Goal: Task Accomplishment & Management: Use online tool/utility

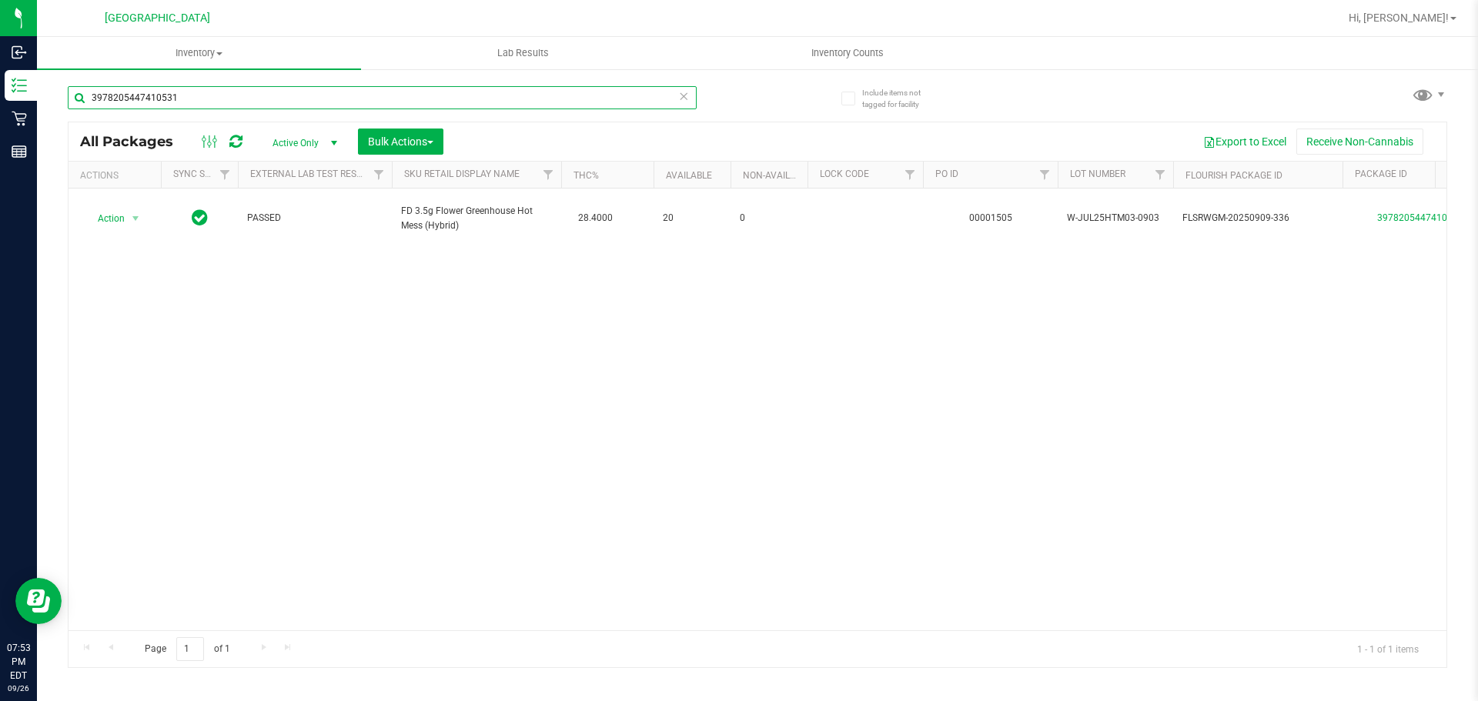
click at [135, 108] on input "3978205447410531" at bounding box center [382, 97] width 629 height 23
type input "htm"
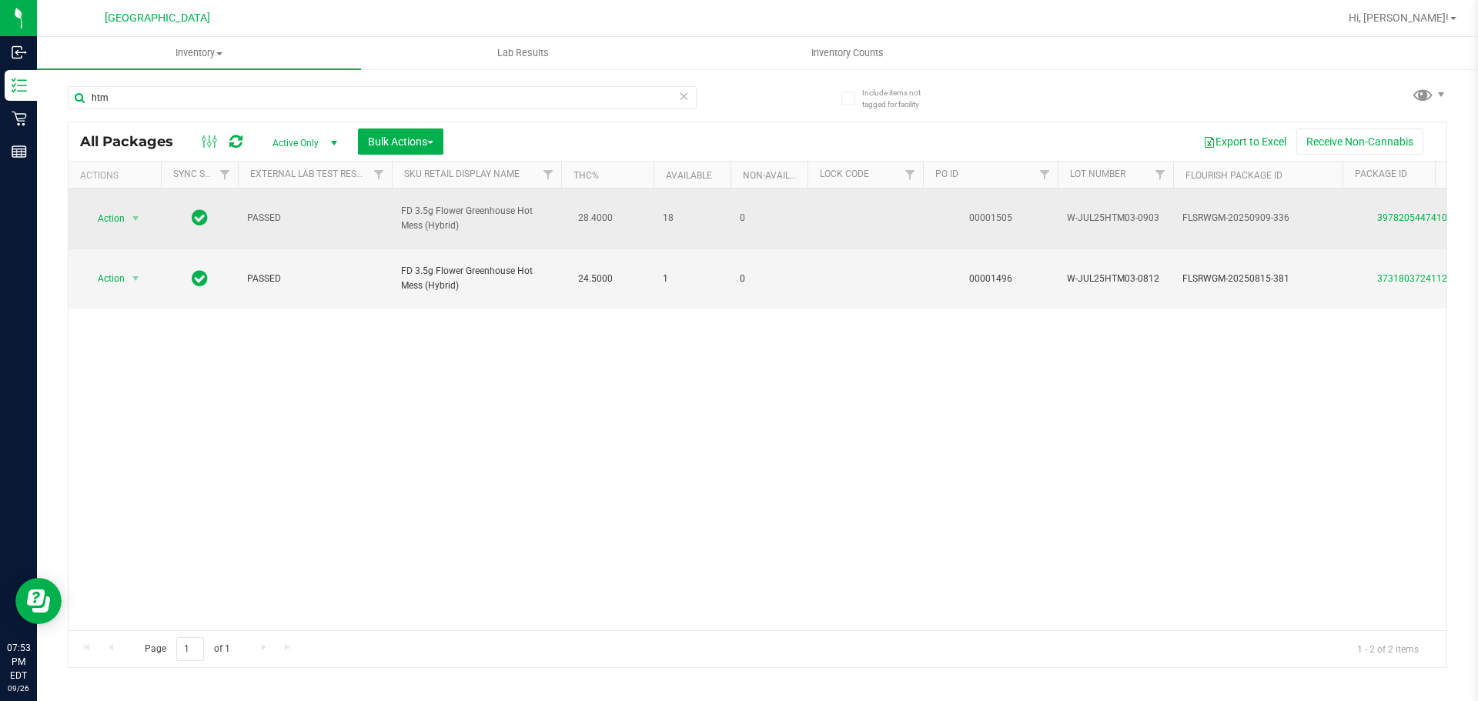
click at [115, 208] on span "Action" at bounding box center [105, 219] width 42 height 22
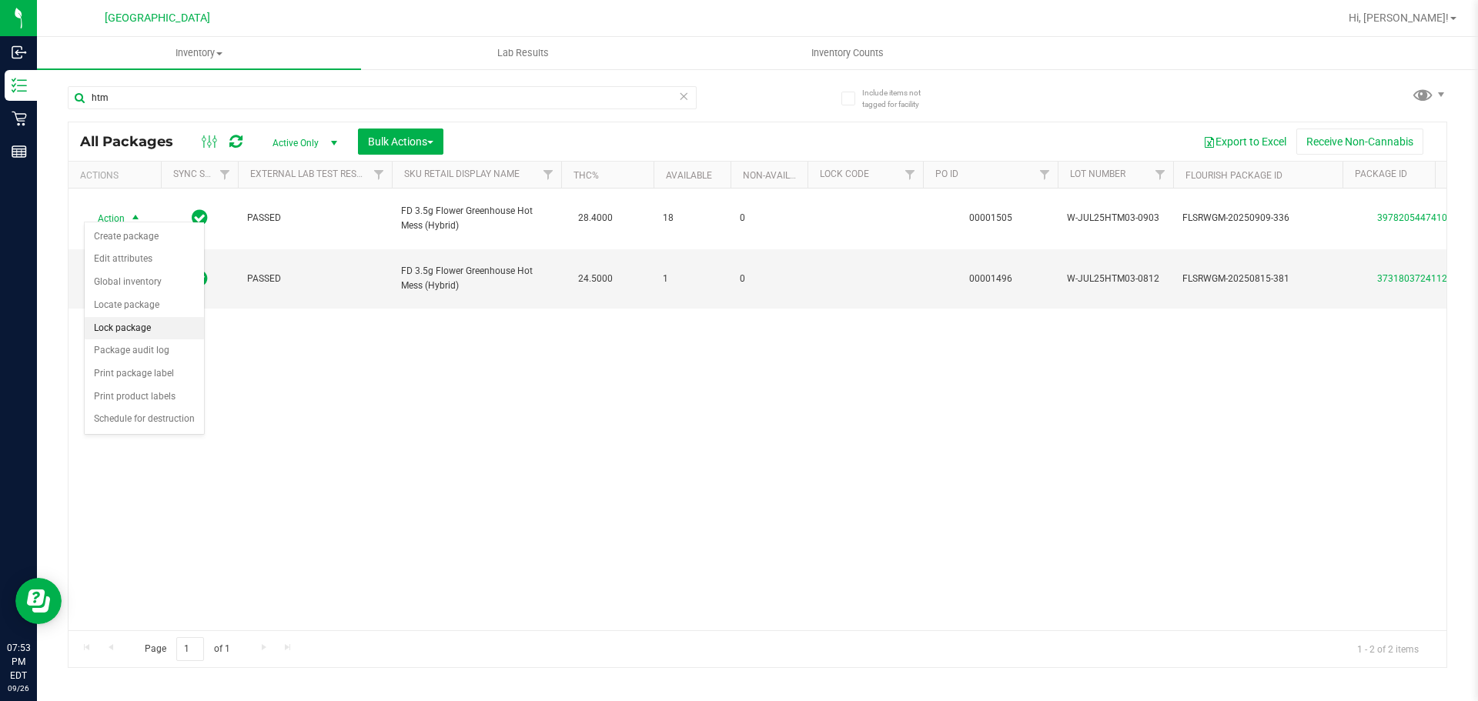
click at [146, 331] on li "Lock package" at bounding box center [144, 328] width 119 height 23
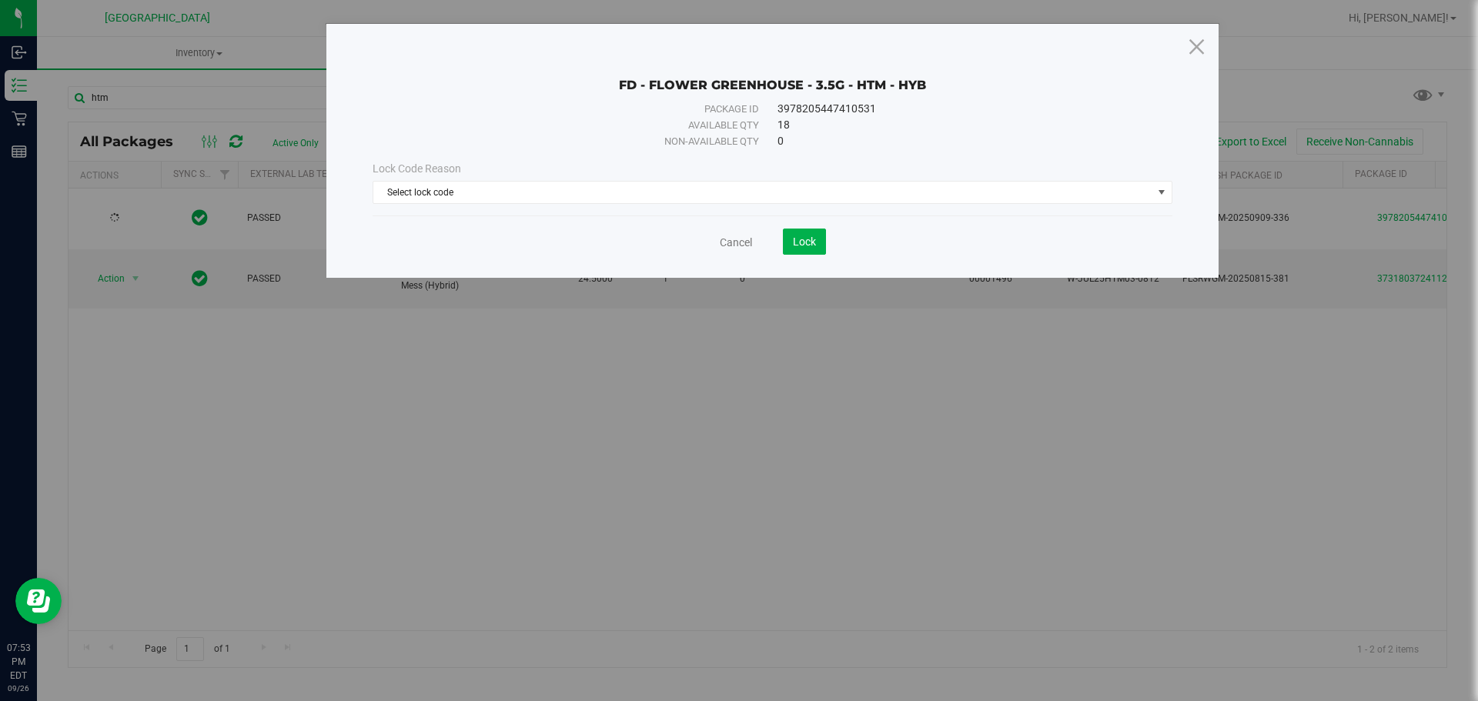
click at [500, 152] on div "Lock Code Reason Select lock code Select lock code Newly Received Administrativ…" at bounding box center [772, 182] width 823 height 66
click at [458, 192] on span "Select lock code" at bounding box center [762, 193] width 779 height 22
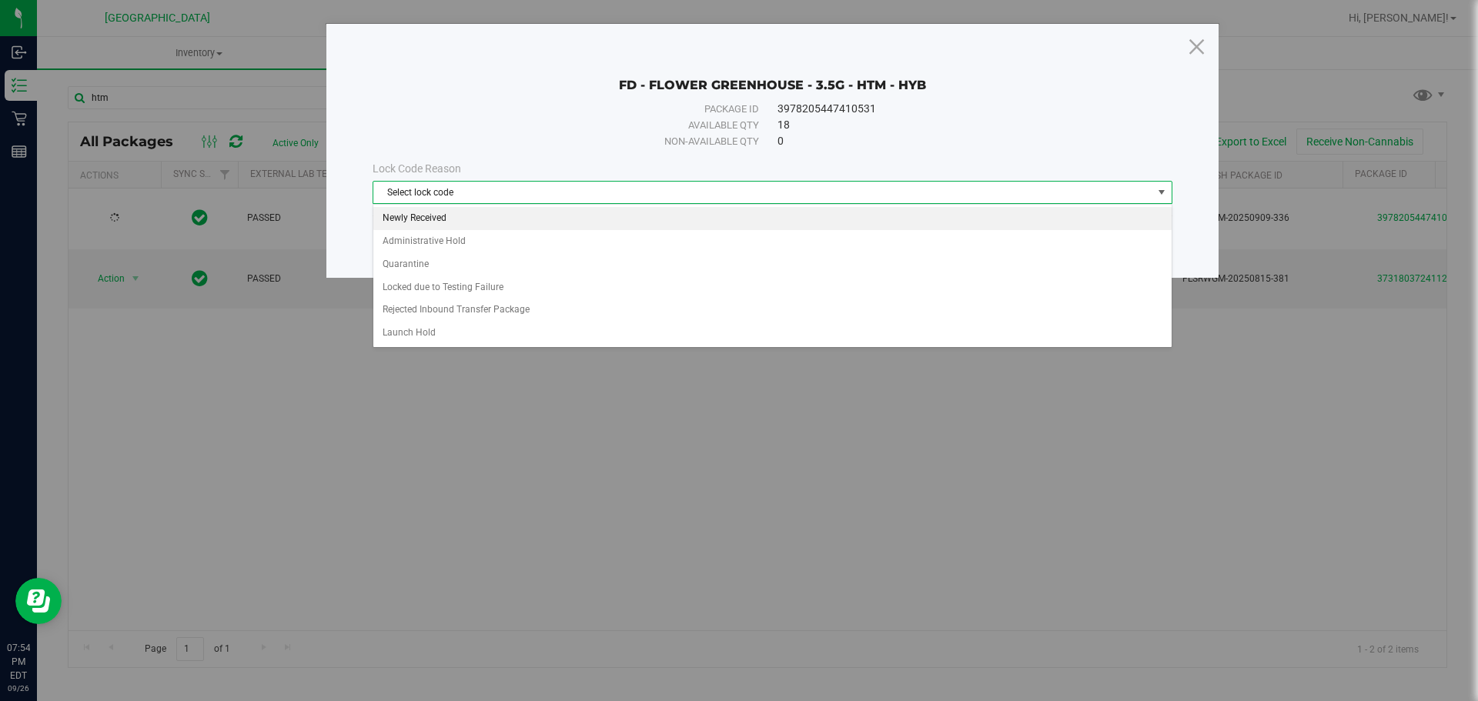
click at [449, 225] on li "Newly Received" at bounding box center [772, 218] width 798 height 23
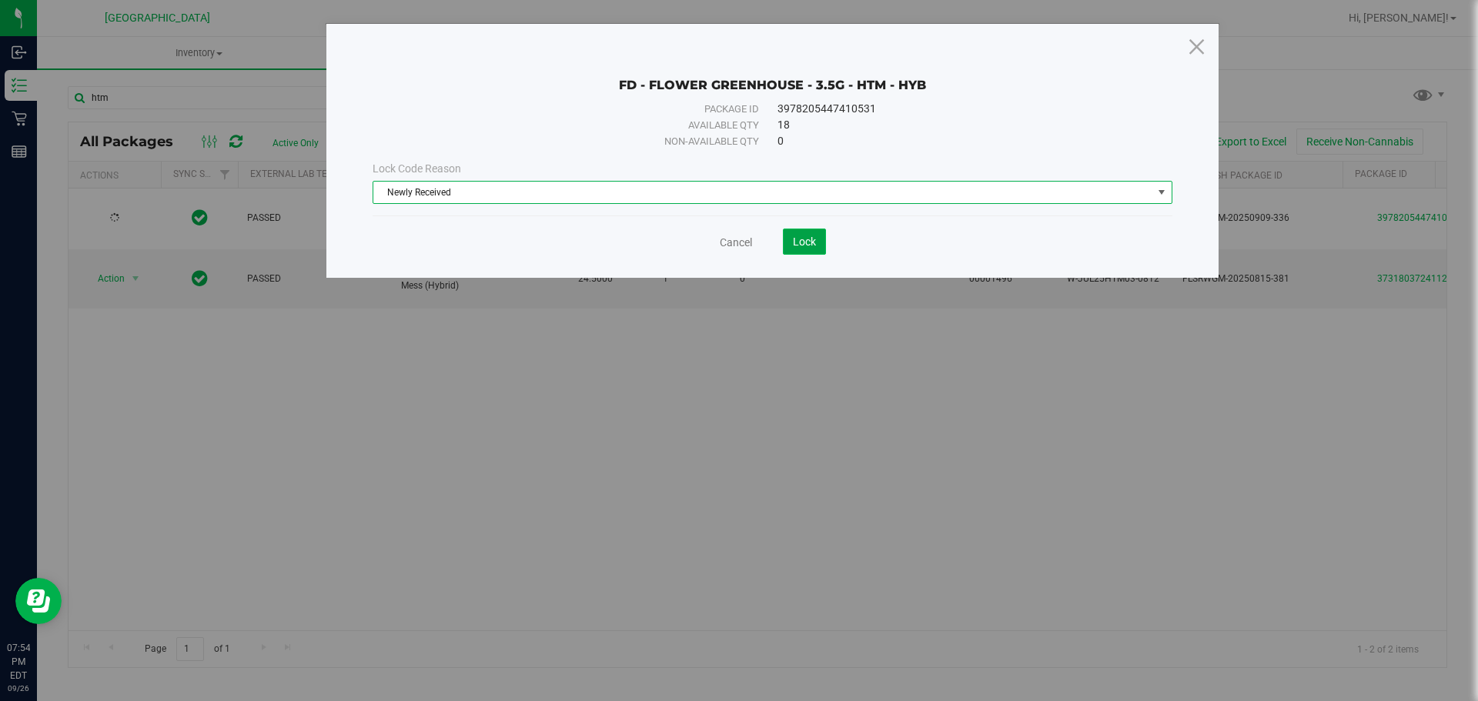
click at [821, 252] on button "Lock" at bounding box center [804, 242] width 43 height 26
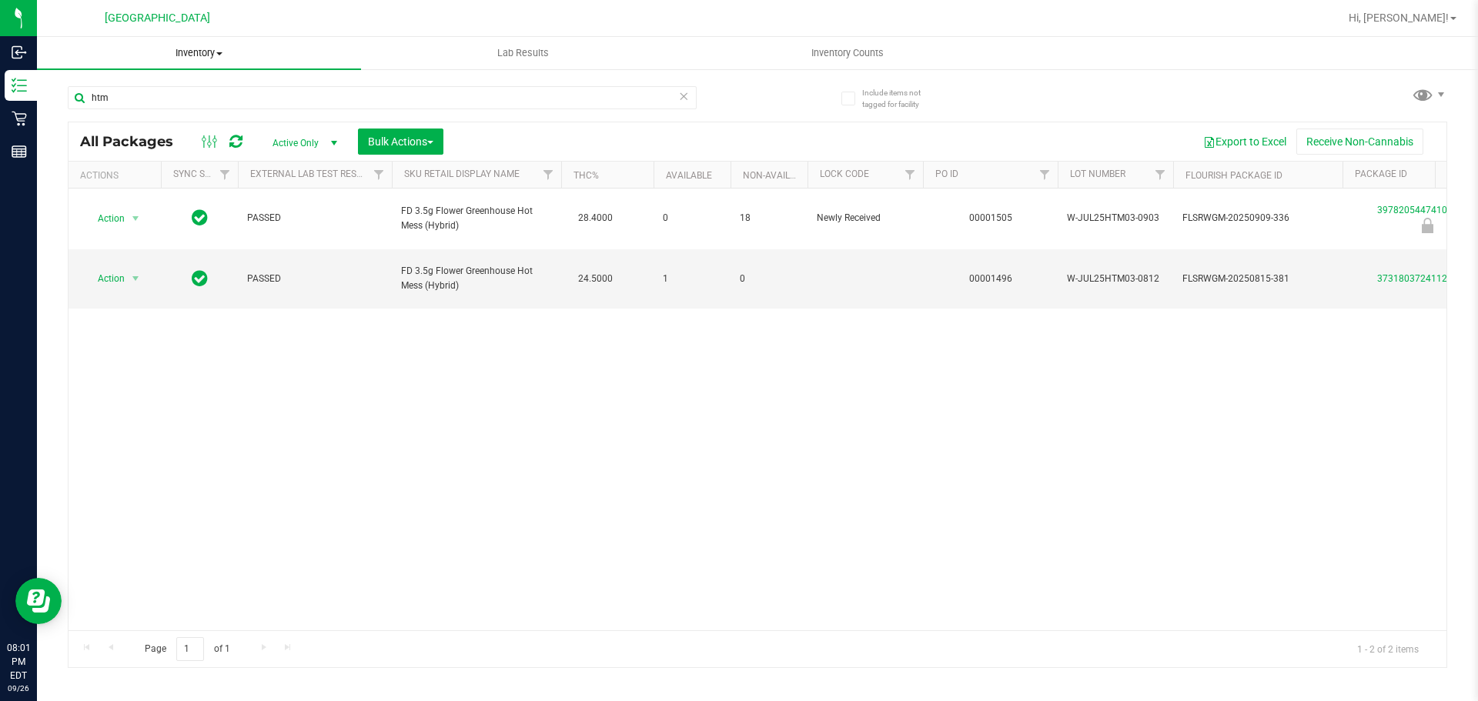
drag, startPoint x: 216, startPoint y: 50, endPoint x: 197, endPoint y: 76, distance: 32.0
click at [213, 50] on span "Inventory" at bounding box center [199, 53] width 324 height 14
drag, startPoint x: 101, startPoint y: 41, endPoint x: 3, endPoint y: 139, distance: 138.3
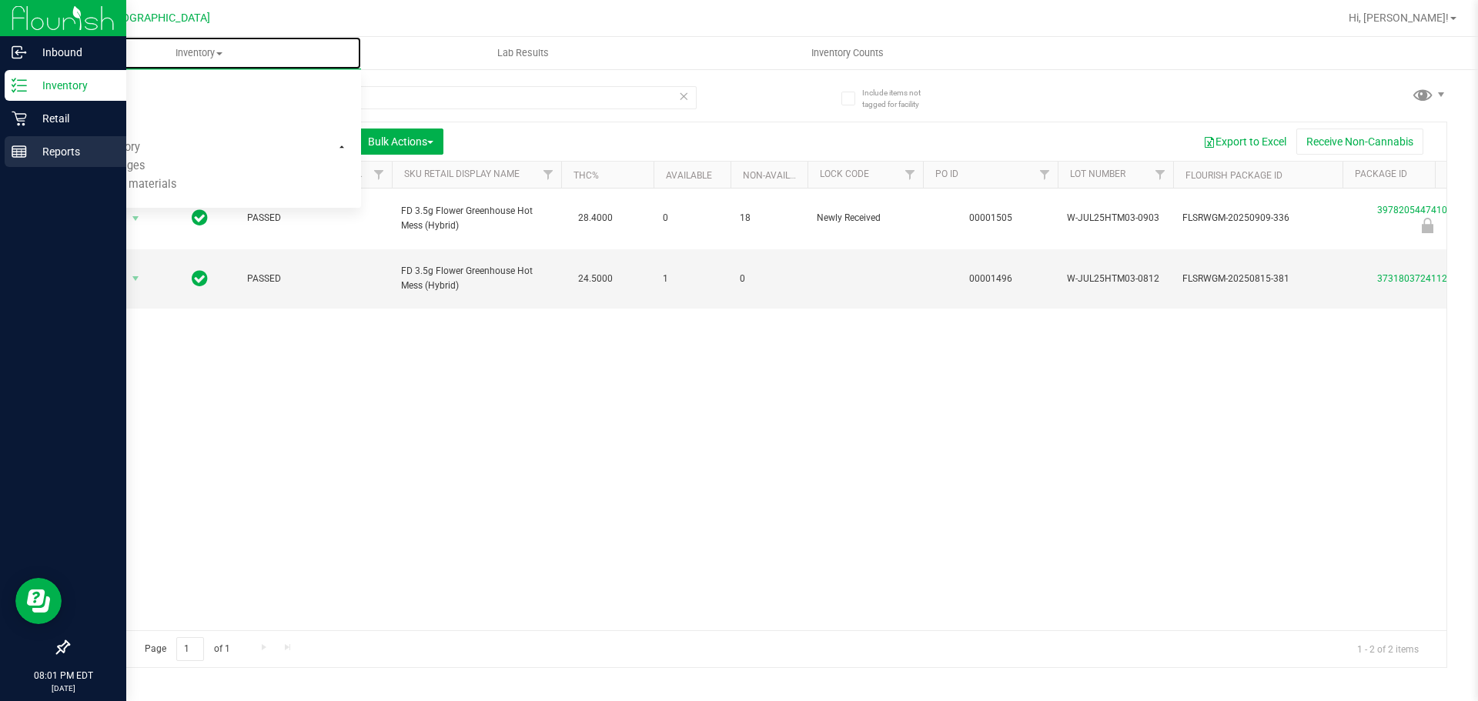
click at [102, 41] on uib-tab-heading "Inventory All packages All inventory Waste log Create inventory From packages F…" at bounding box center [199, 53] width 324 height 32
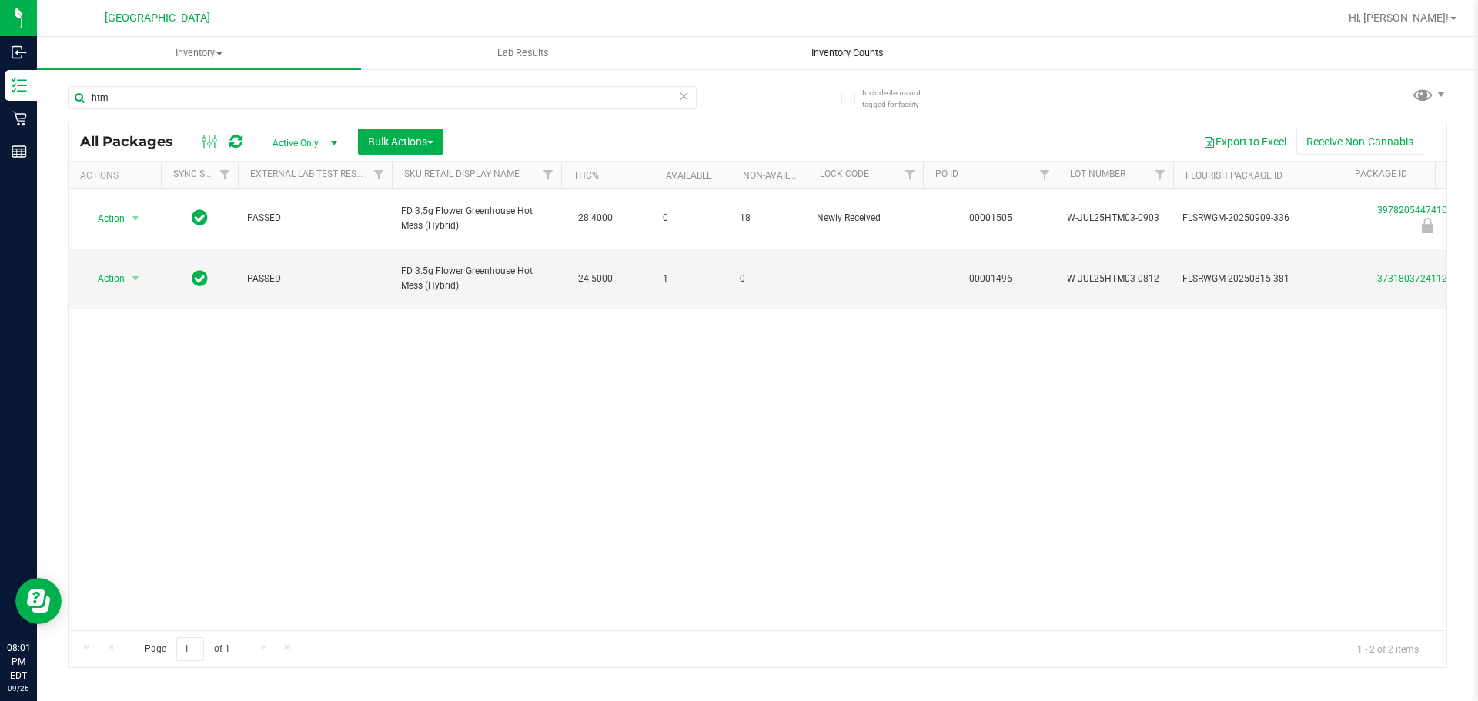
click at [834, 56] on span "Inventory Counts" at bounding box center [848, 53] width 114 height 14
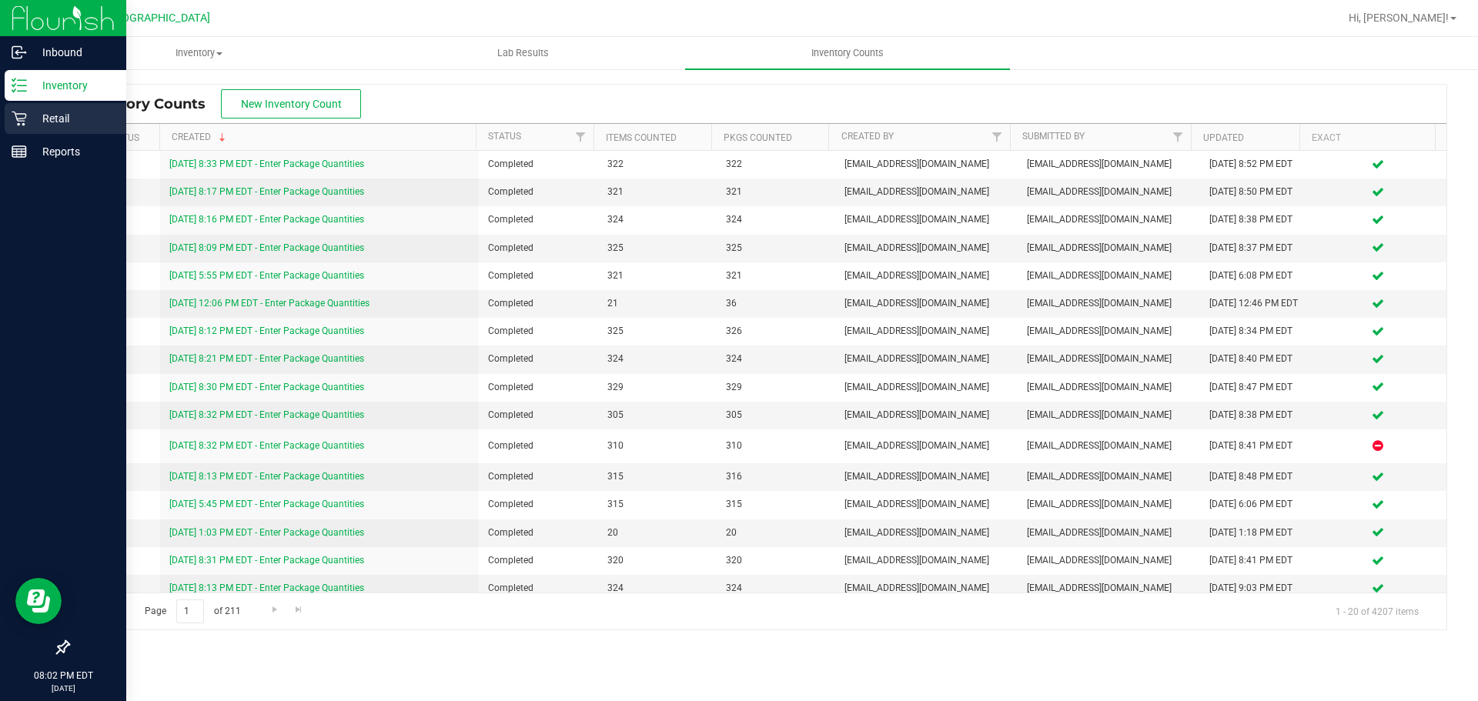
drag, startPoint x: 12, startPoint y: 109, endPoint x: 22, endPoint y: 107, distance: 10.3
click at [12, 109] on div "Retail" at bounding box center [66, 118] width 122 height 31
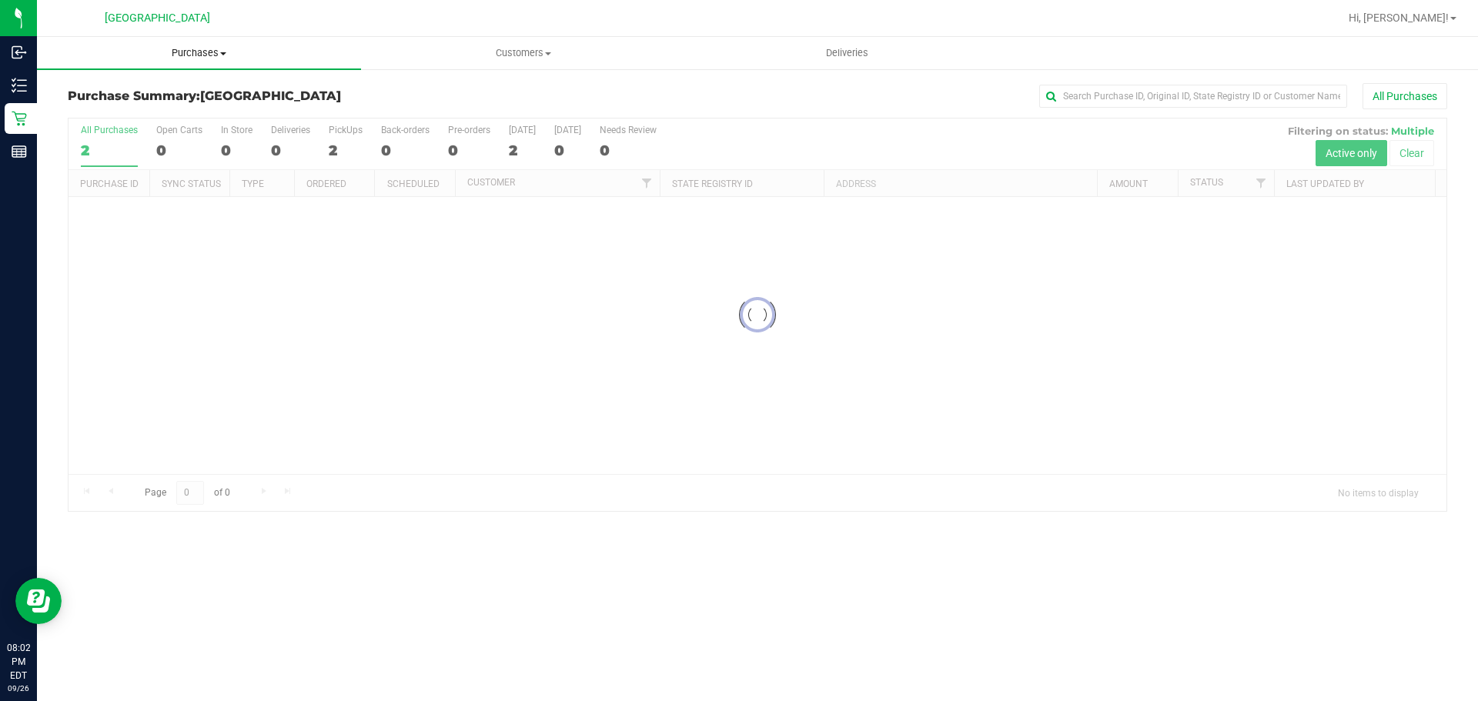
click at [189, 46] on span "Purchases" at bounding box center [199, 53] width 324 height 14
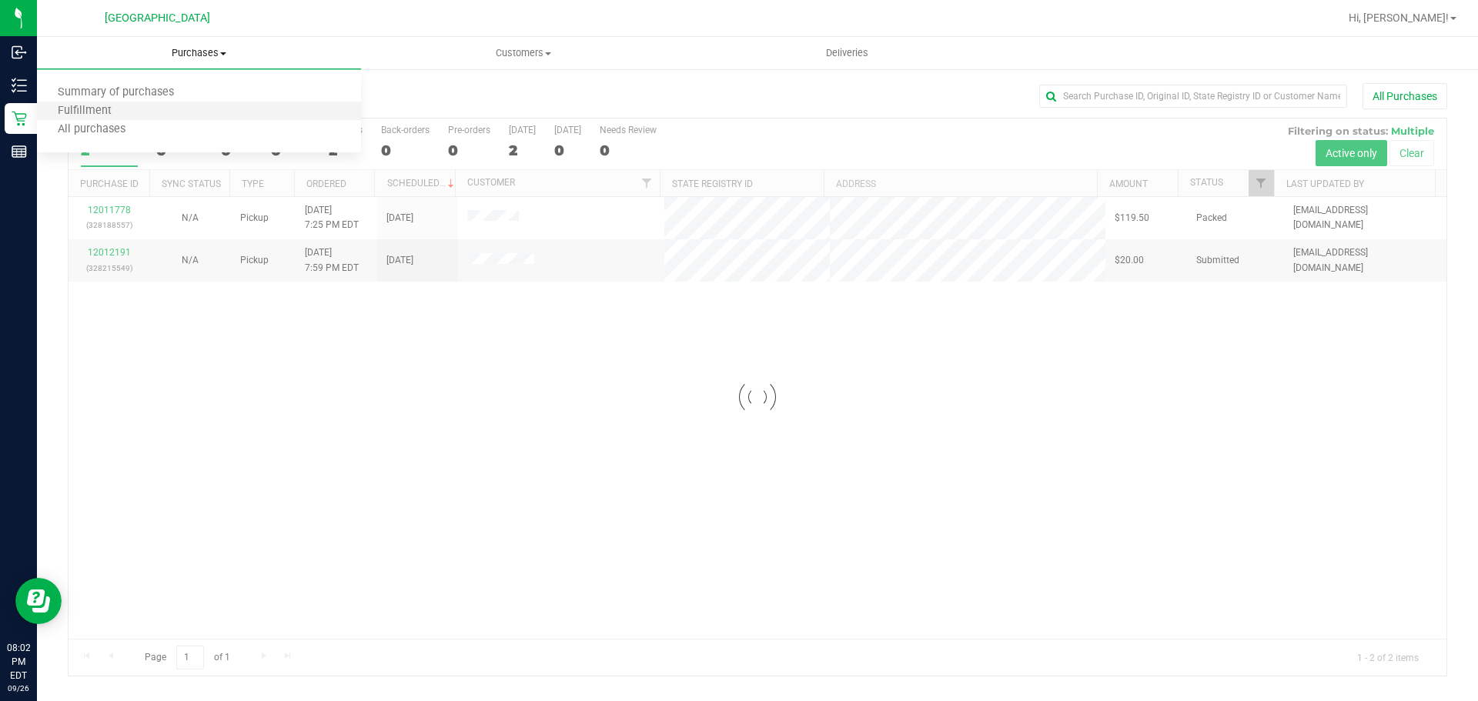
click at [136, 110] on li "Fulfillment" at bounding box center [199, 111] width 324 height 18
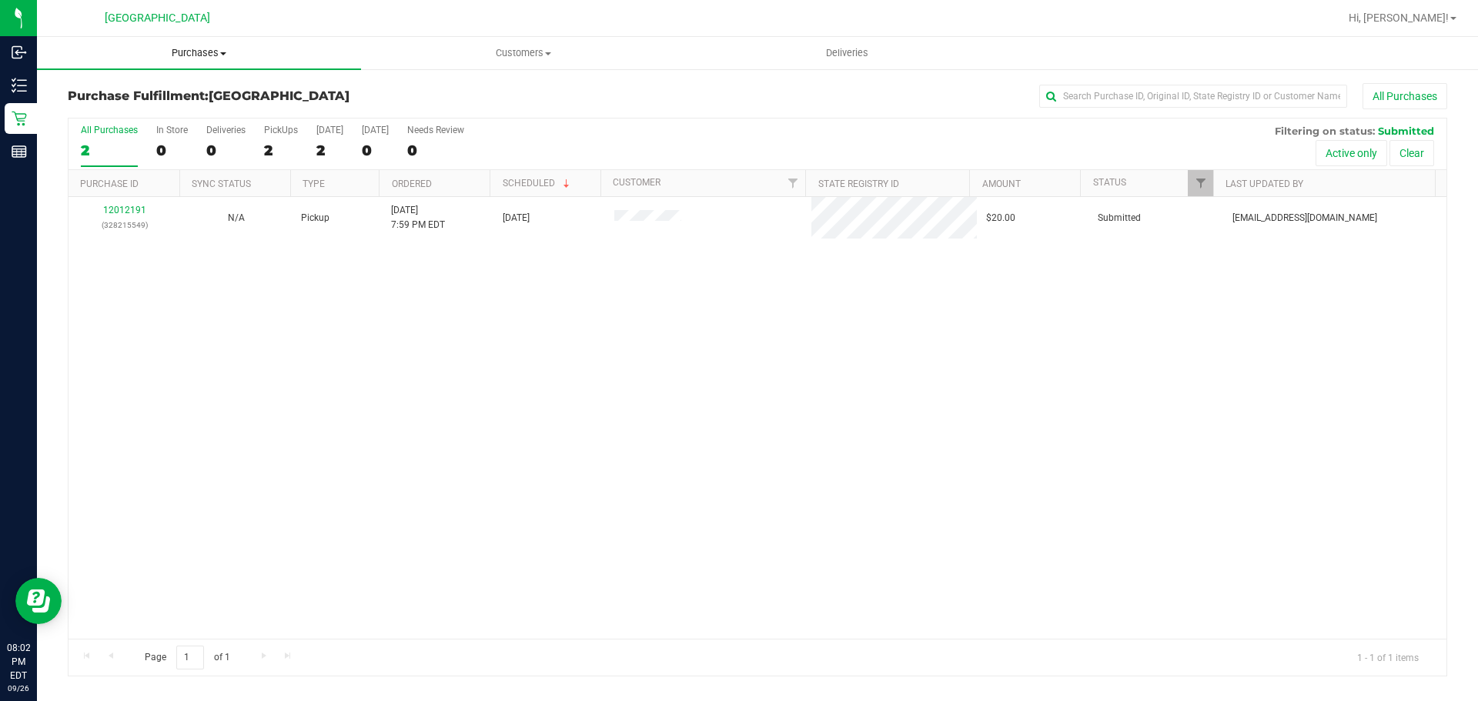
click at [208, 45] on uib-tab-heading "Purchases Summary of purchases Fulfillment All purchases" at bounding box center [199, 53] width 324 height 32
click at [160, 106] on li "Fulfillment" at bounding box center [199, 111] width 324 height 18
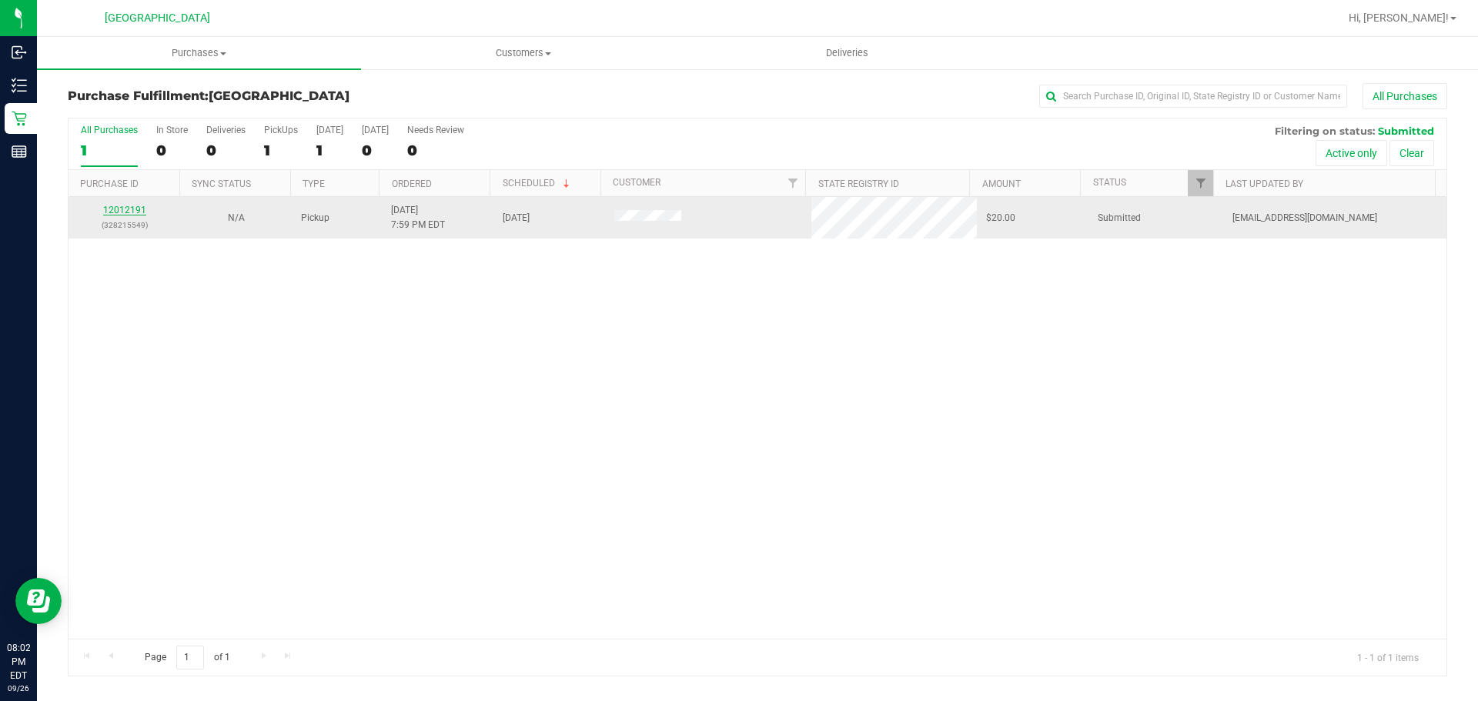
click at [139, 208] on link "12012191" at bounding box center [124, 210] width 43 height 11
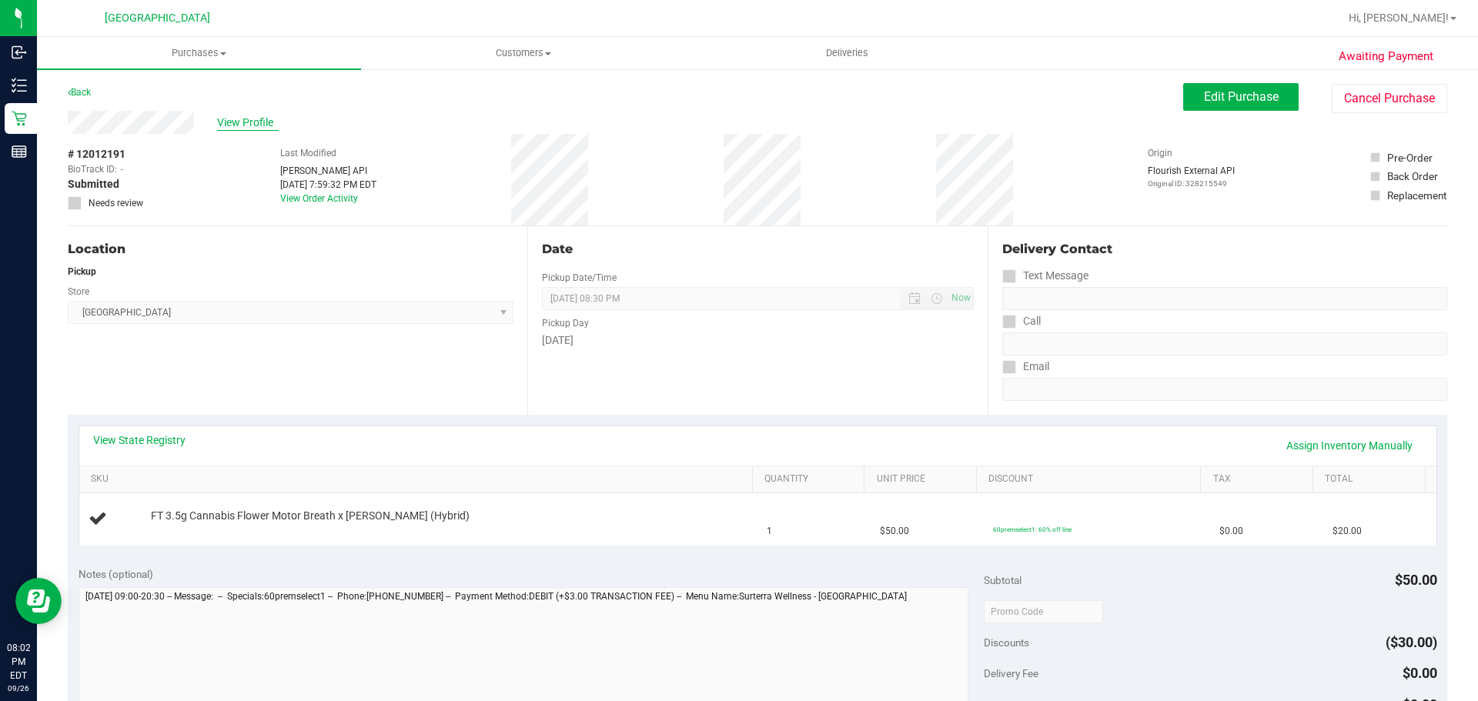
click at [260, 122] on span "View Profile" at bounding box center [248, 123] width 62 height 16
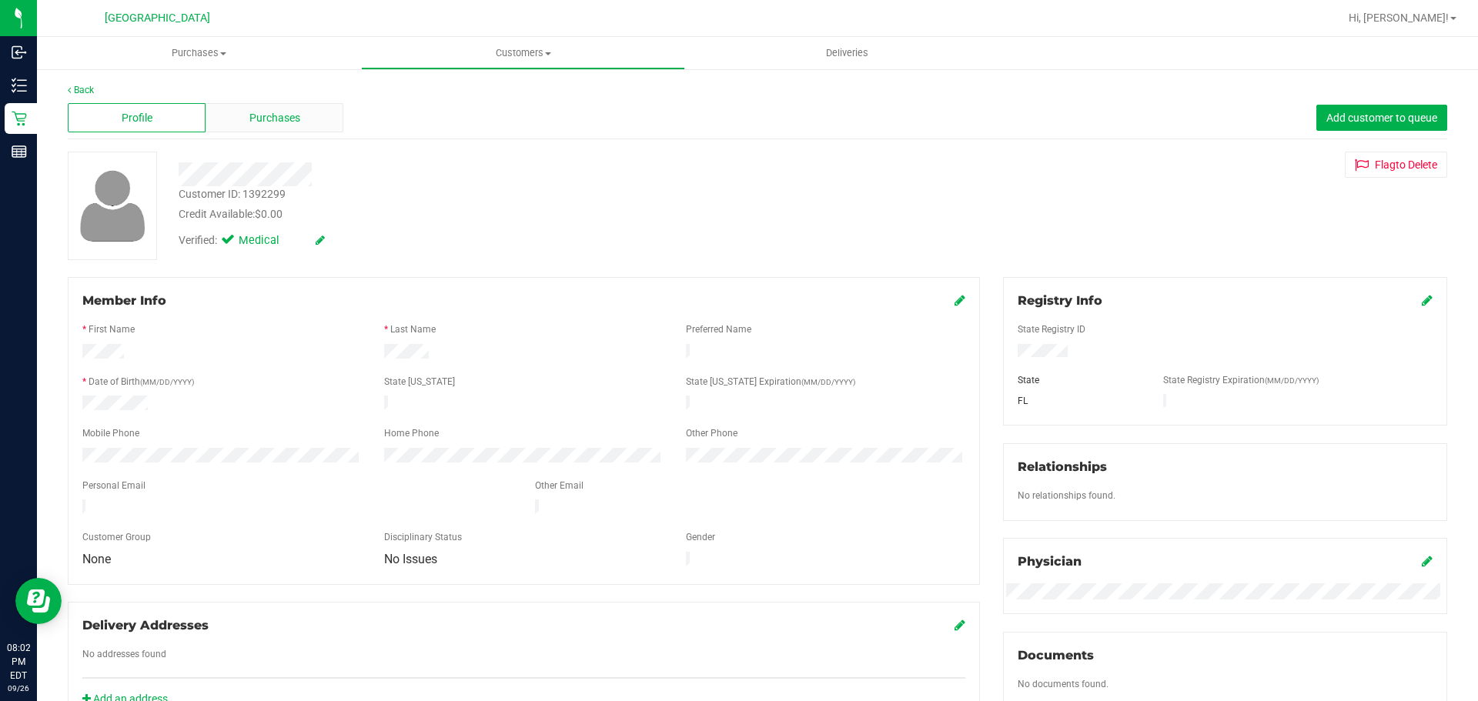
click at [292, 125] on span "Purchases" at bounding box center [274, 118] width 51 height 16
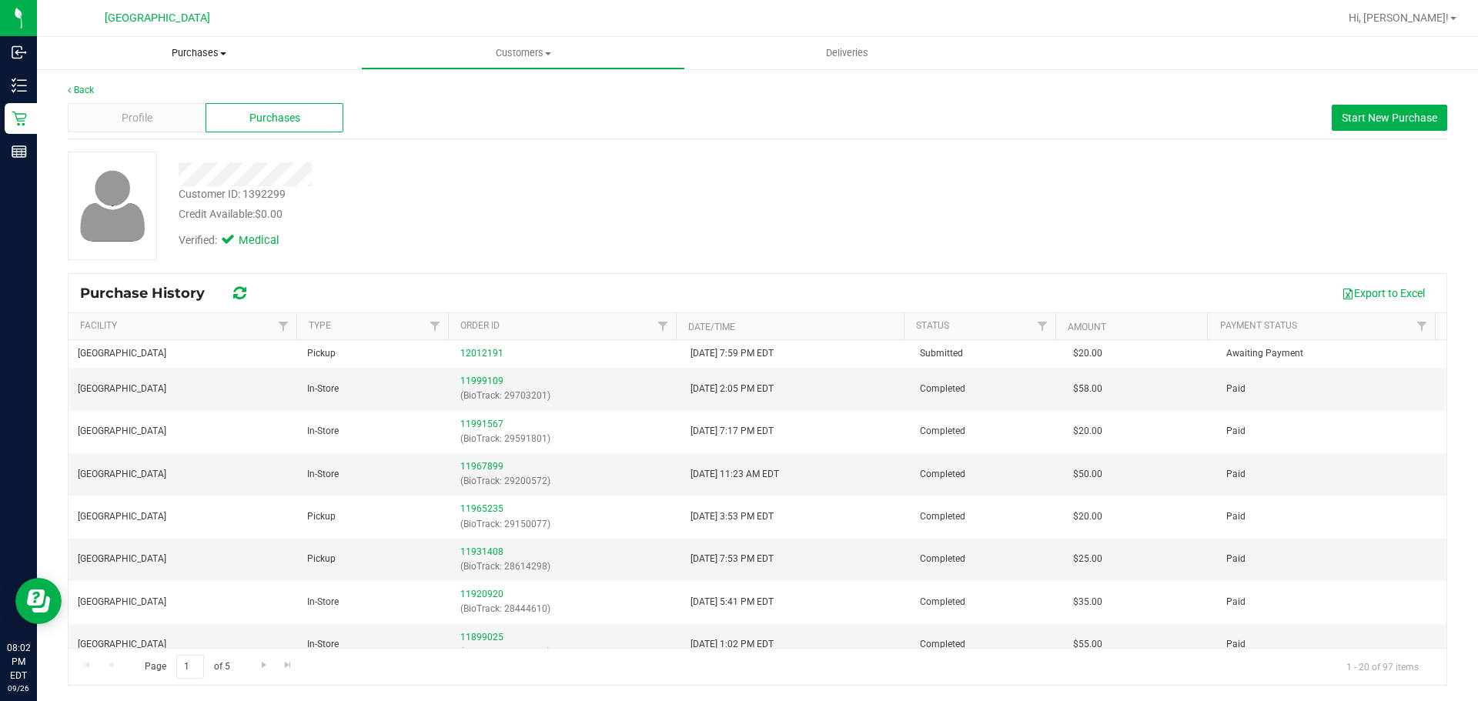
click at [189, 41] on uib-tab-heading "Purchases Summary of purchases Fulfillment All purchases" at bounding box center [199, 53] width 324 height 32
click at [152, 108] on li "Fulfillment" at bounding box center [199, 111] width 324 height 18
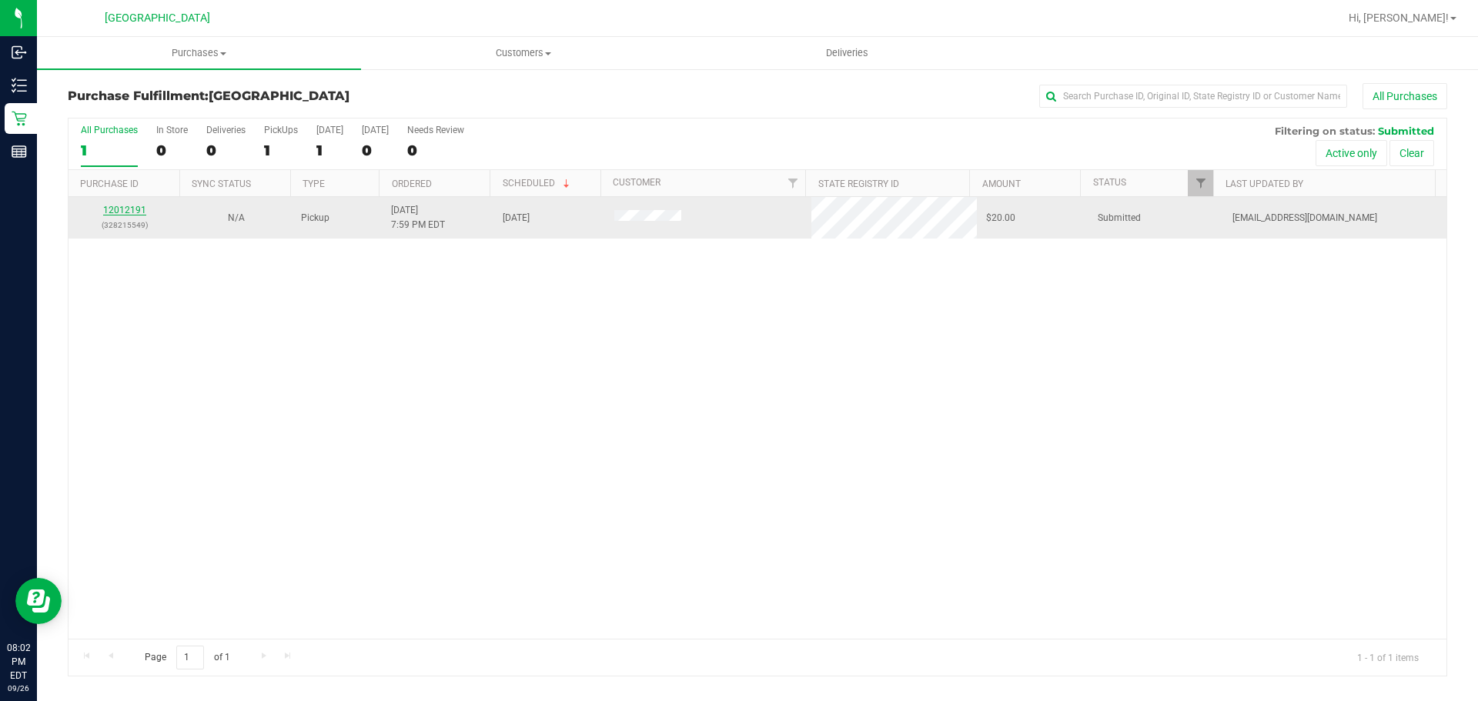
click at [132, 208] on link "12012191" at bounding box center [124, 210] width 43 height 11
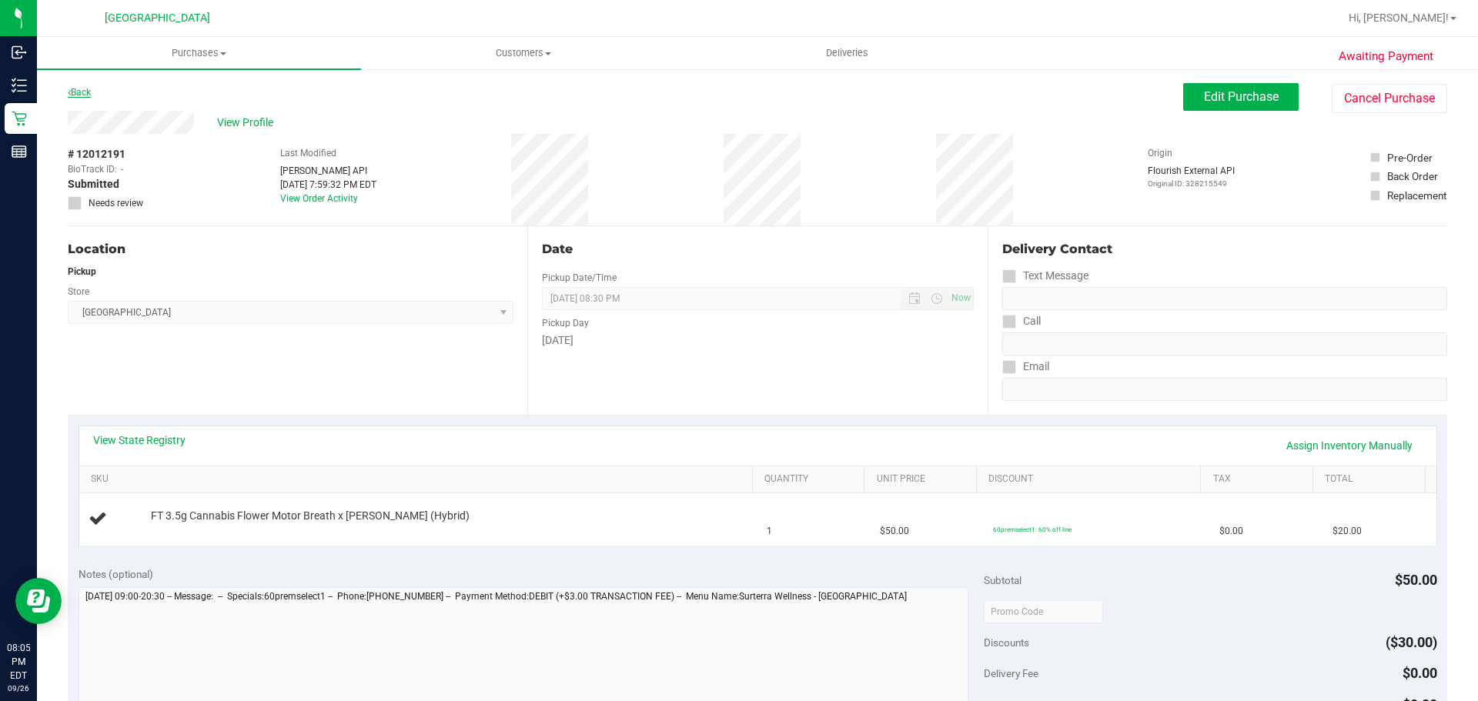
click at [89, 90] on link "Back" at bounding box center [79, 92] width 23 height 11
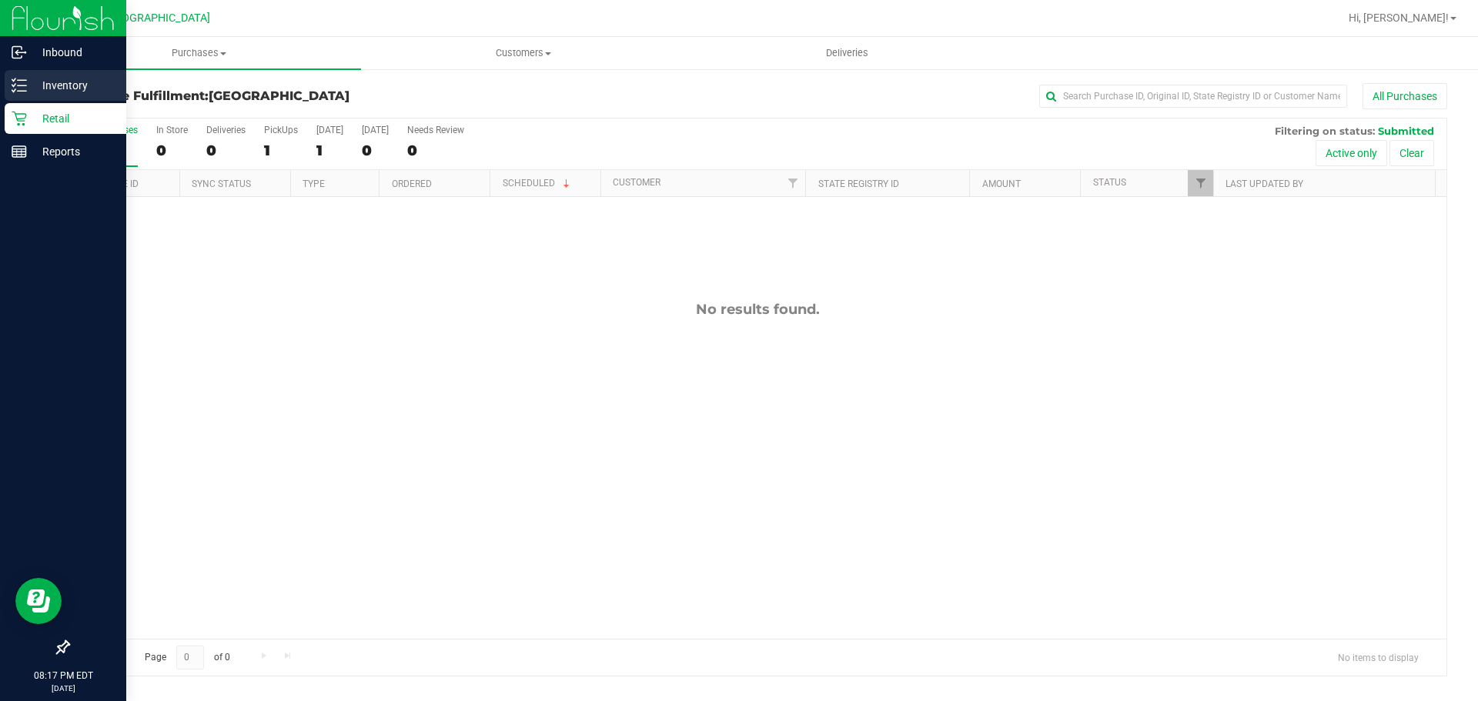
click at [27, 91] on p "Inventory" at bounding box center [73, 85] width 92 height 18
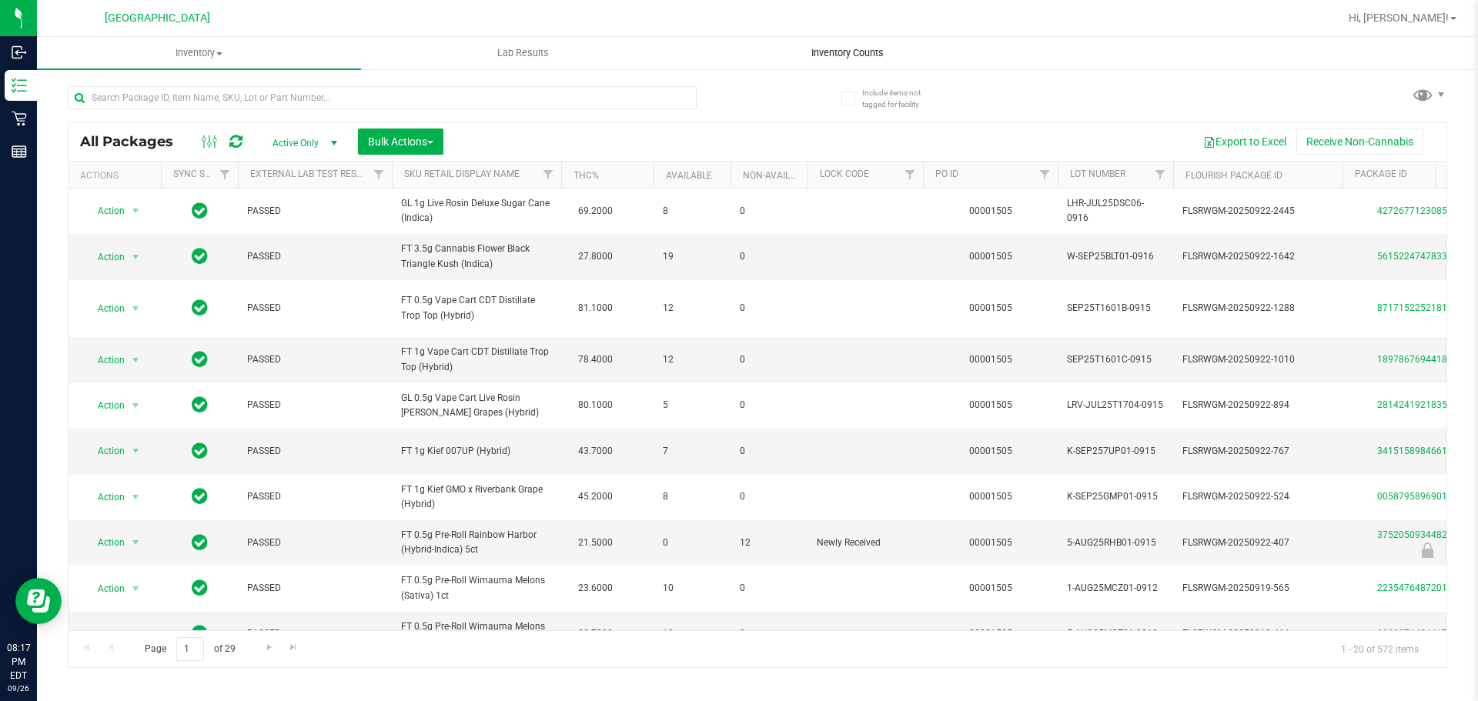
click at [815, 47] on span "Inventory Counts" at bounding box center [848, 53] width 114 height 14
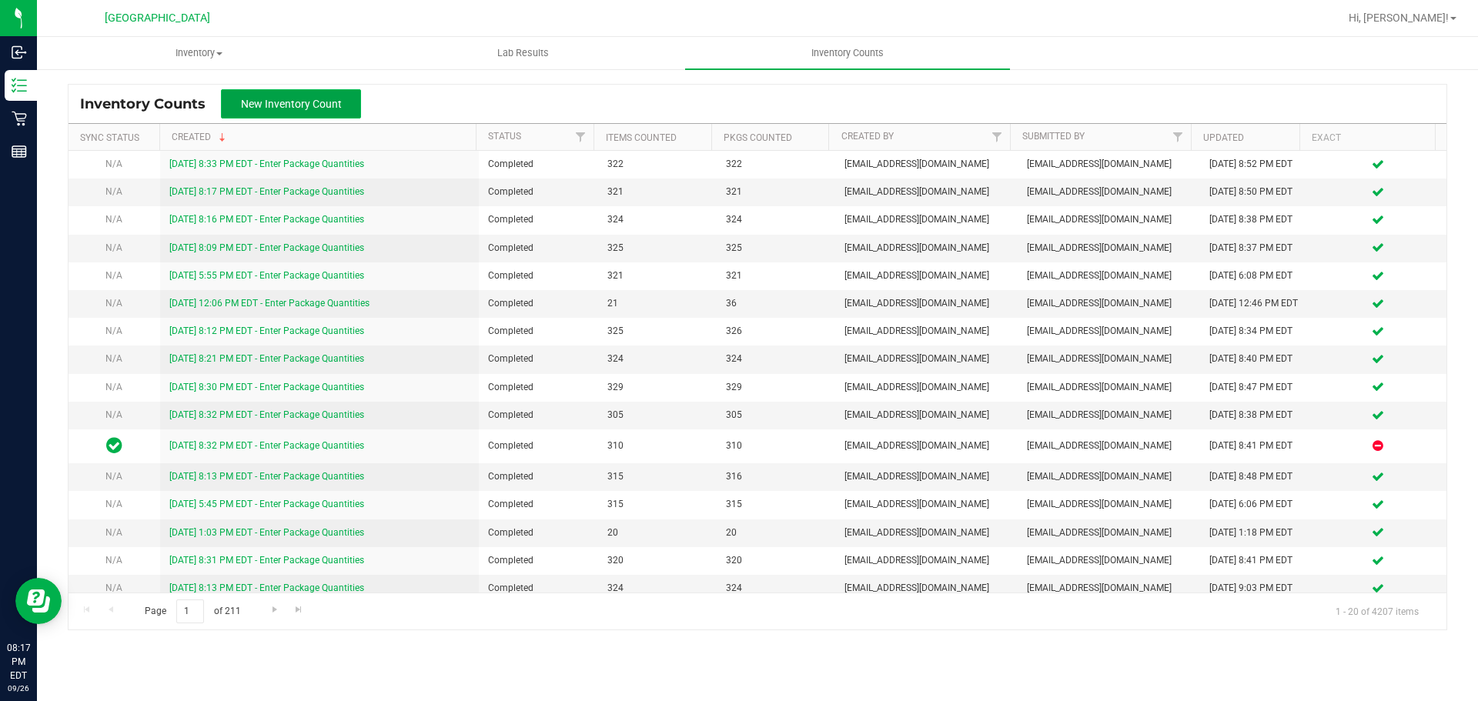
click at [287, 99] on span "New Inventory Count" at bounding box center [291, 104] width 101 height 12
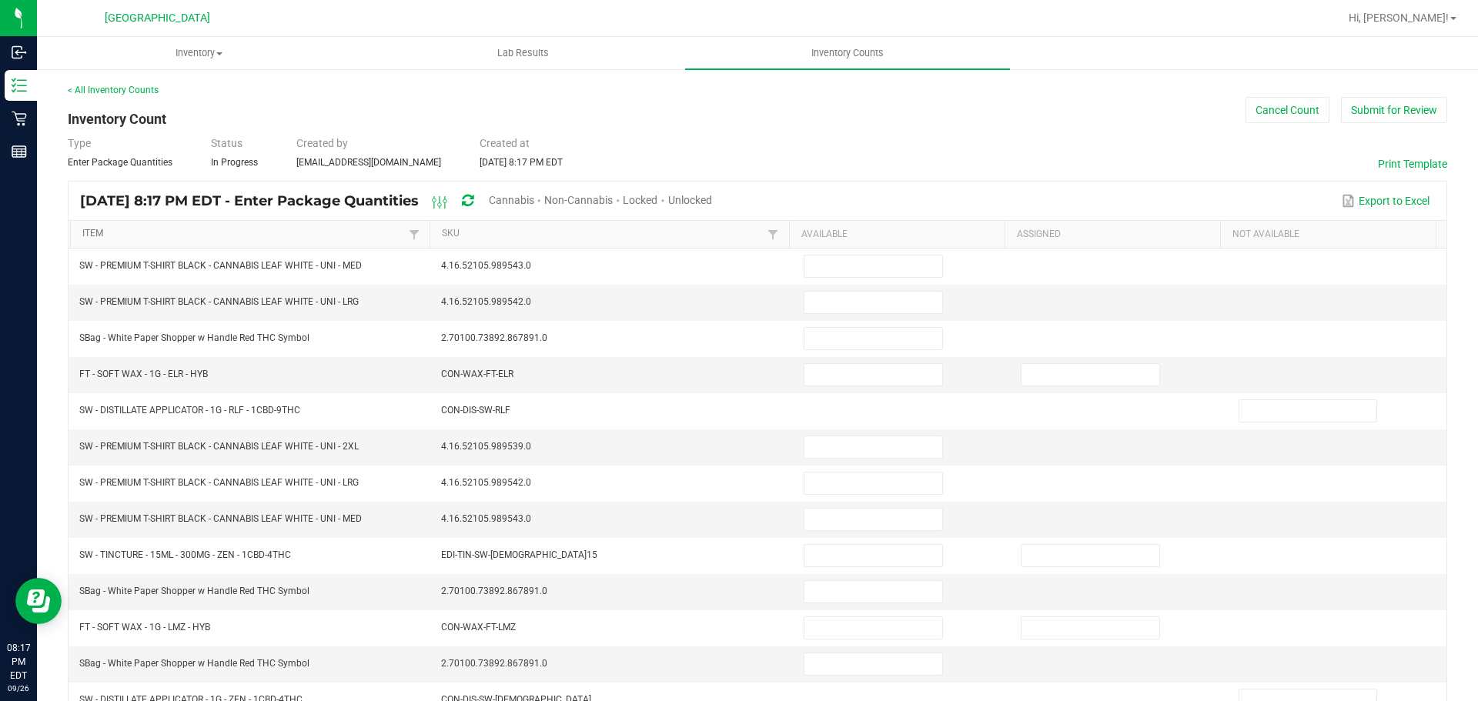
click at [203, 238] on link "Item" at bounding box center [243, 234] width 322 height 12
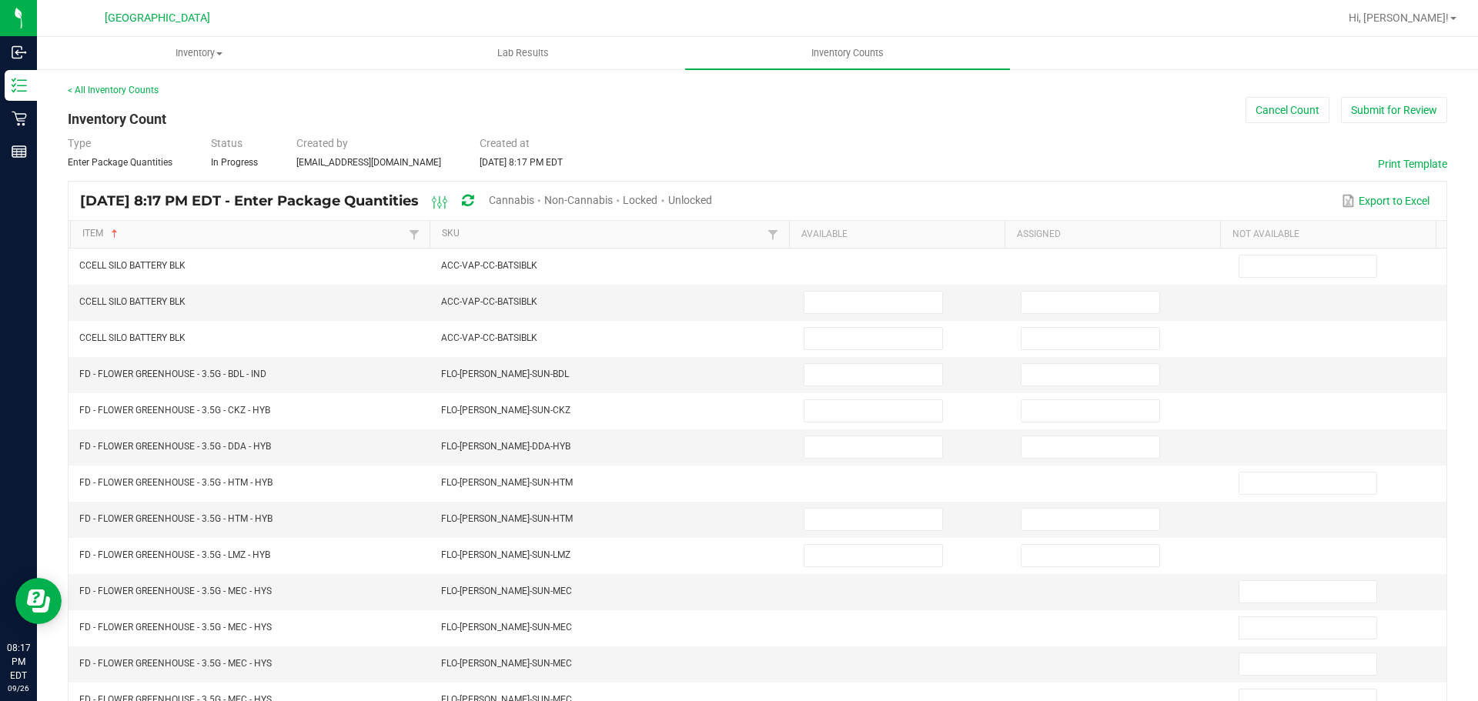
click at [712, 202] on span "Unlocked" at bounding box center [690, 200] width 44 height 12
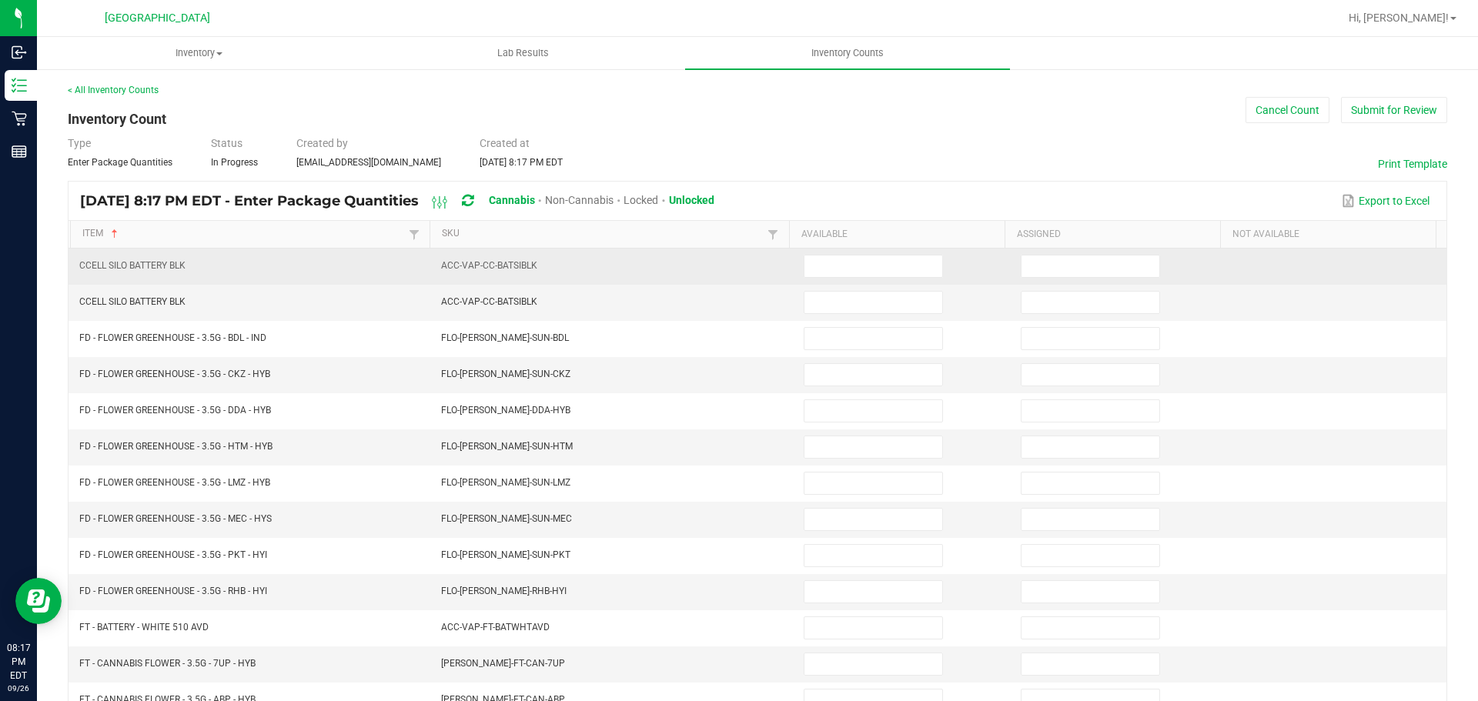
scroll to position [77, 0]
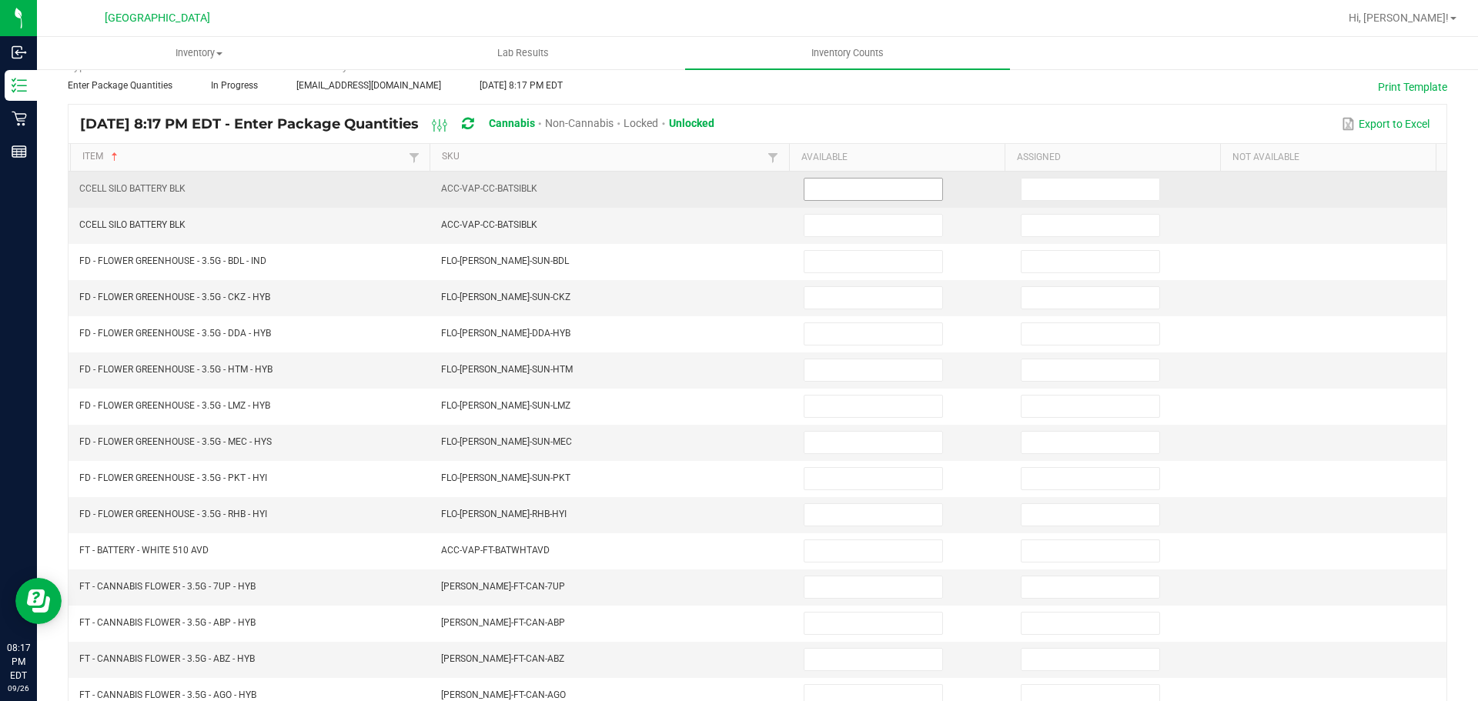
click at [823, 181] on input at bounding box center [873, 190] width 138 height 22
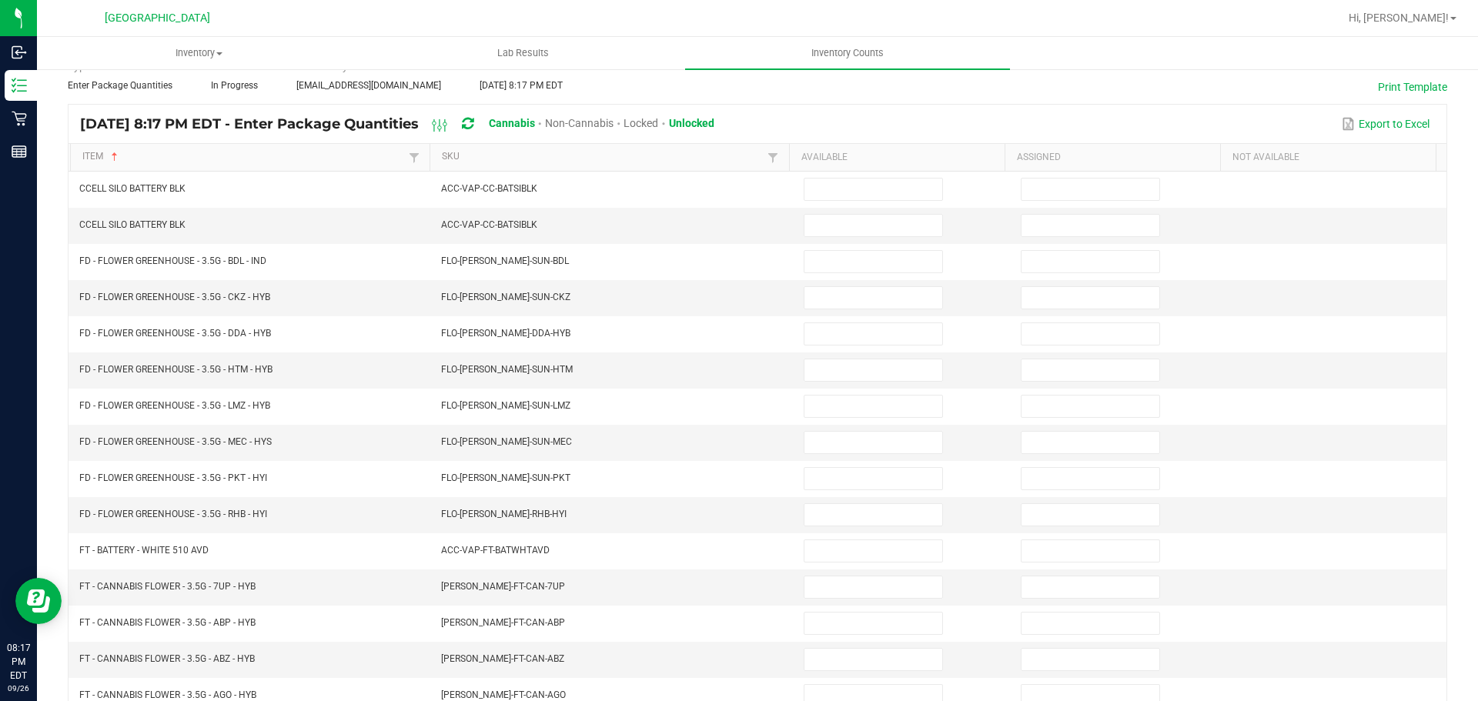
click at [239, 149] on th "Item Sorted Ascending" at bounding box center [250, 158] width 360 height 28
click at [225, 155] on link "Item" at bounding box center [243, 157] width 322 height 12
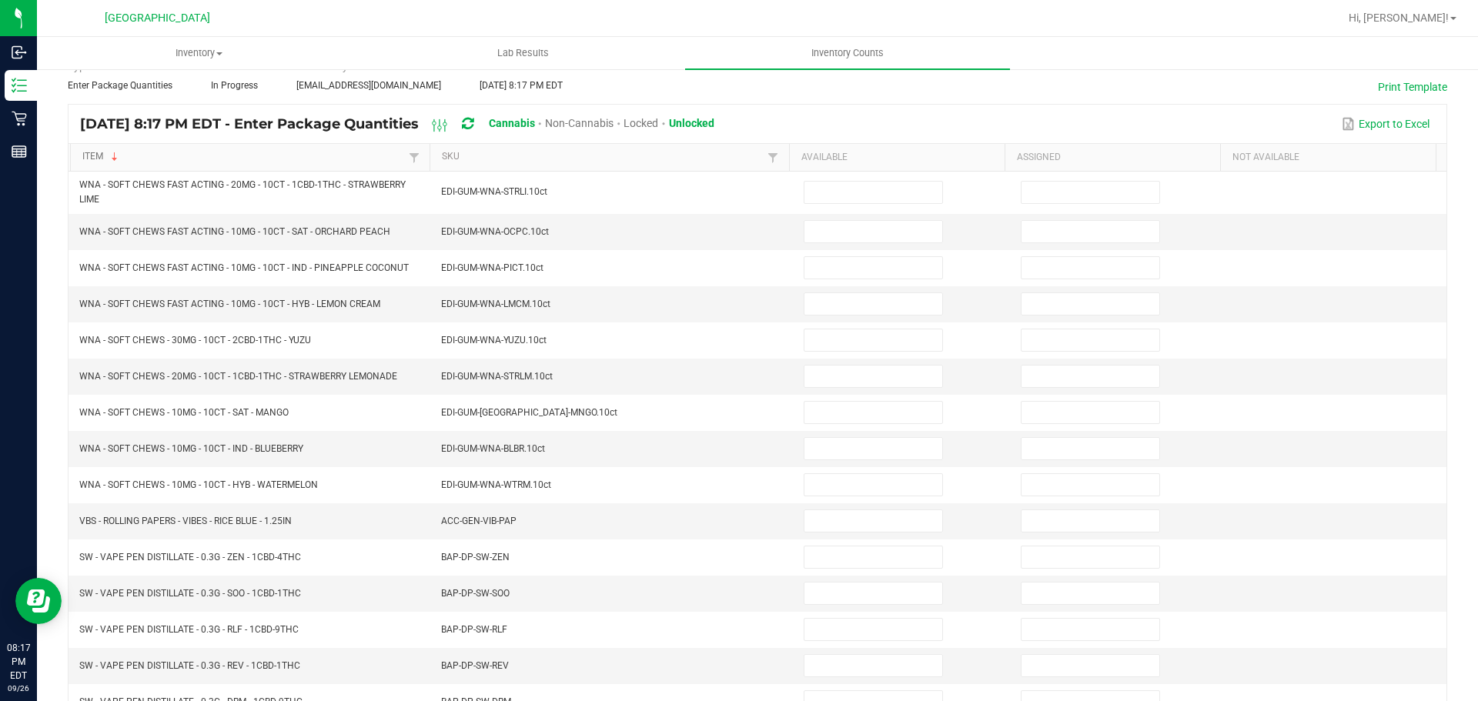
click at [225, 155] on link "Item" at bounding box center [243, 157] width 322 height 12
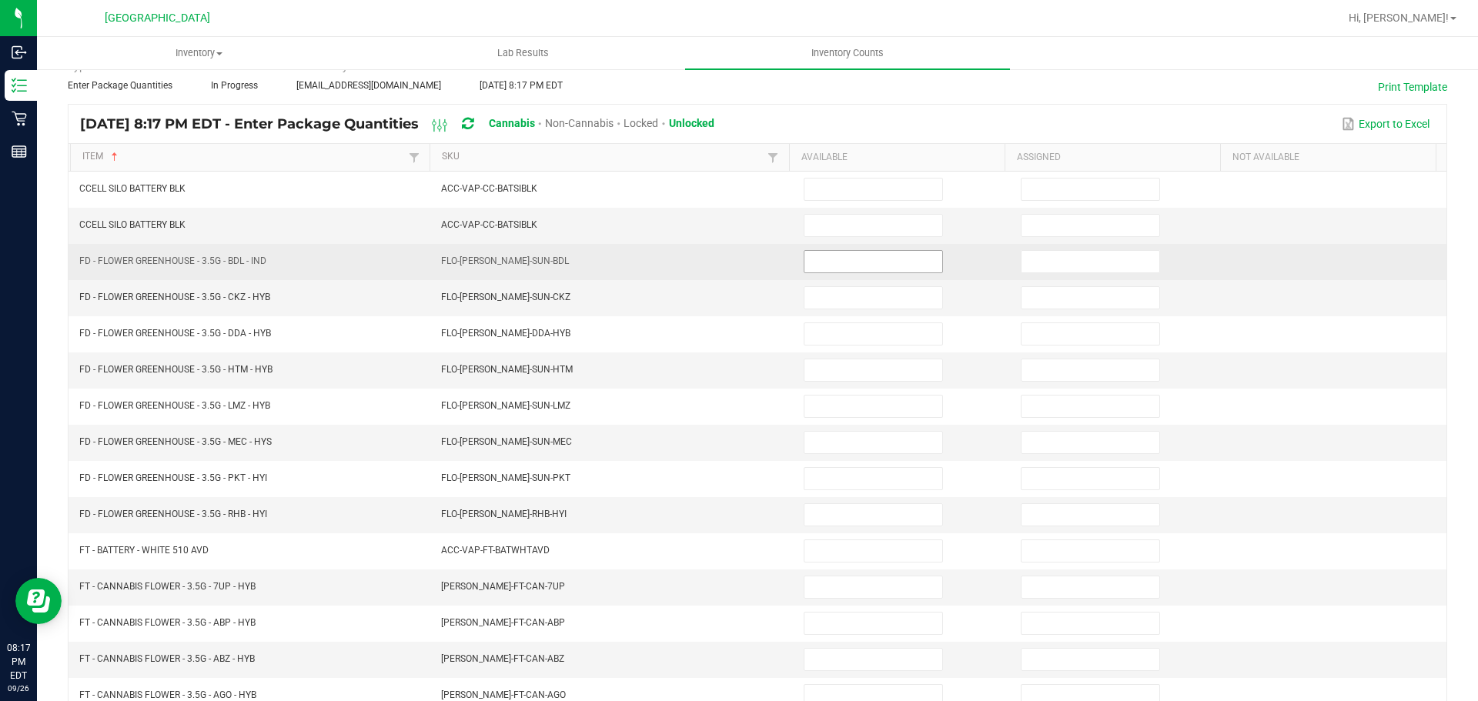
click at [818, 263] on input at bounding box center [873, 262] width 138 height 22
type input "19"
type input "5"
type input "18"
type input "1"
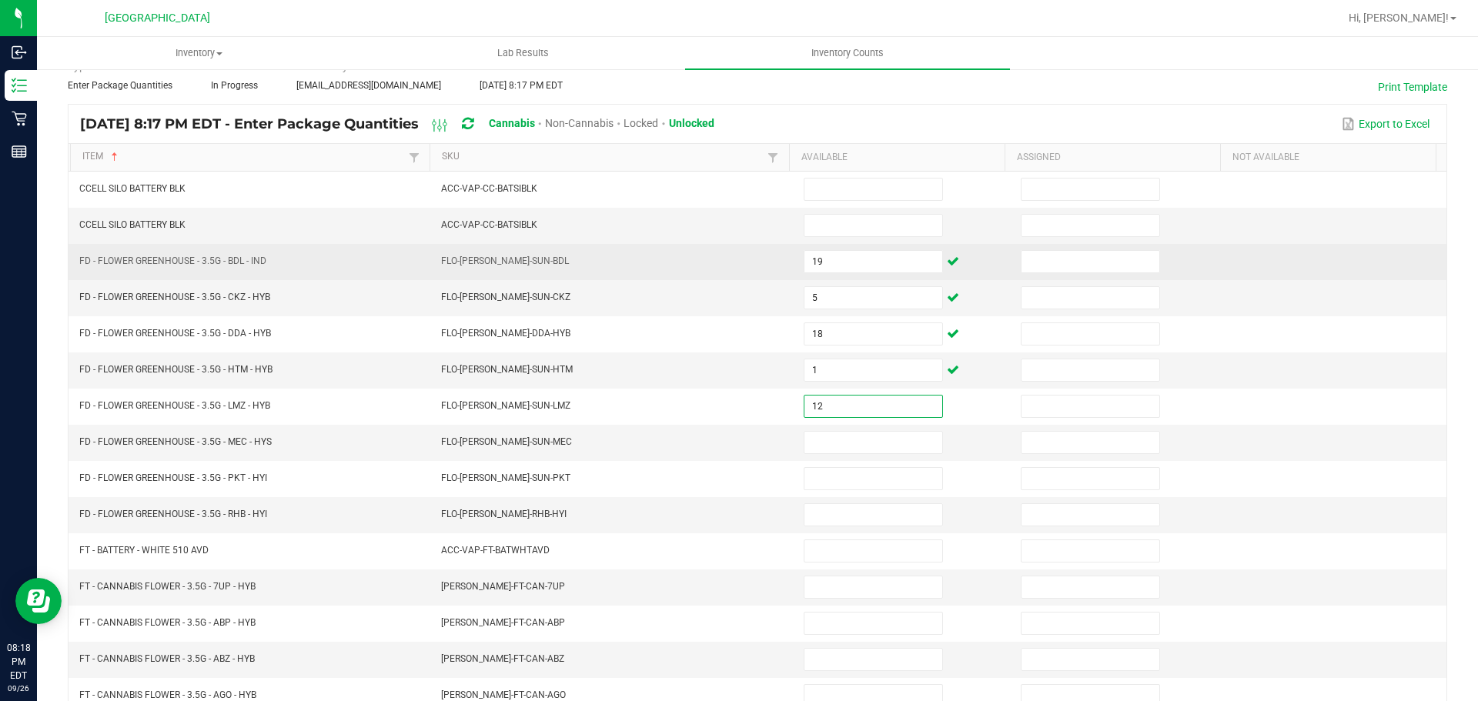
type input "12"
type input "7"
type input "17"
type input "13"
type input "15"
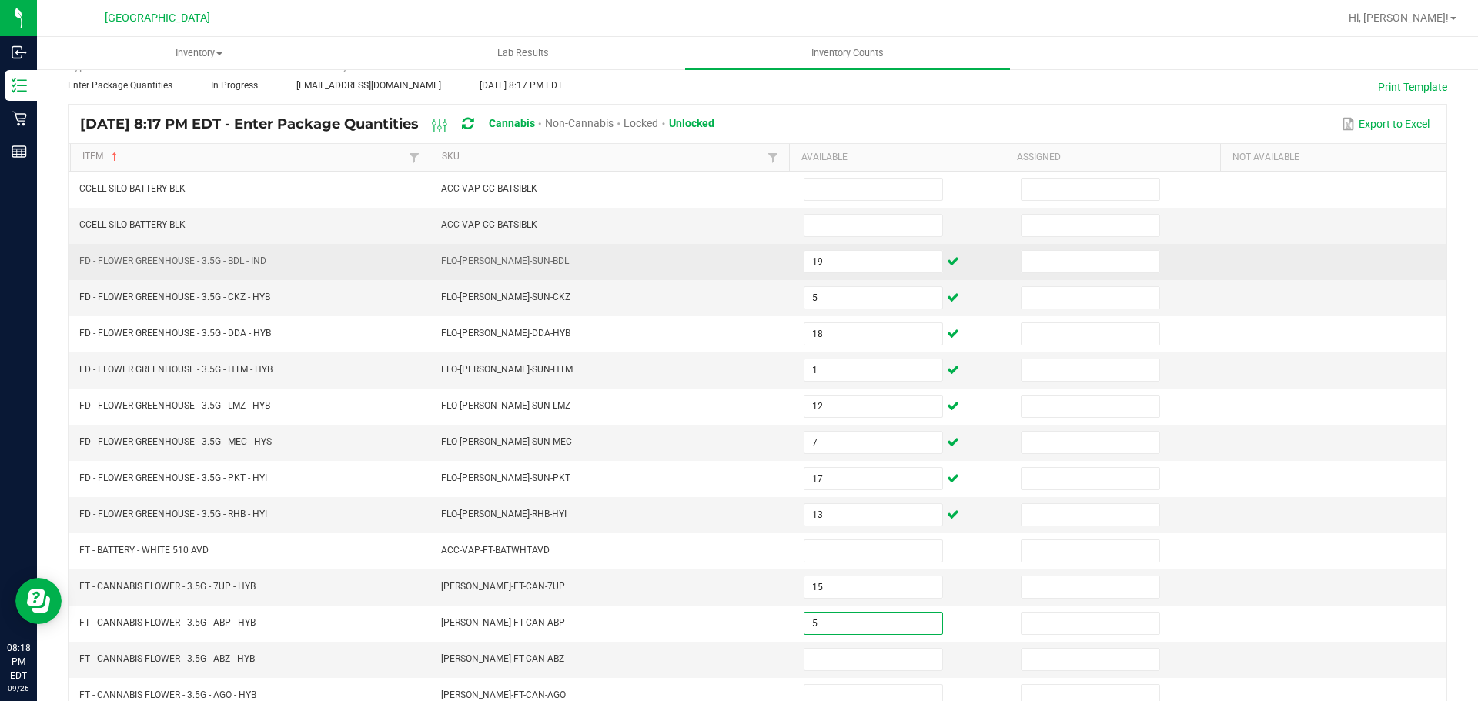
type input "5"
type input "11"
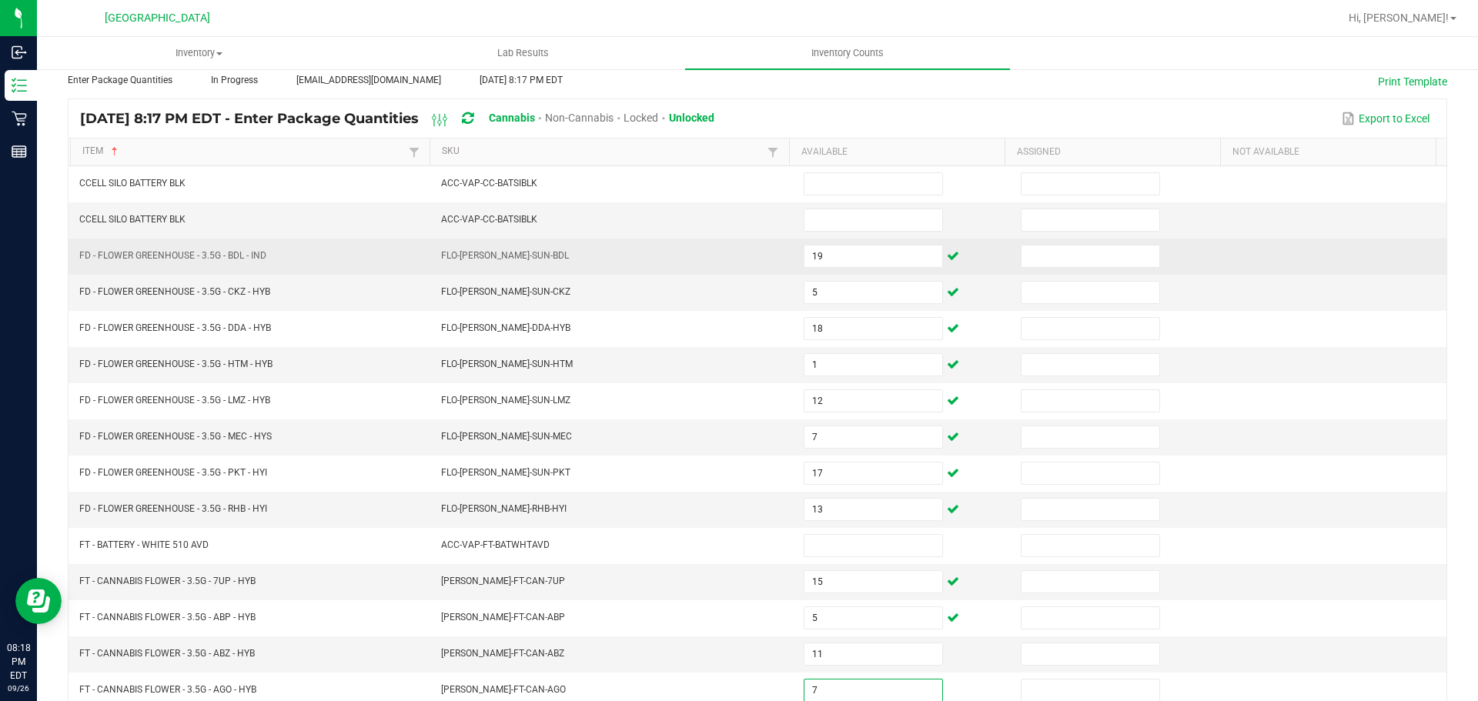
type input "7"
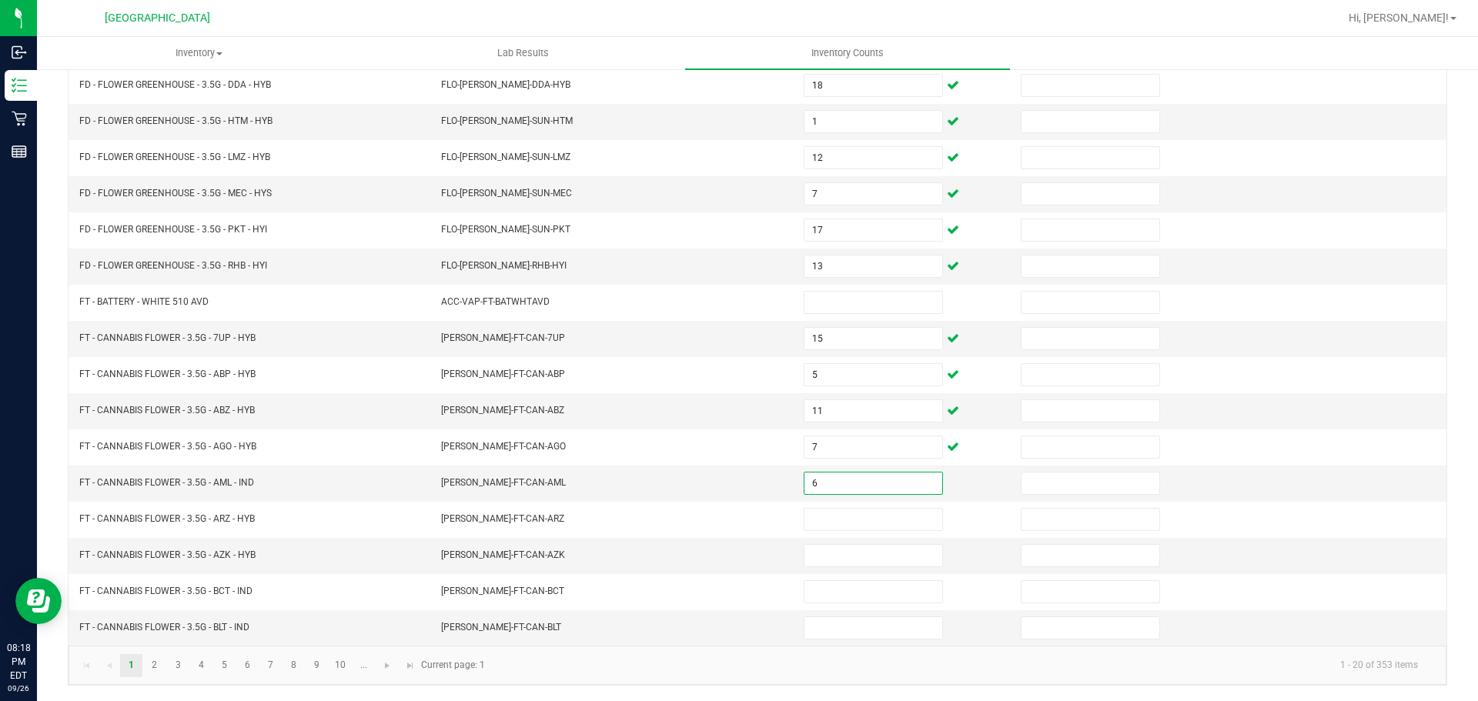
type input "6"
type input "13"
type input "6"
type input "14"
type input "19"
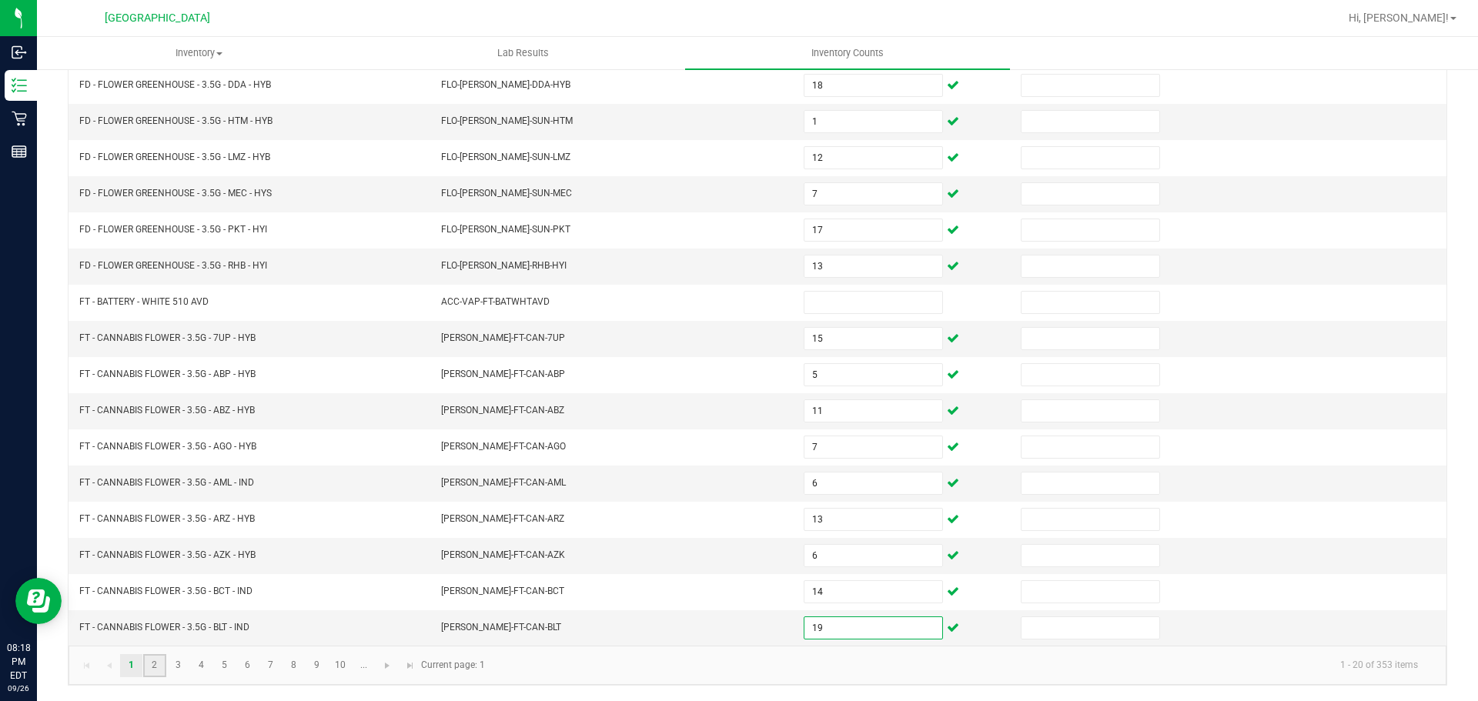
drag, startPoint x: 151, startPoint y: 669, endPoint x: 160, endPoint y: 654, distance: 17.3
click at [151, 669] on link "2" at bounding box center [154, 665] width 22 height 23
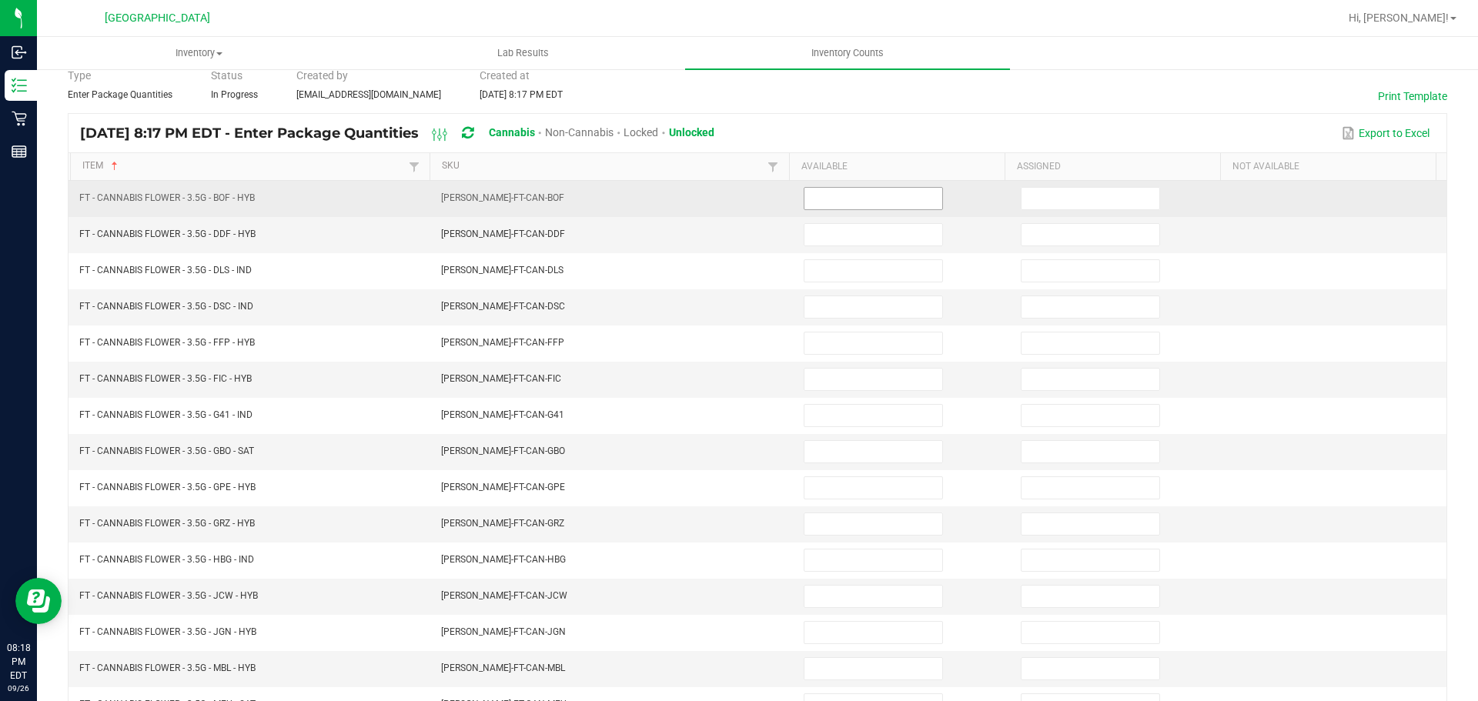
scroll to position [95, 0]
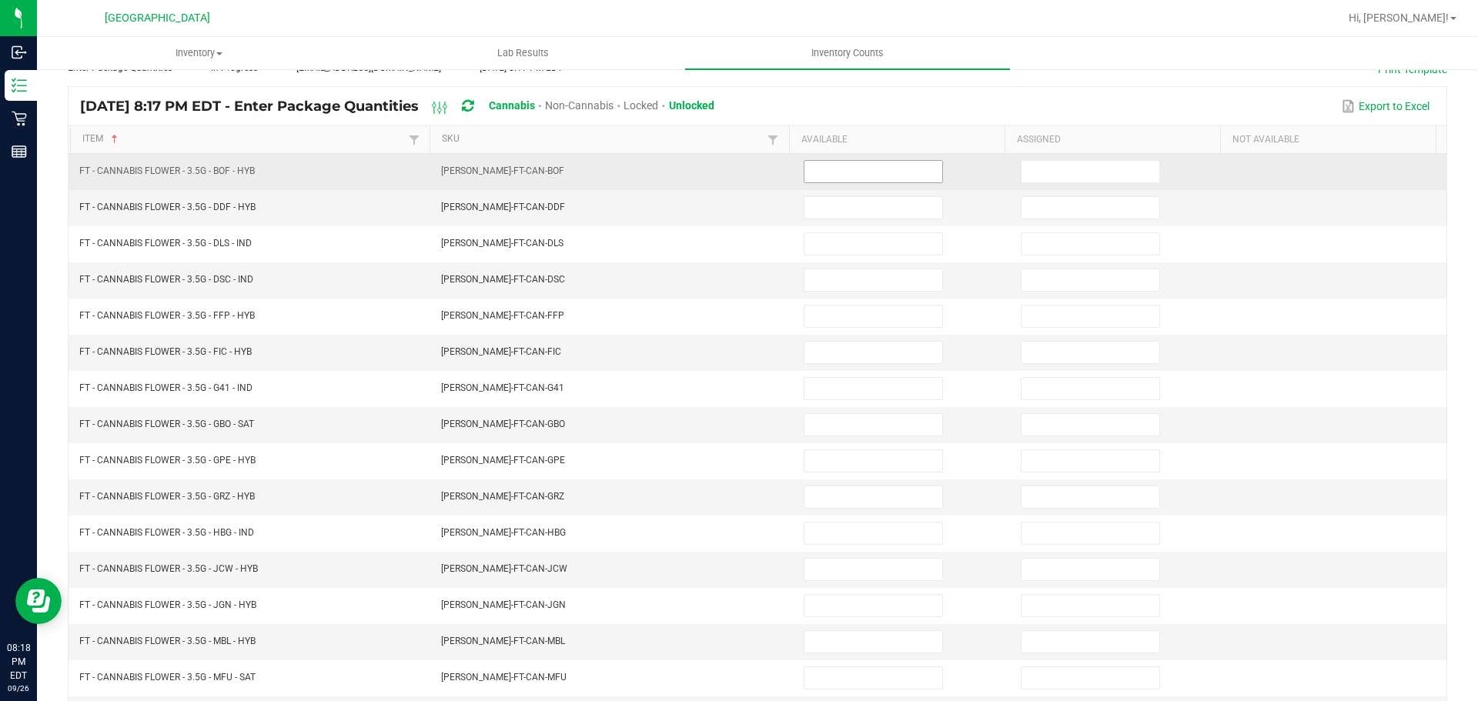
click at [845, 167] on input at bounding box center [873, 172] width 138 height 22
type input "7"
type input "9"
type input "19"
type input "18"
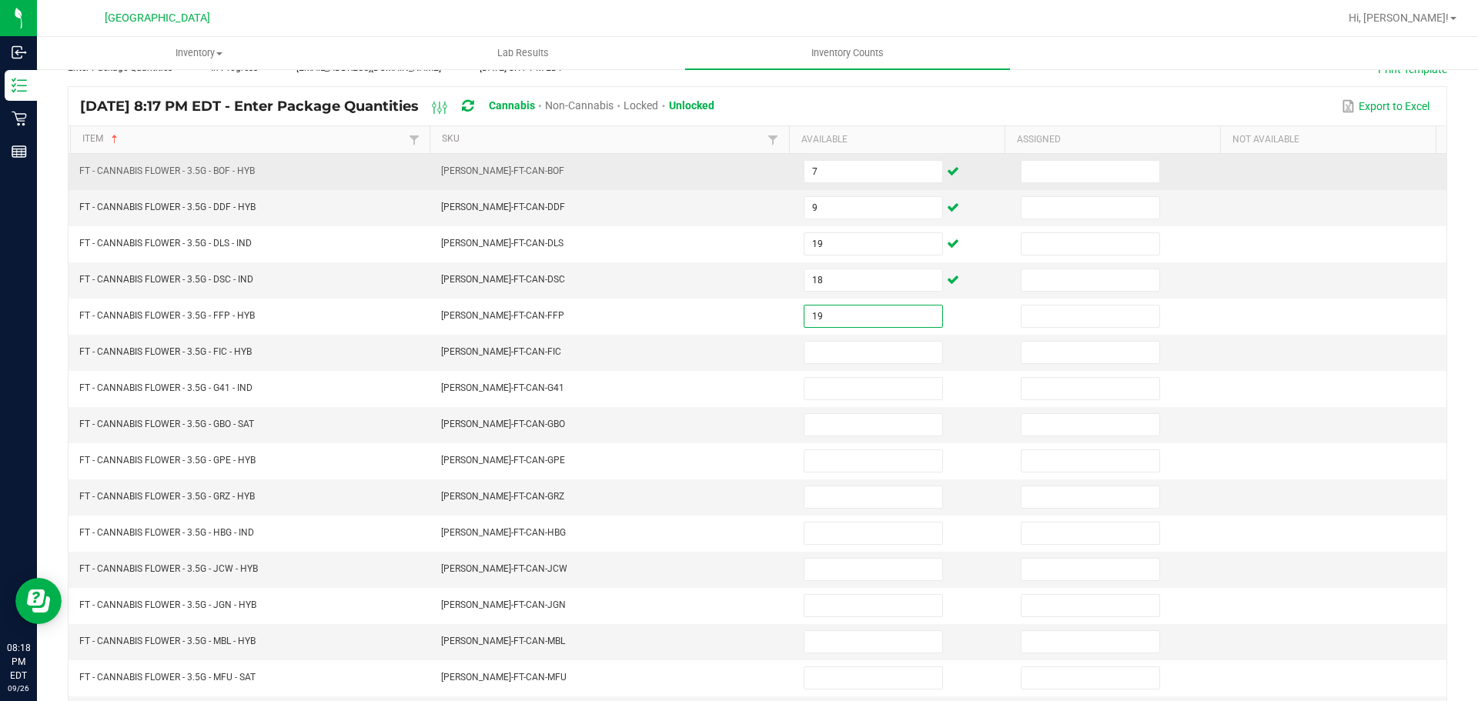
type input "19"
type input "9"
type input "20"
type input "15"
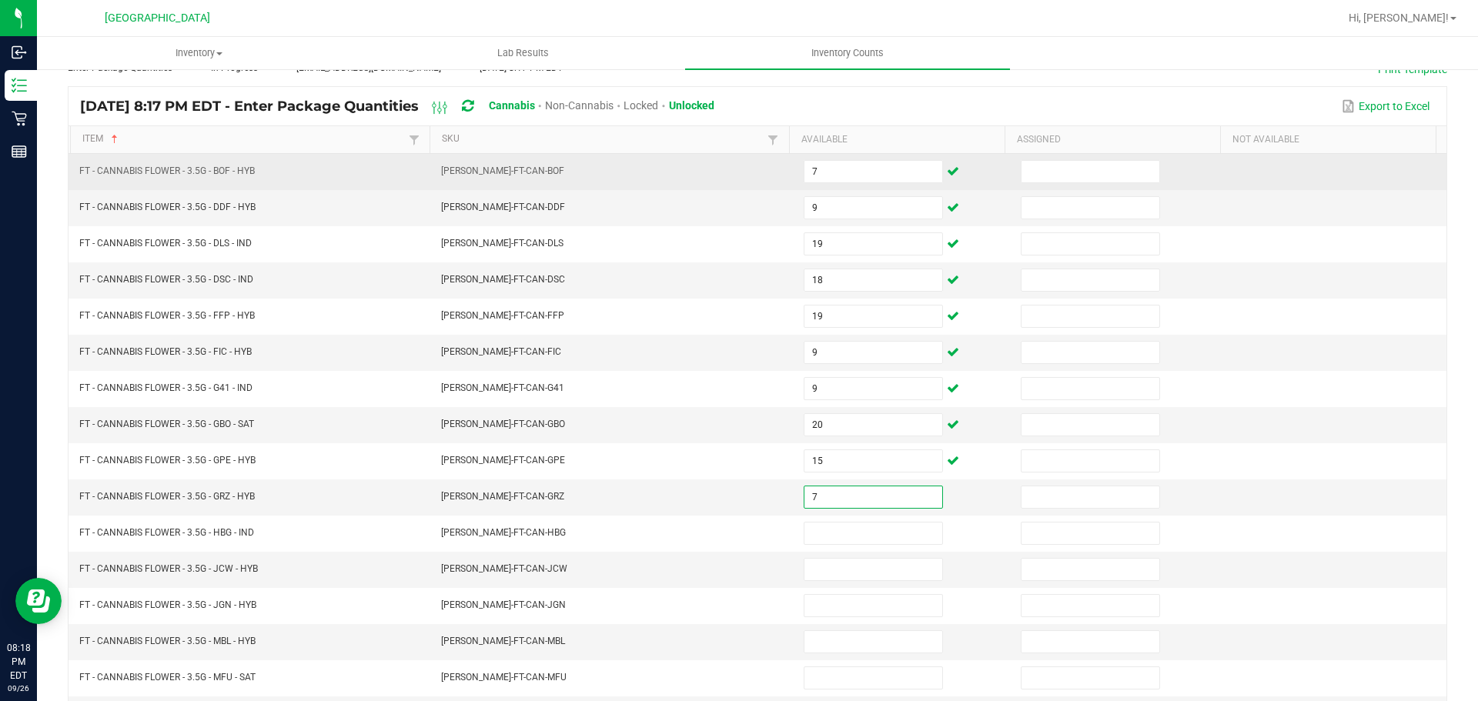
type input "7"
type input "10"
type input "5"
type input "3"
type input "14"
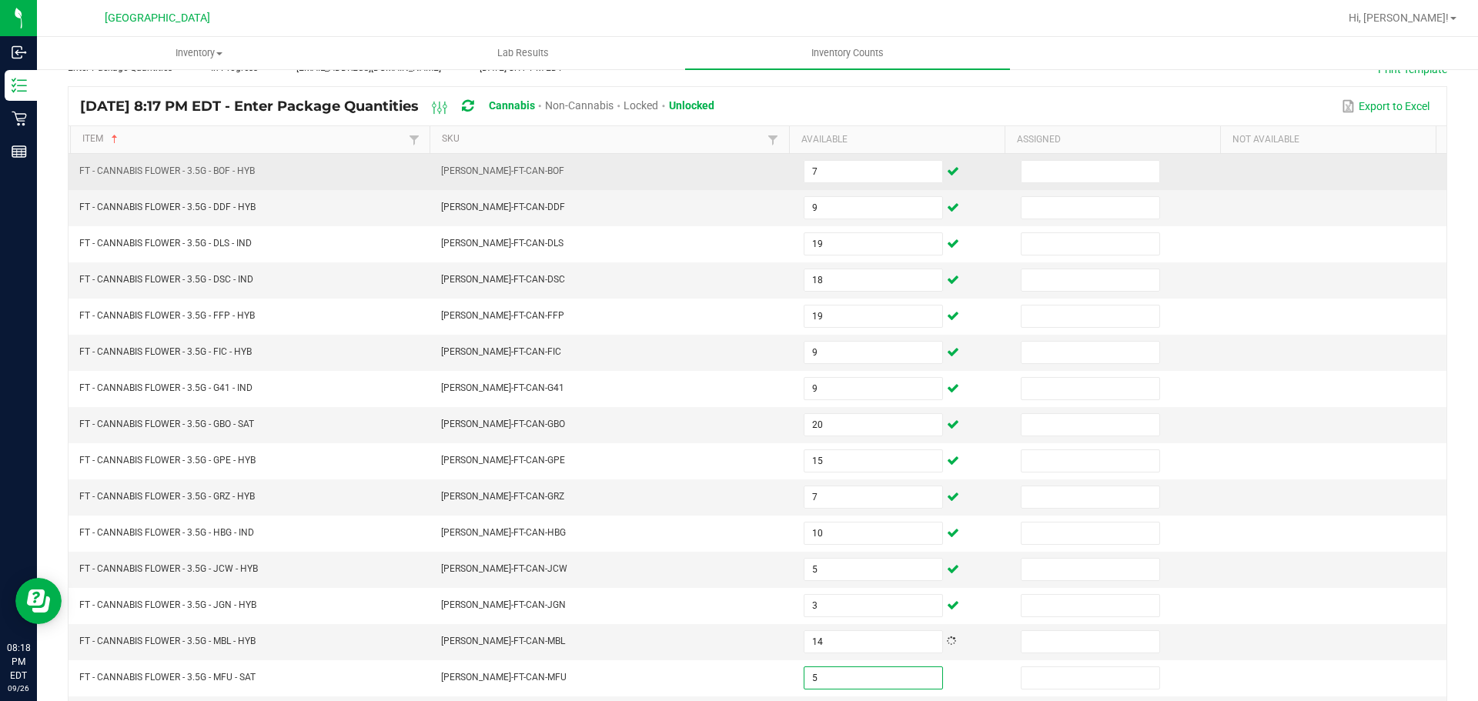
type input "5"
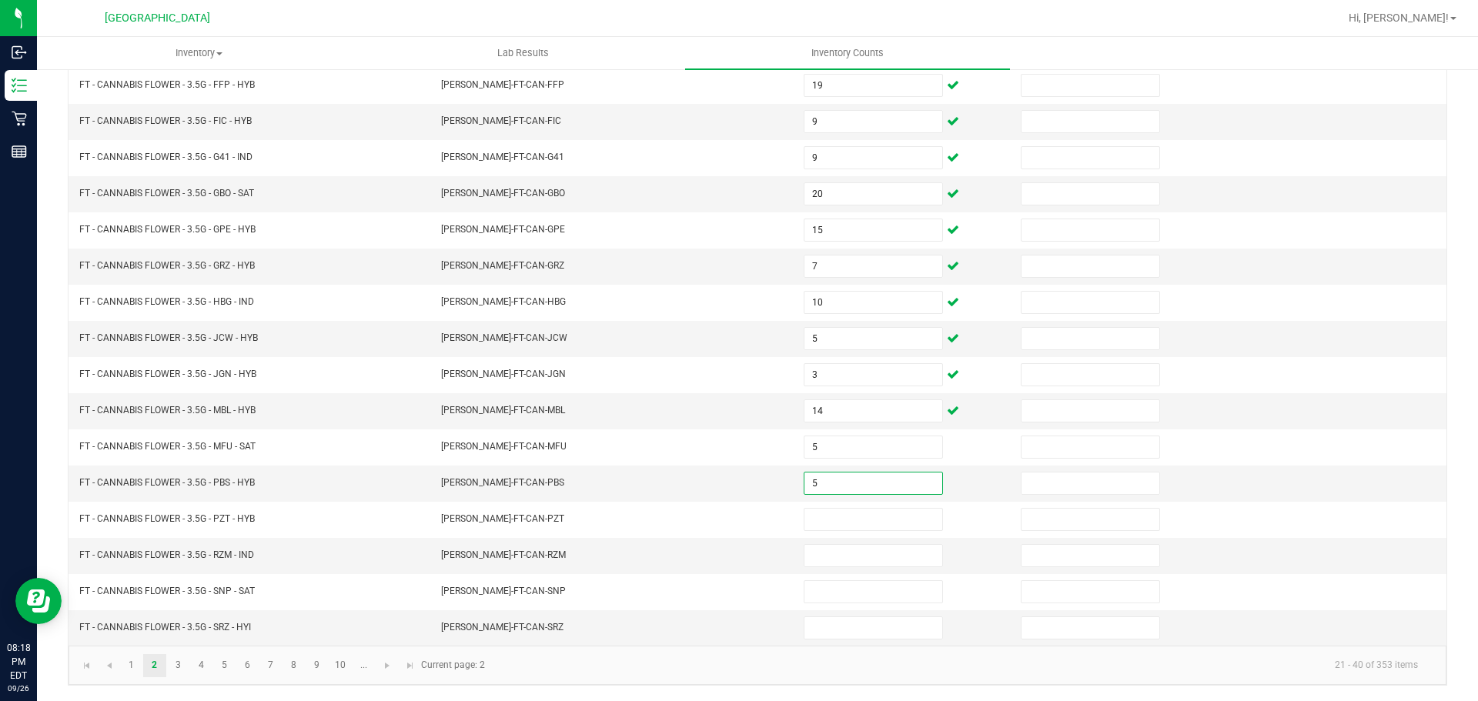
type input "5"
type input "12"
type input "3"
type input "12"
type input "2"
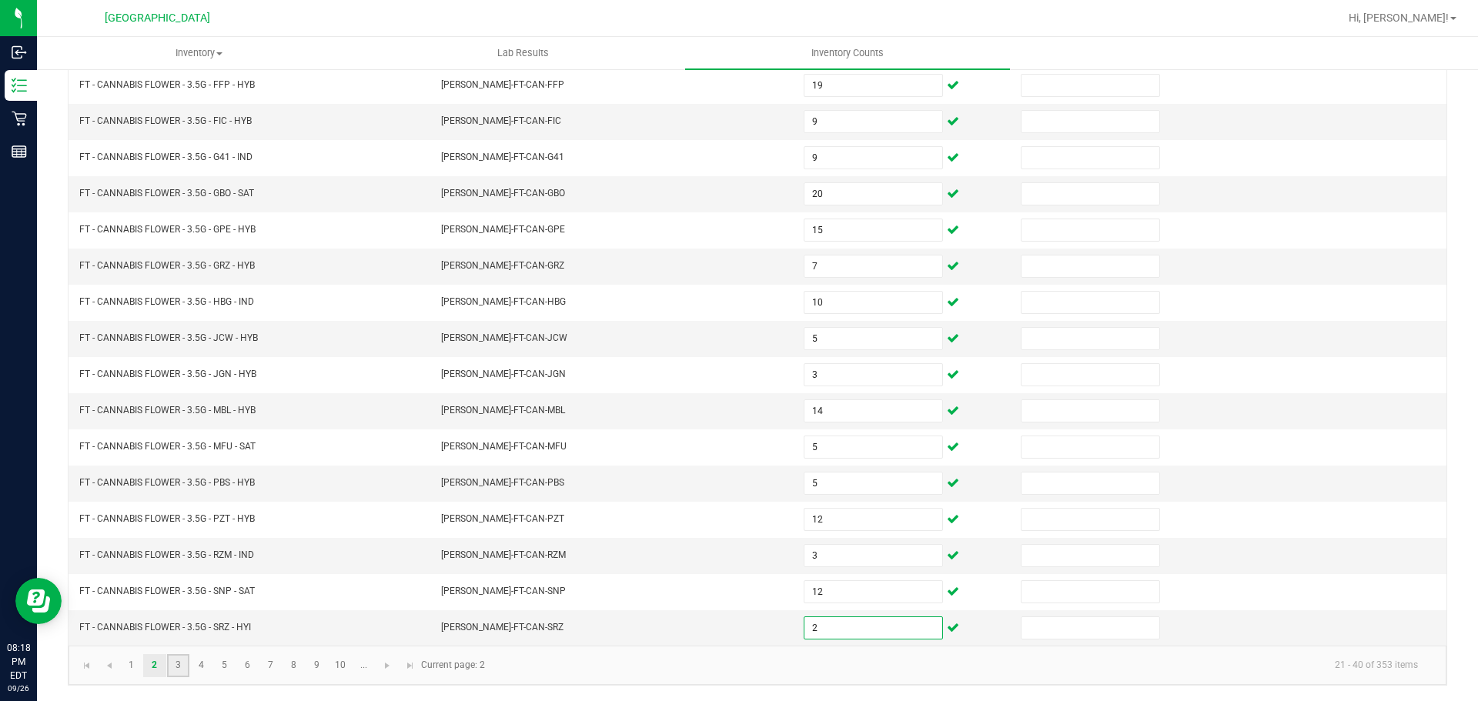
click at [177, 664] on link "3" at bounding box center [178, 665] width 22 height 23
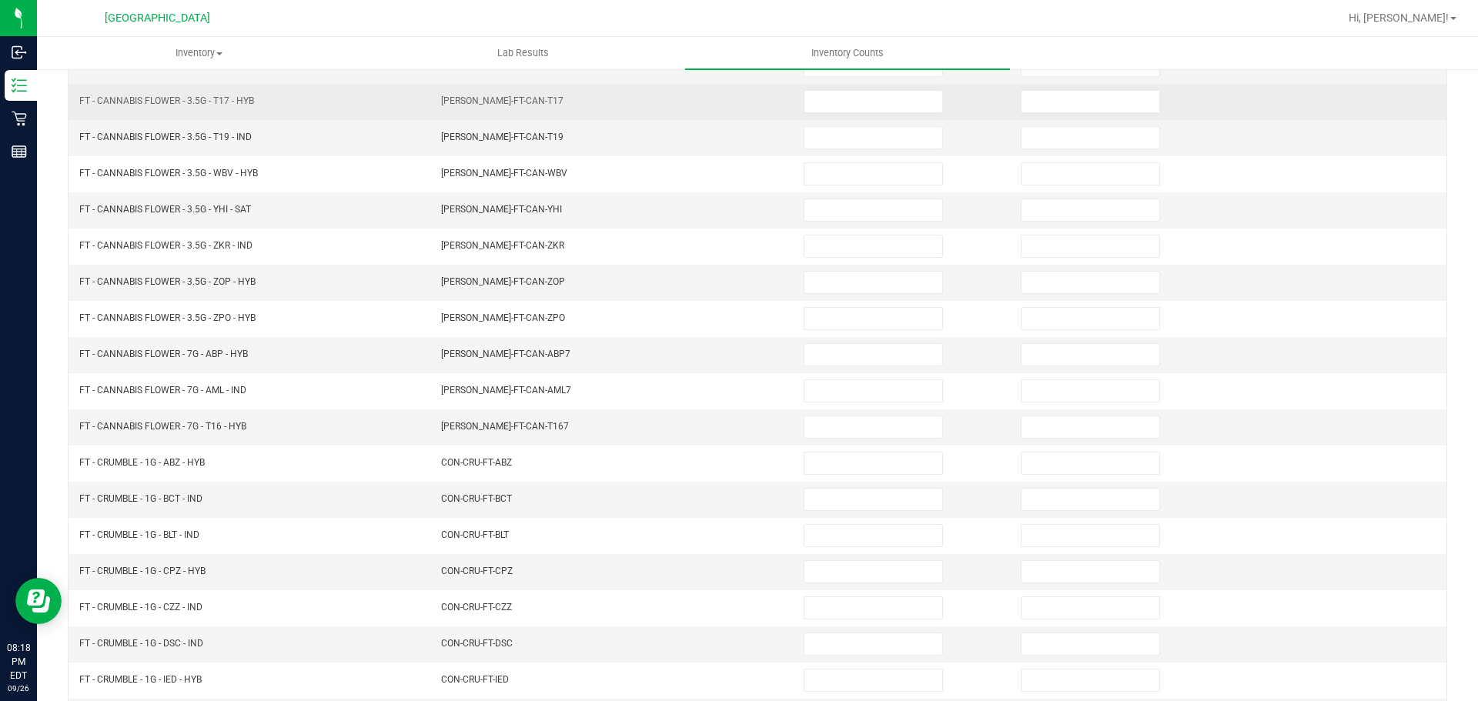
scroll to position [95, 0]
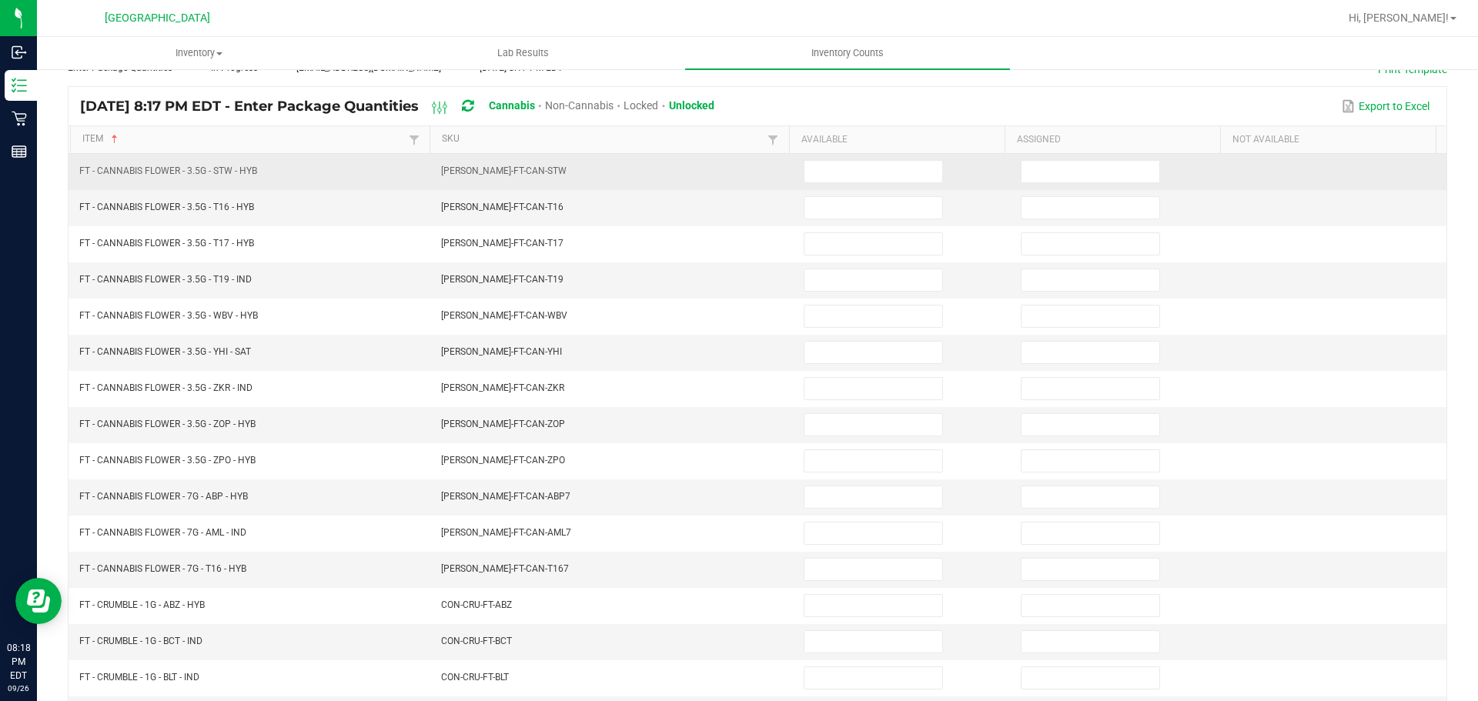
click at [822, 186] on td at bounding box center [902, 172] width 217 height 36
click at [815, 168] on input at bounding box center [873, 172] width 138 height 22
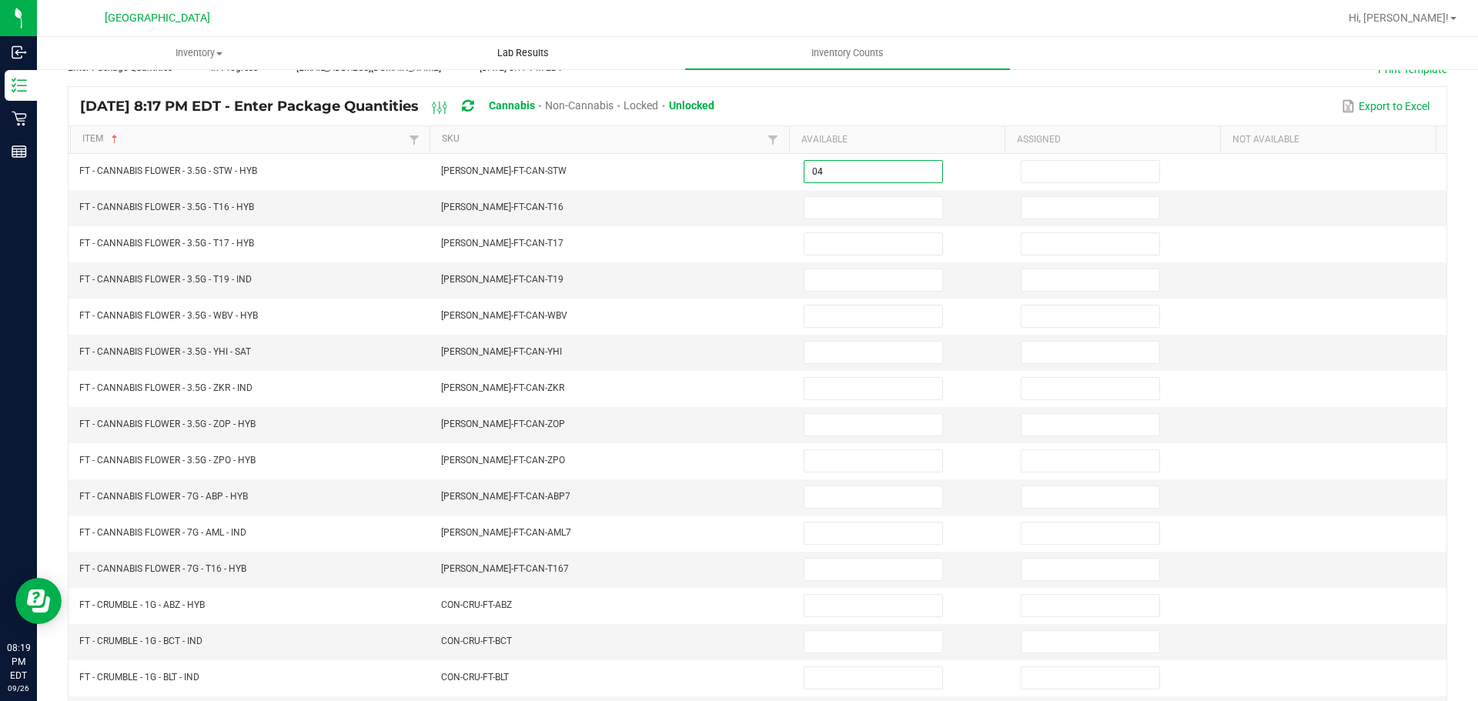
type input "0"
type input "14"
type input "2"
type input "11"
type input "17"
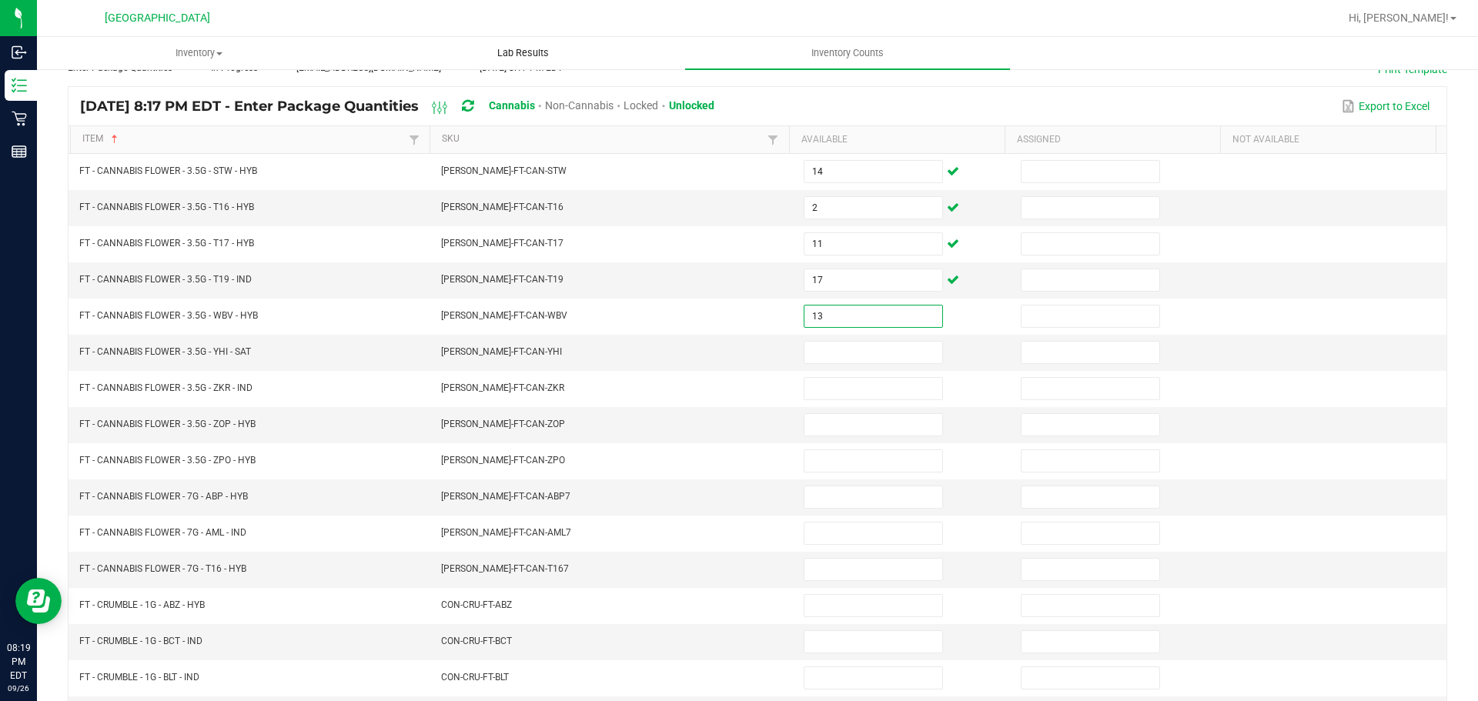
type input "13"
type input "2"
type input "6"
type input "17"
type input "18"
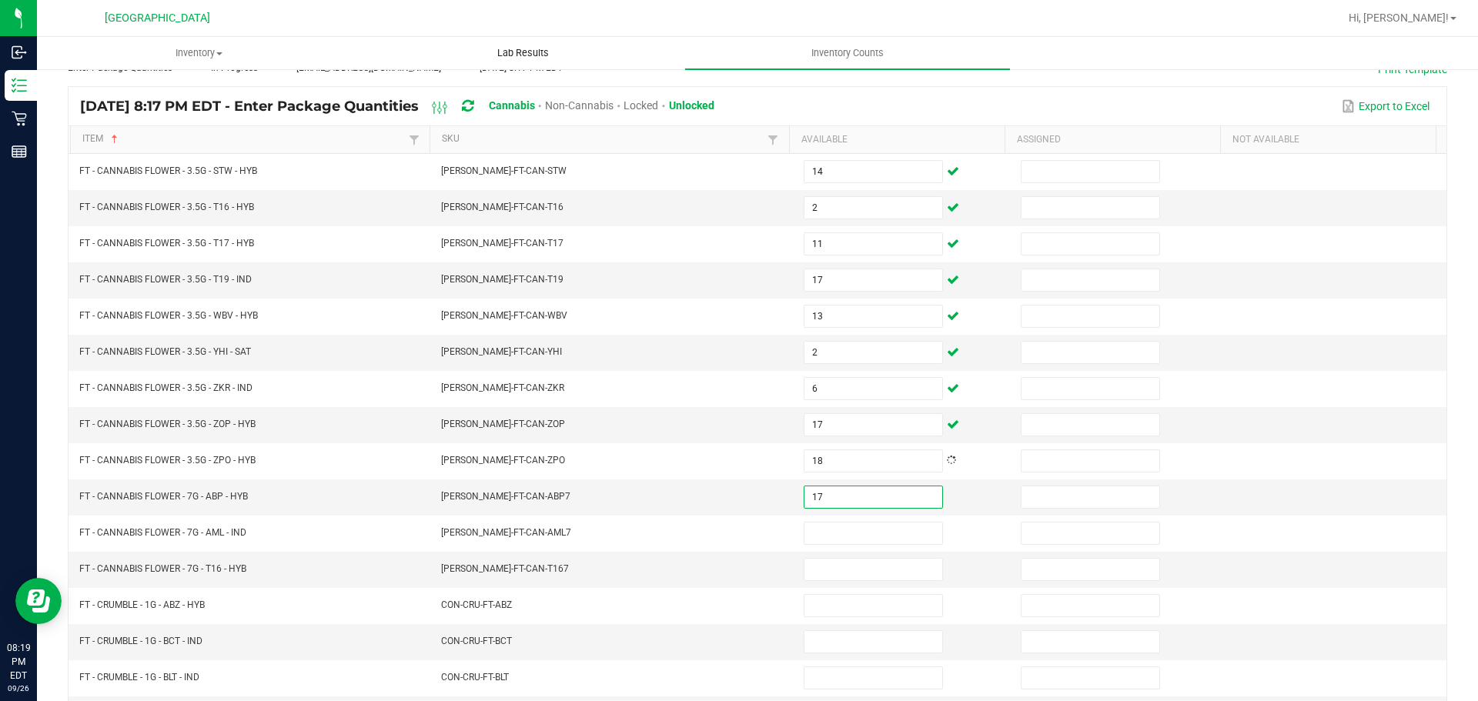
type input "17"
type input "8"
type input "17"
type input "7"
type input "8"
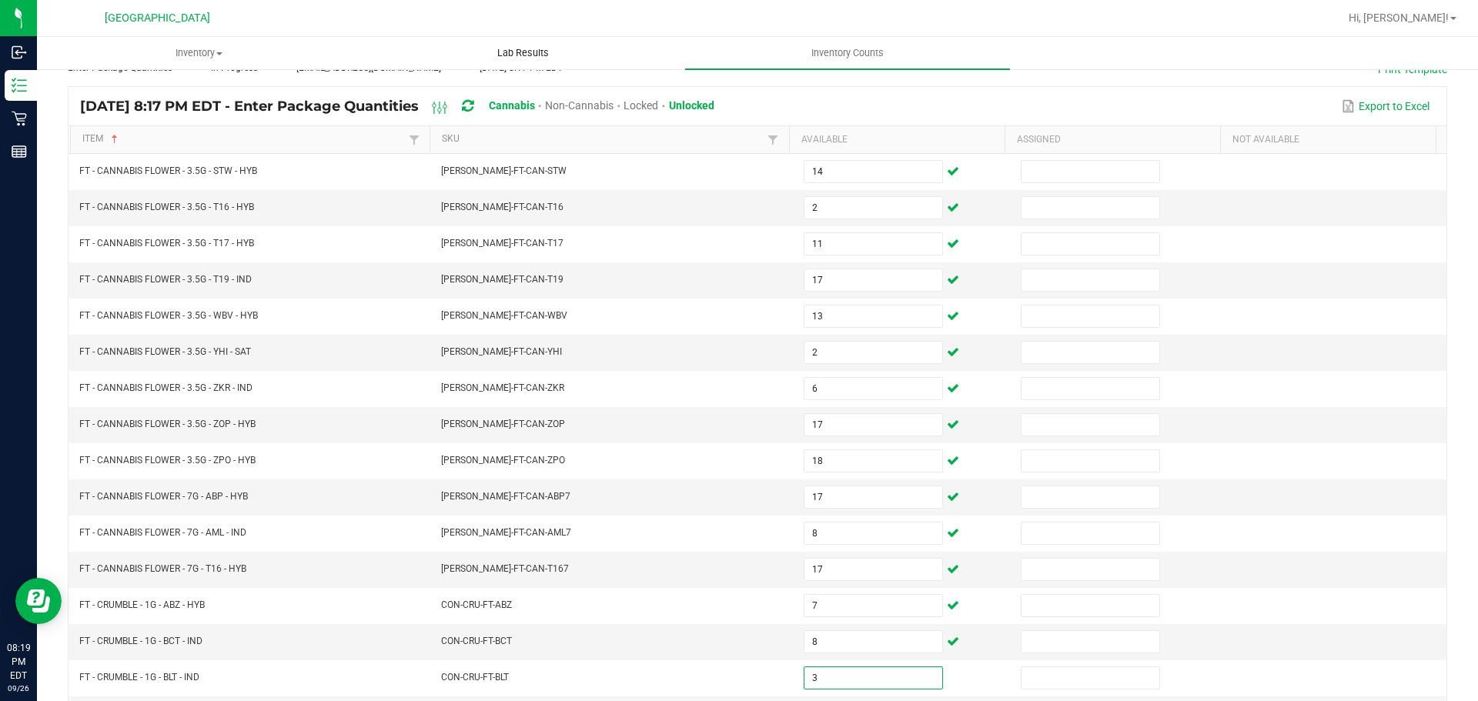
type input "3"
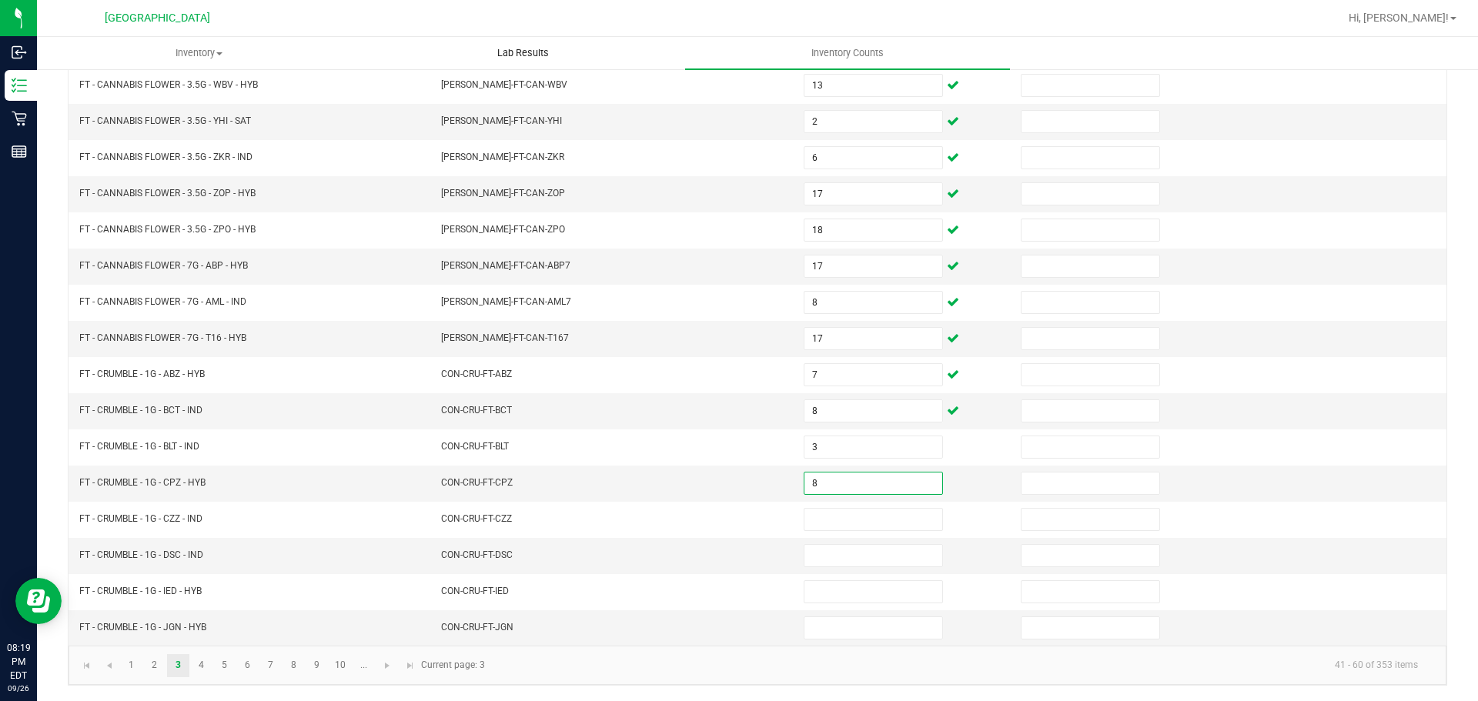
type input "8"
type input "6"
type input "2"
type input "8"
type input "4"
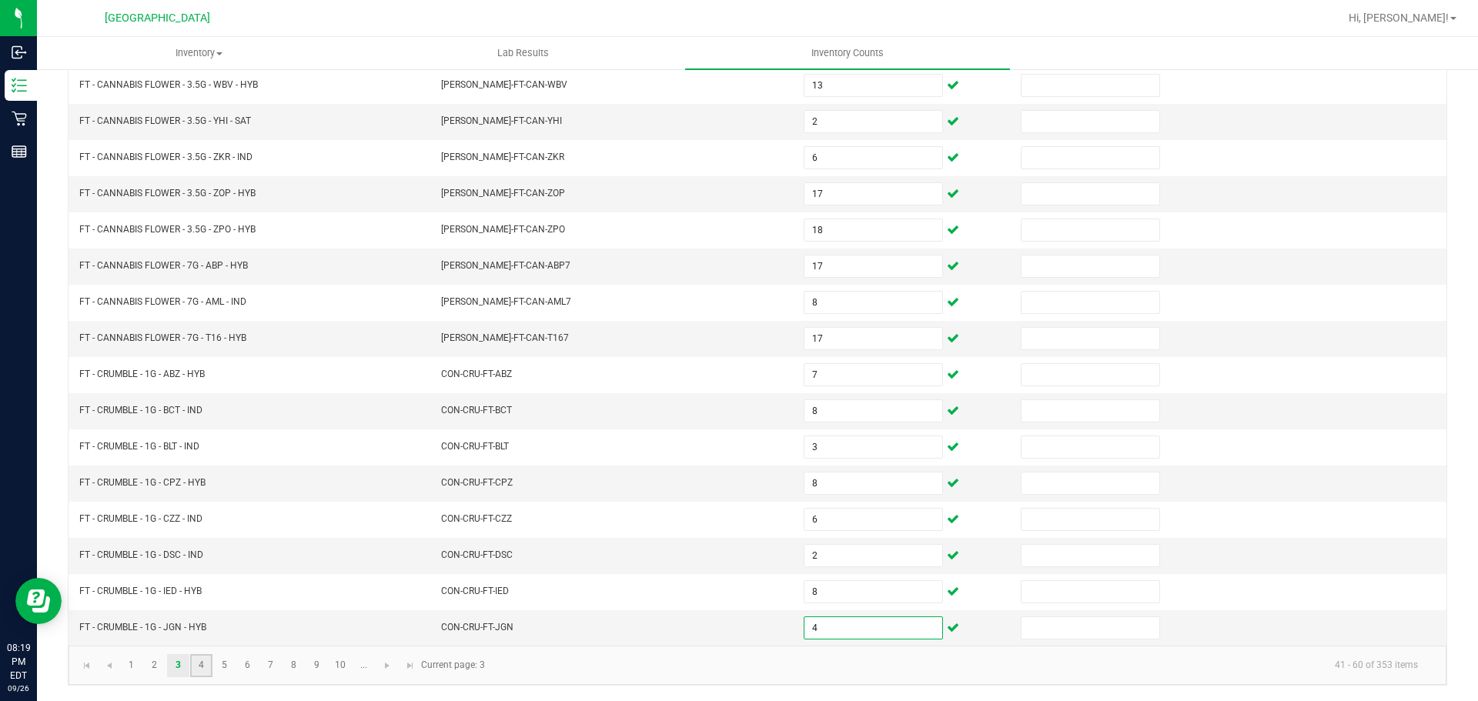
click at [200, 672] on link "4" at bounding box center [201, 665] width 22 height 23
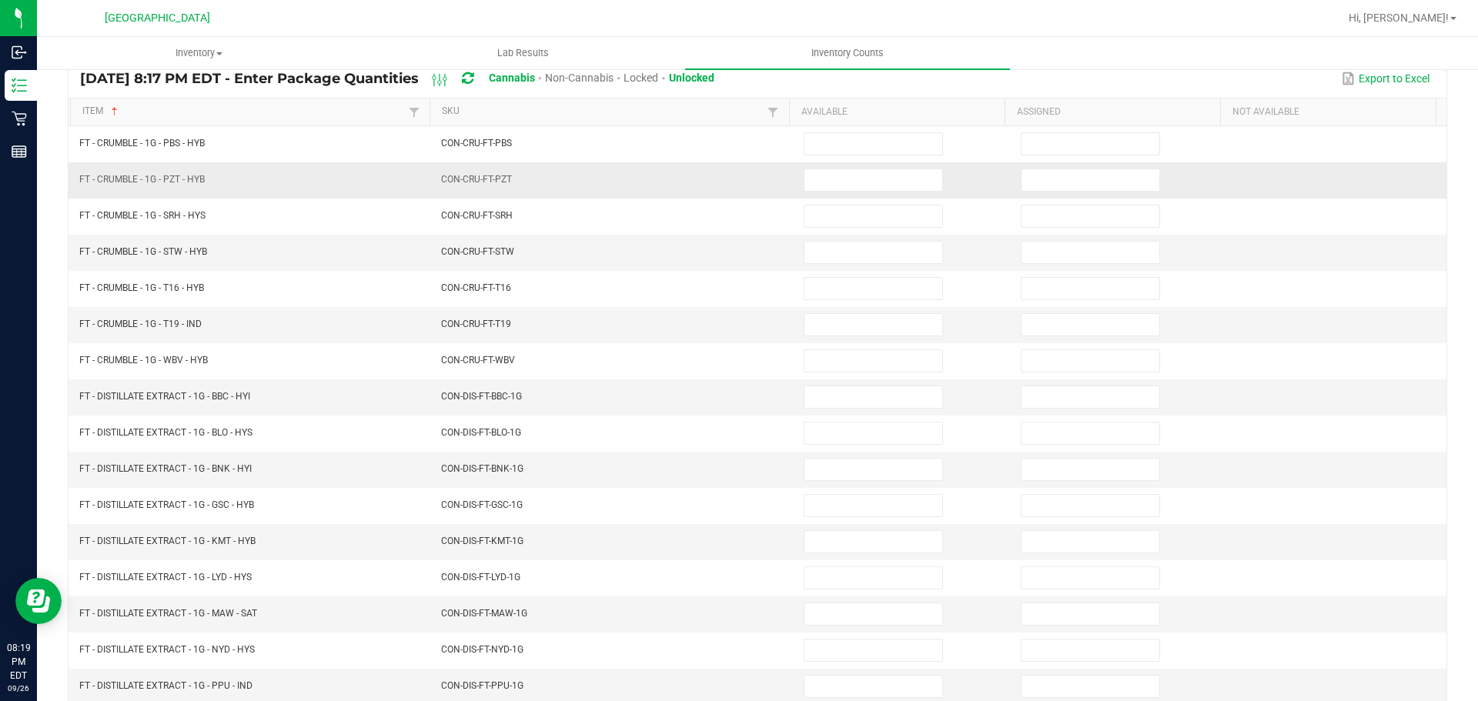
scroll to position [172, 0]
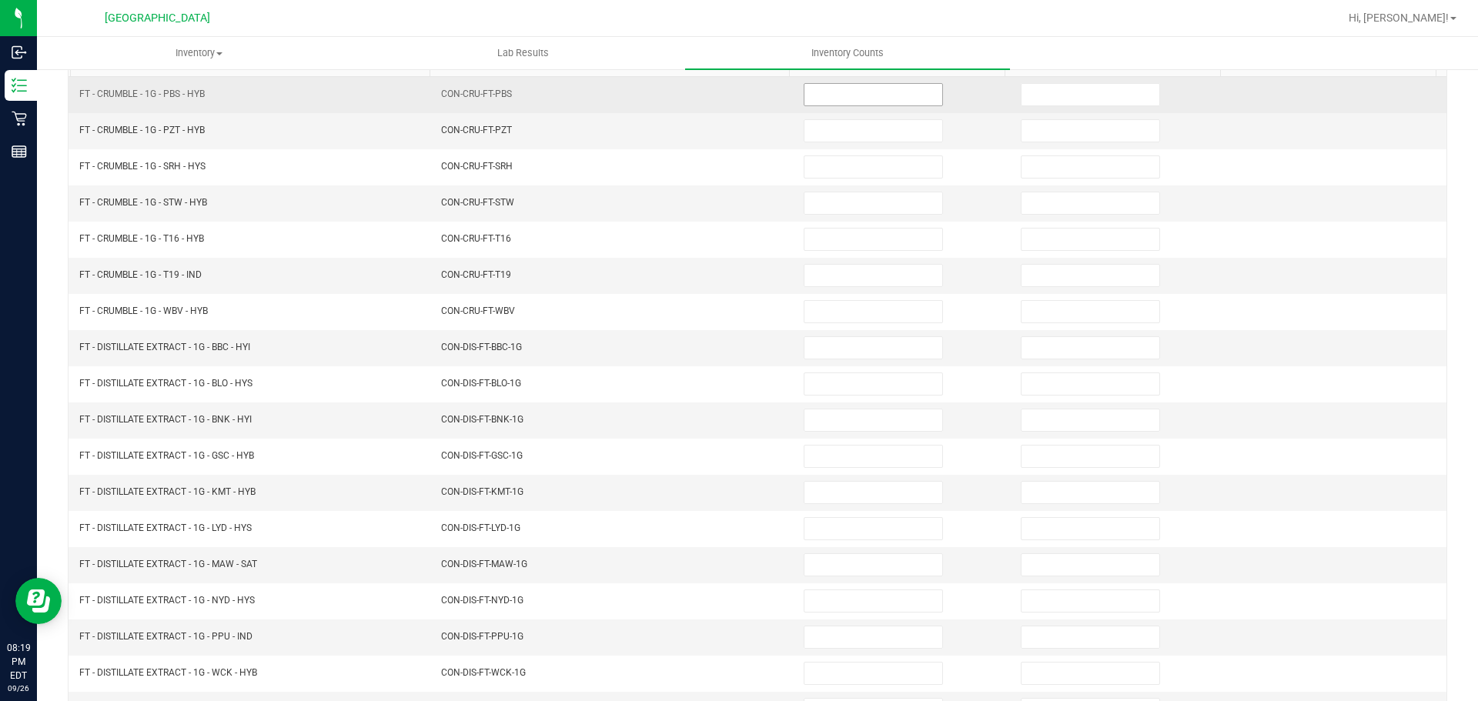
click at [809, 99] on input at bounding box center [873, 95] width 138 height 22
type input "6"
type input "8"
type input "2"
type input "7"
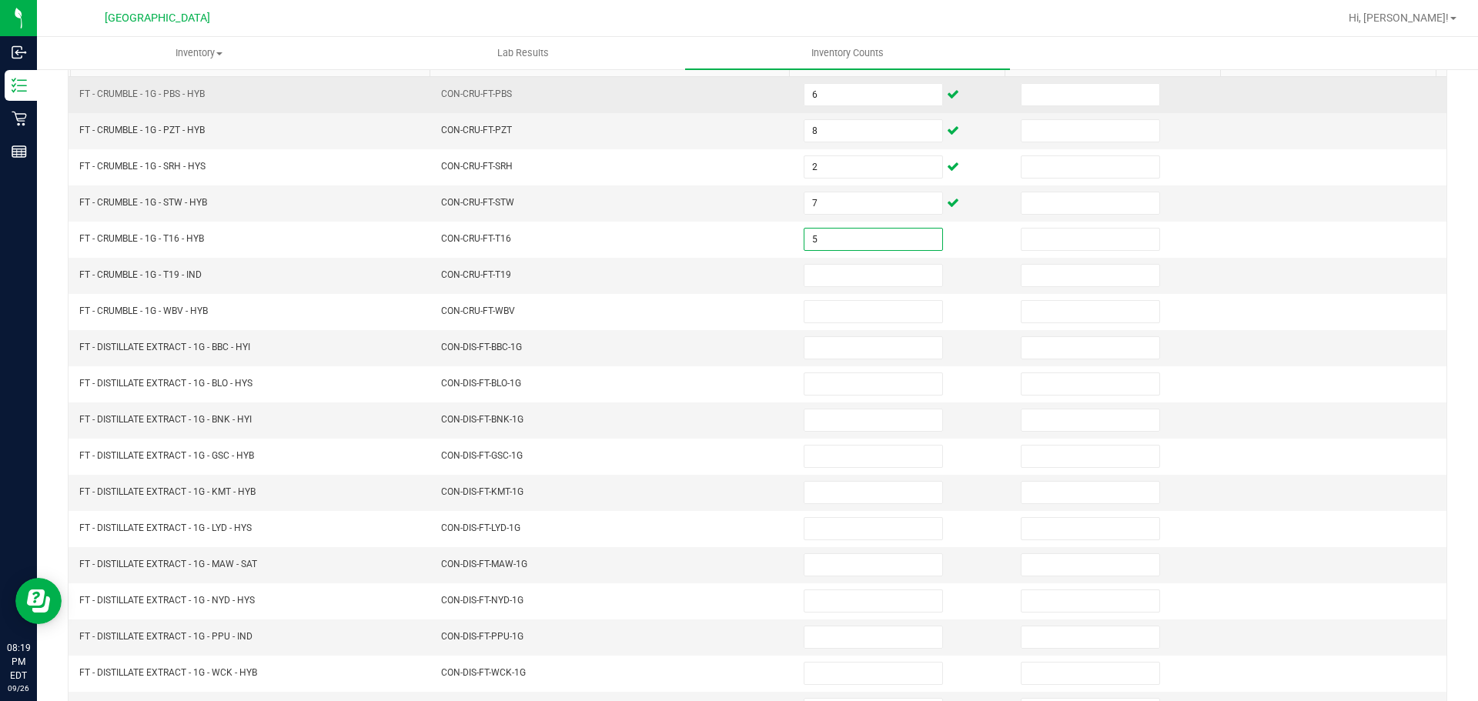
type input "5"
type input "4"
type input "8"
type input "9"
type input "1"
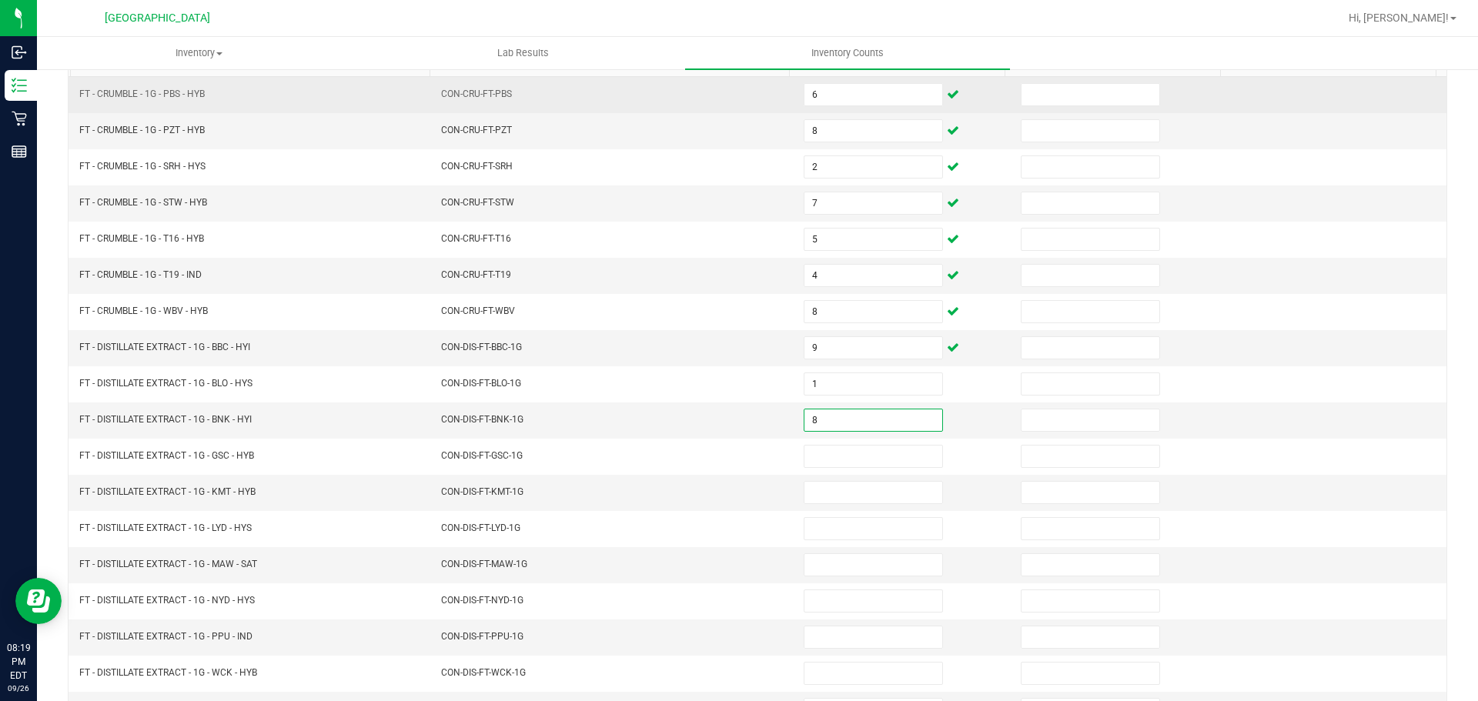
type input "8"
type input "2"
type input "8"
type input "3"
type input "12"
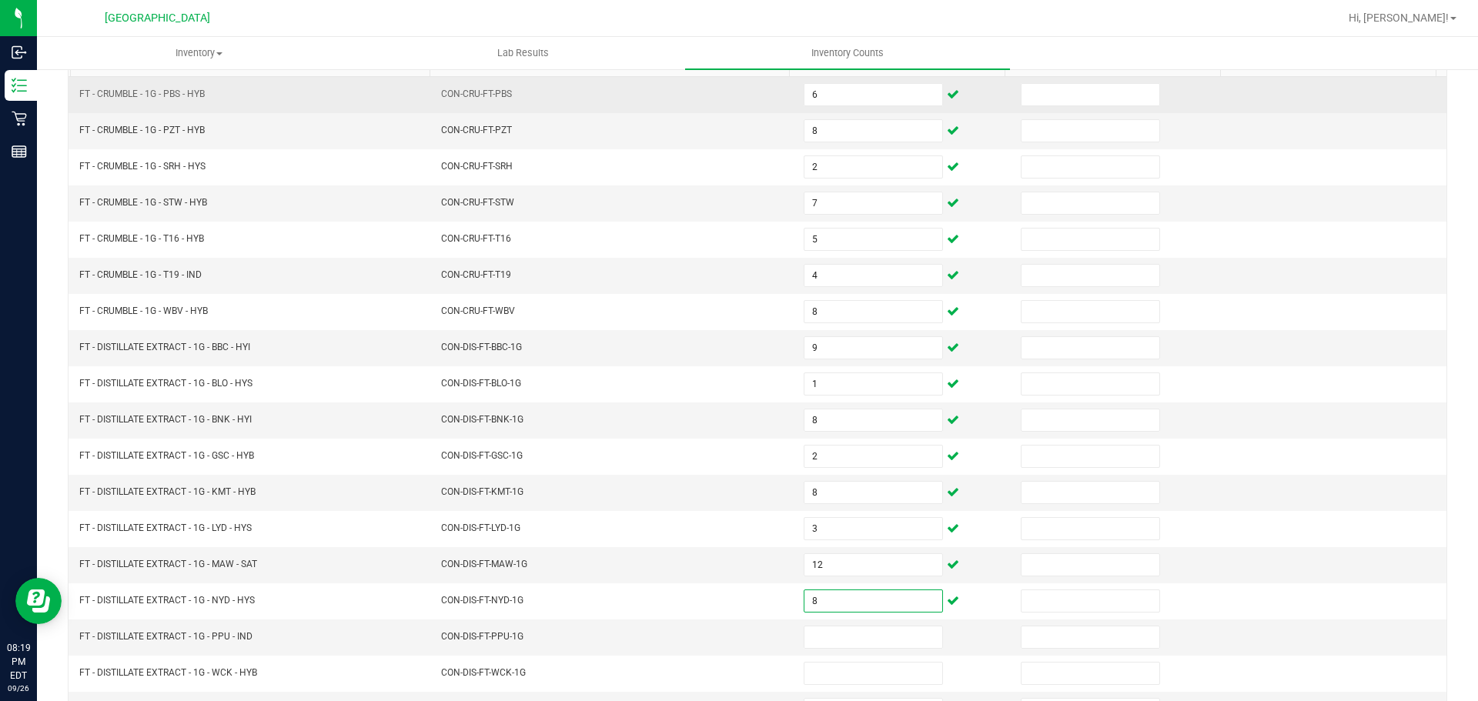
type input "8"
type input "11"
type input "1"
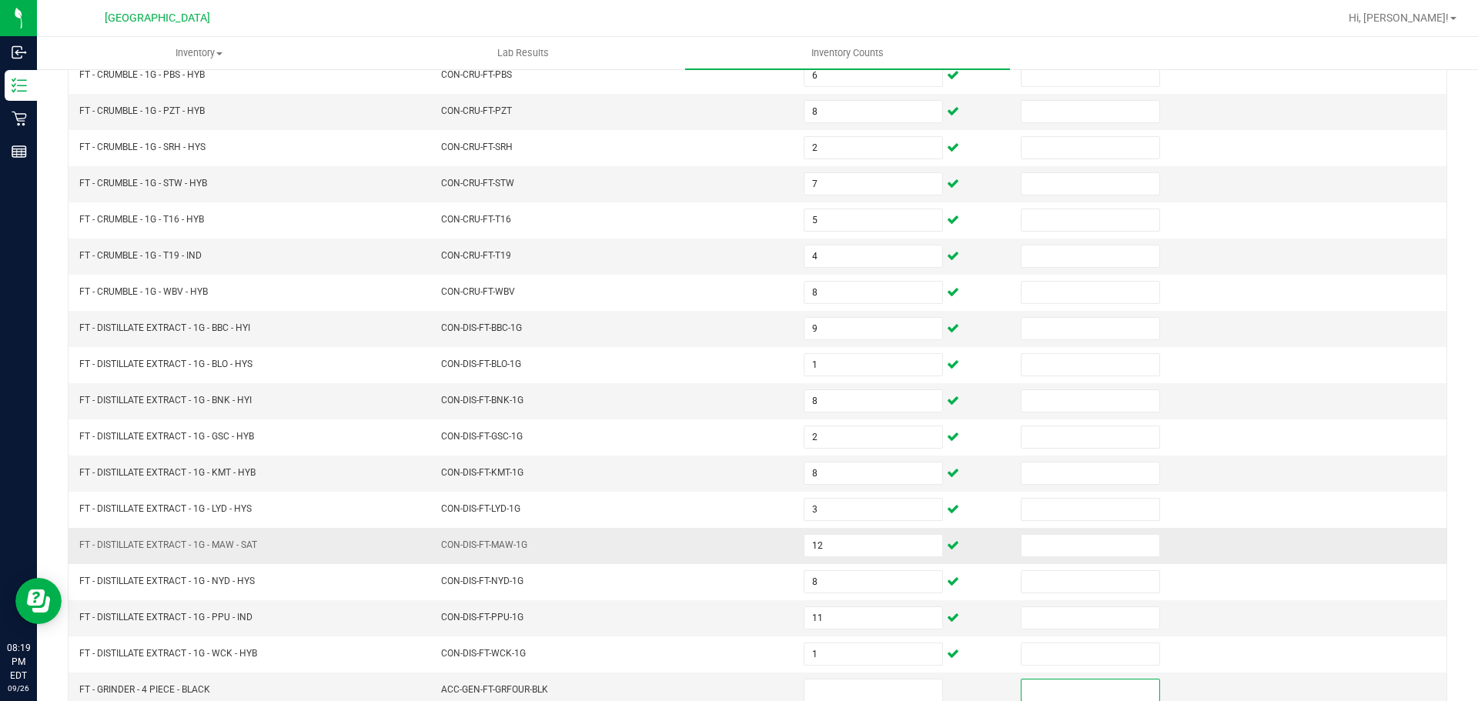
scroll to position [326, 0]
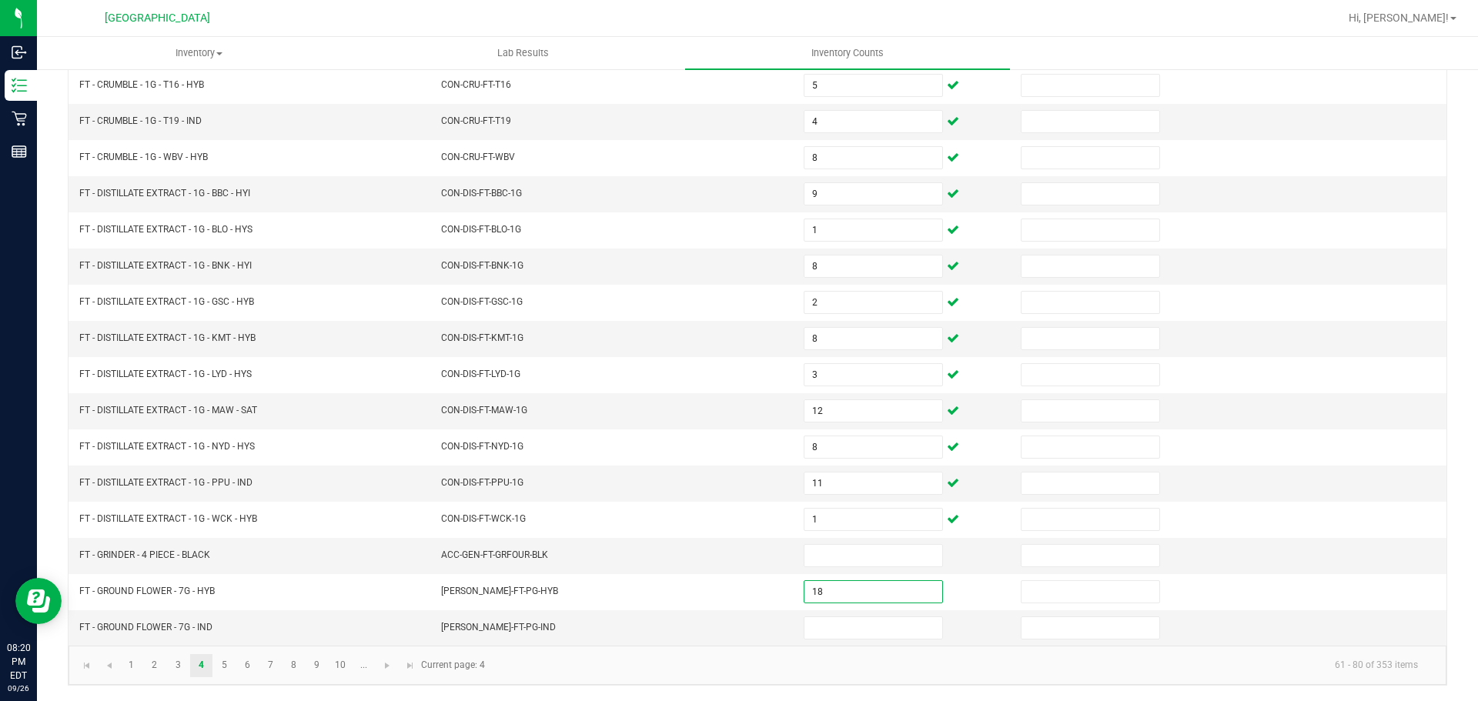
type input "18"
type input "10"
click at [222, 666] on link "5" at bounding box center [224, 665] width 22 height 23
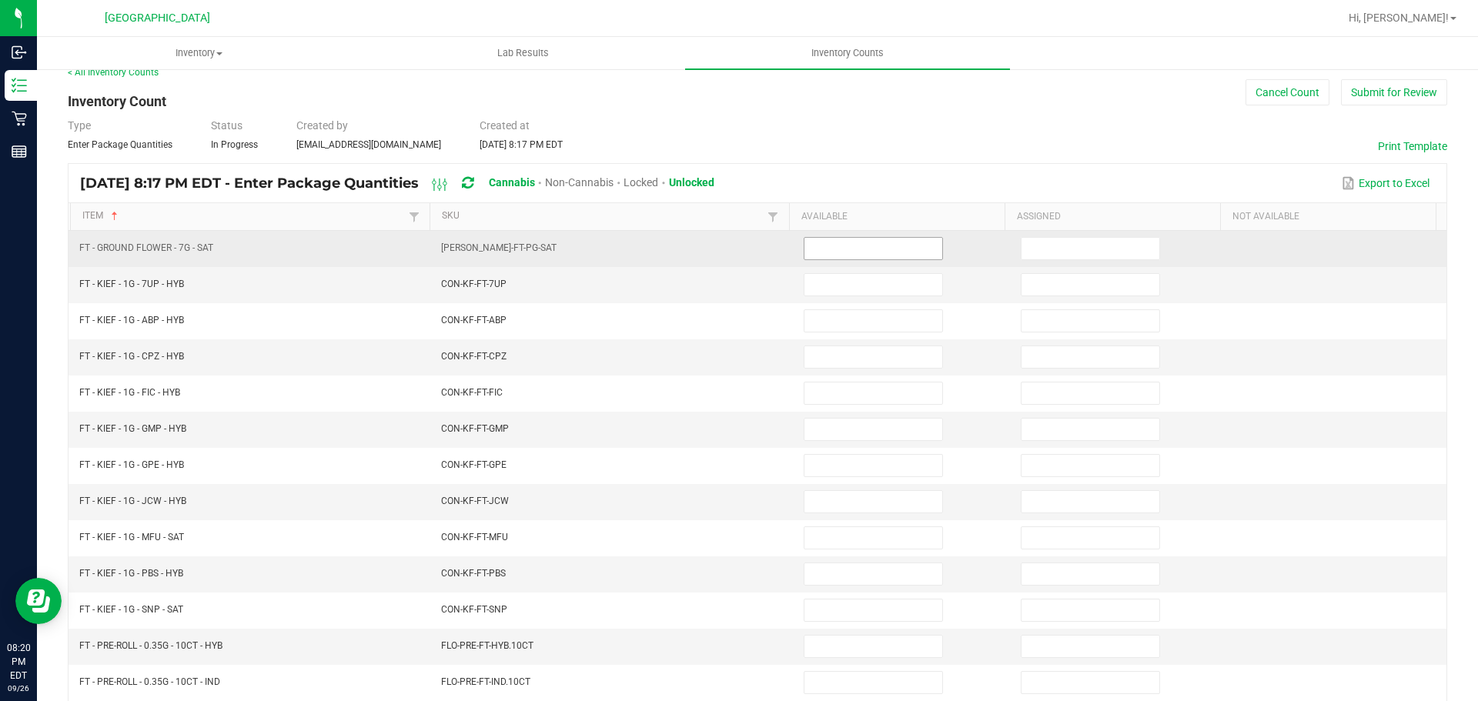
scroll to position [95, 0]
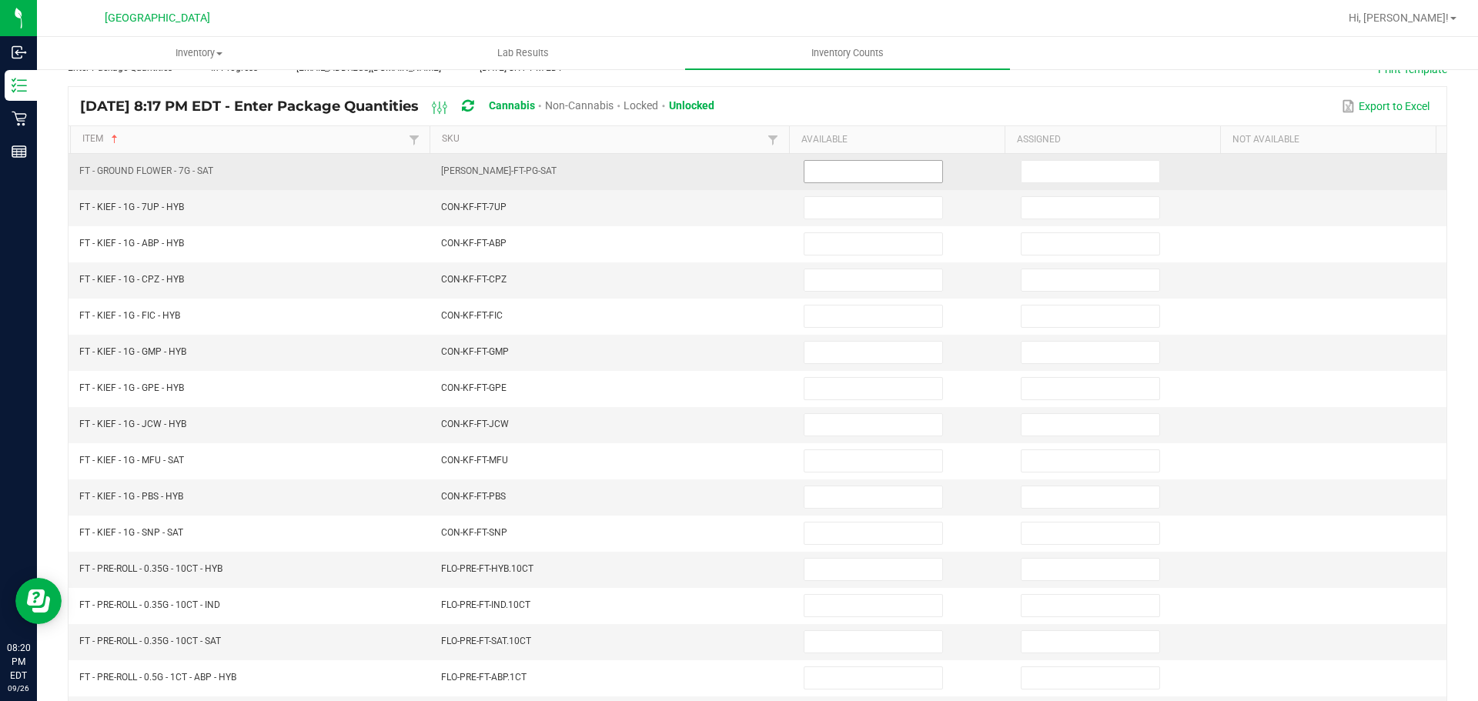
click at [815, 181] on input at bounding box center [873, 172] width 138 height 22
type input "2"
type input "7"
type input "2"
type input "4"
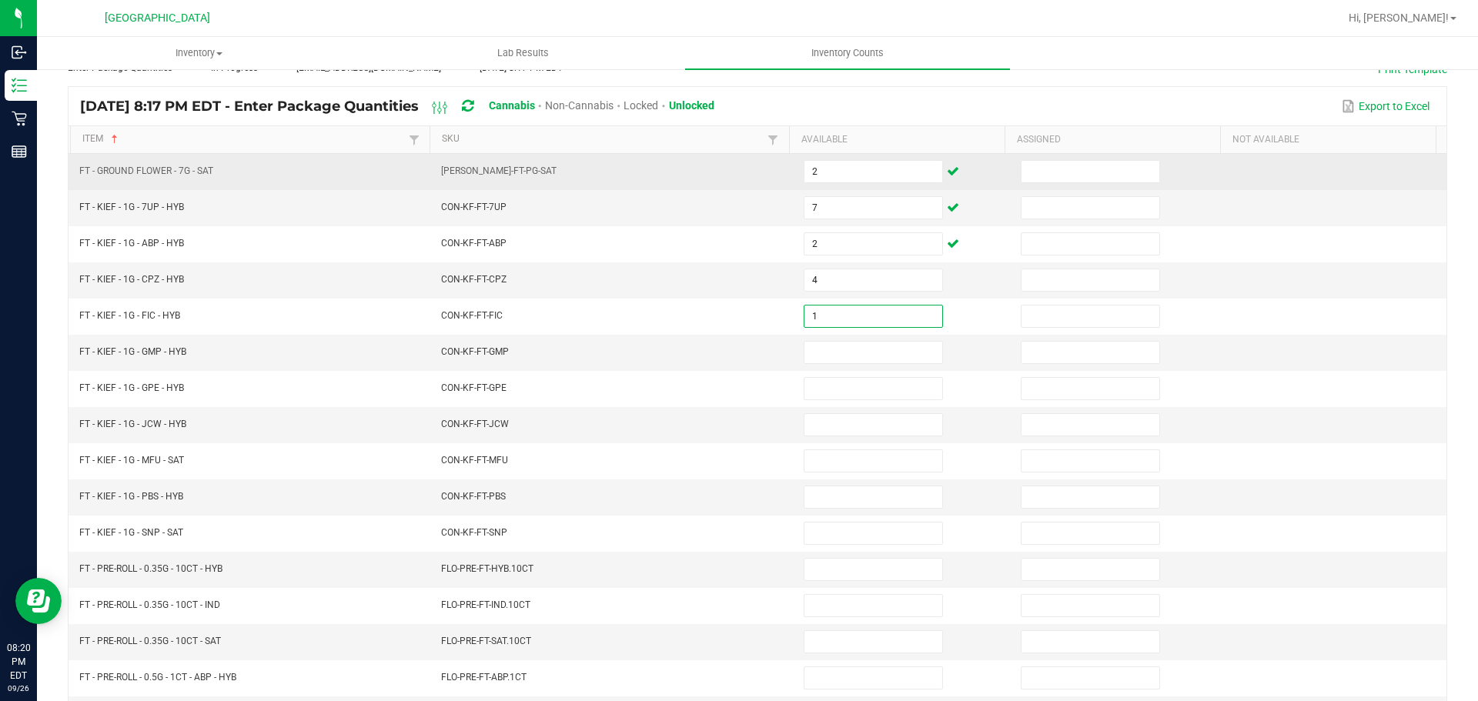
type input "1"
type input "6"
type input "8"
type input "7"
type input "5"
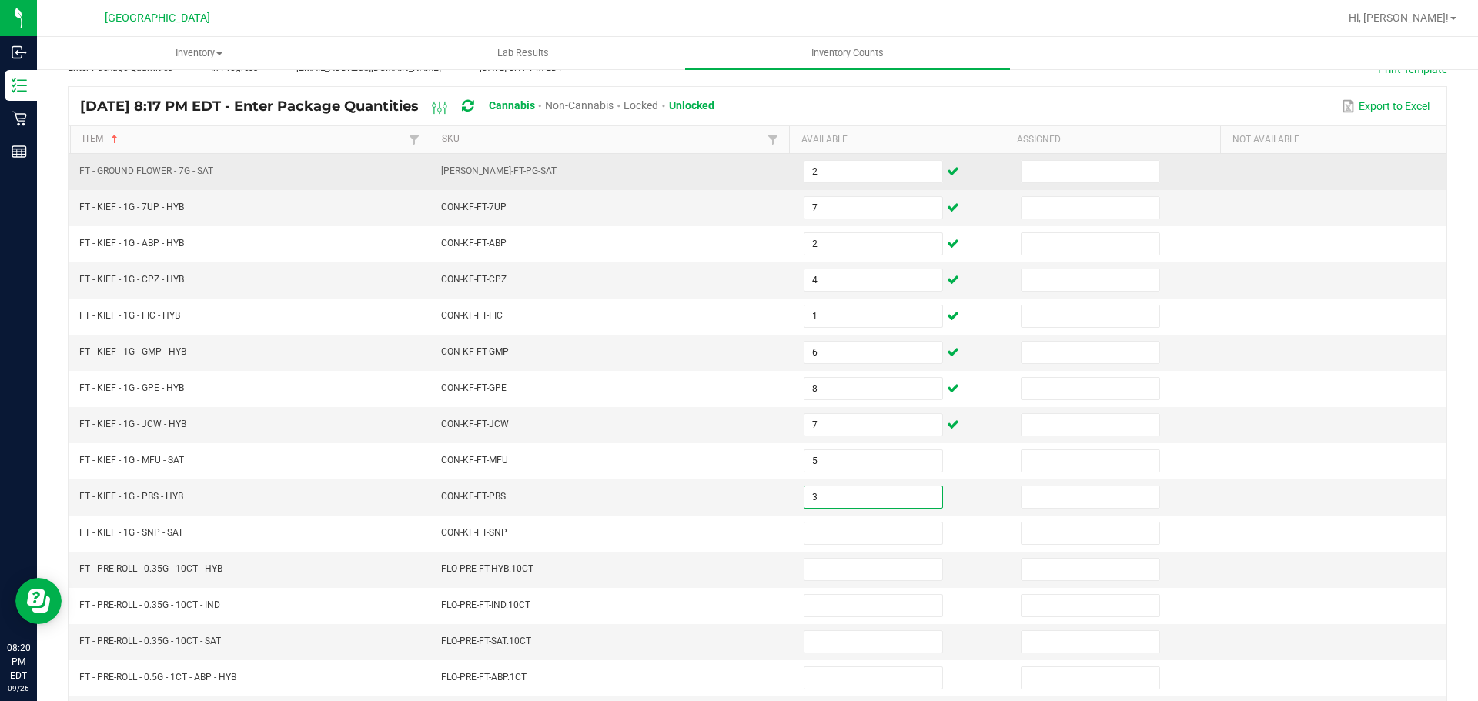
type input "3"
type input "10"
type input "5"
type input "14"
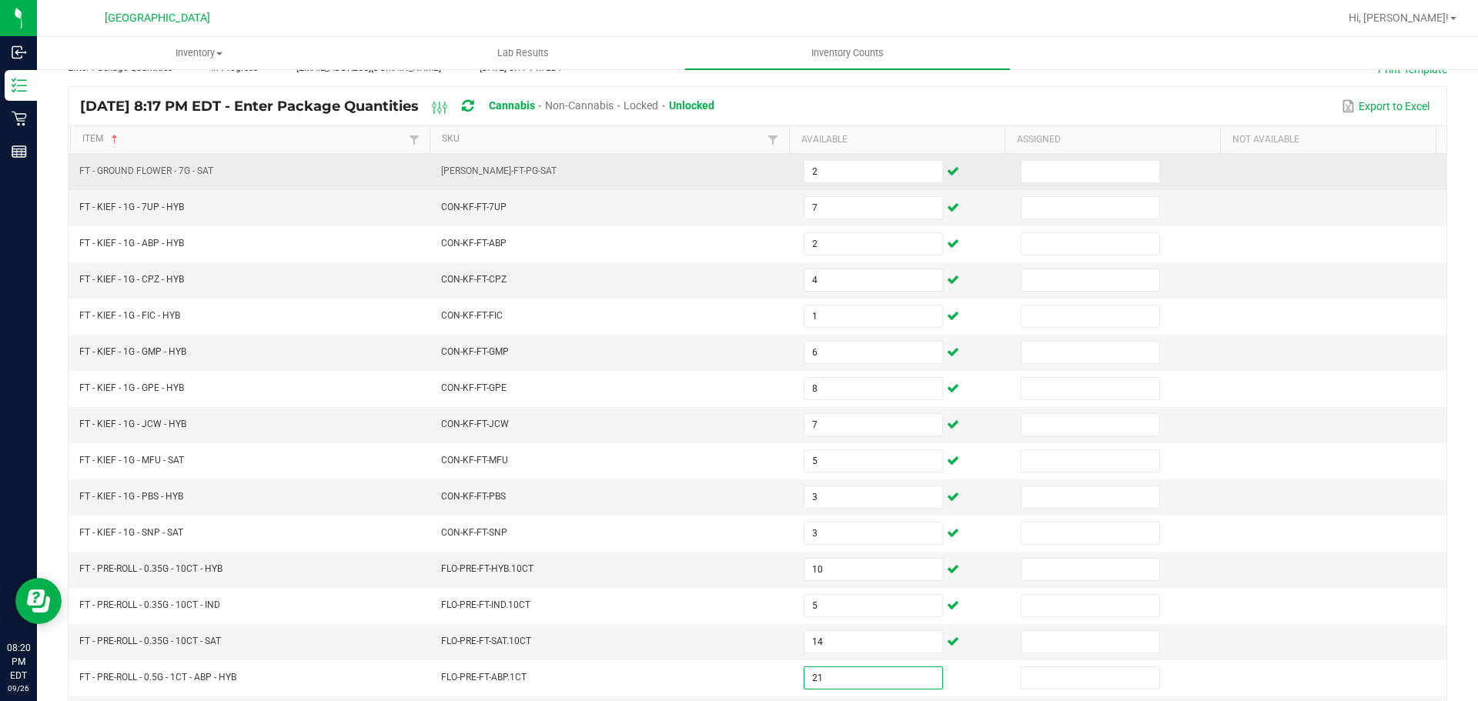
type input "21"
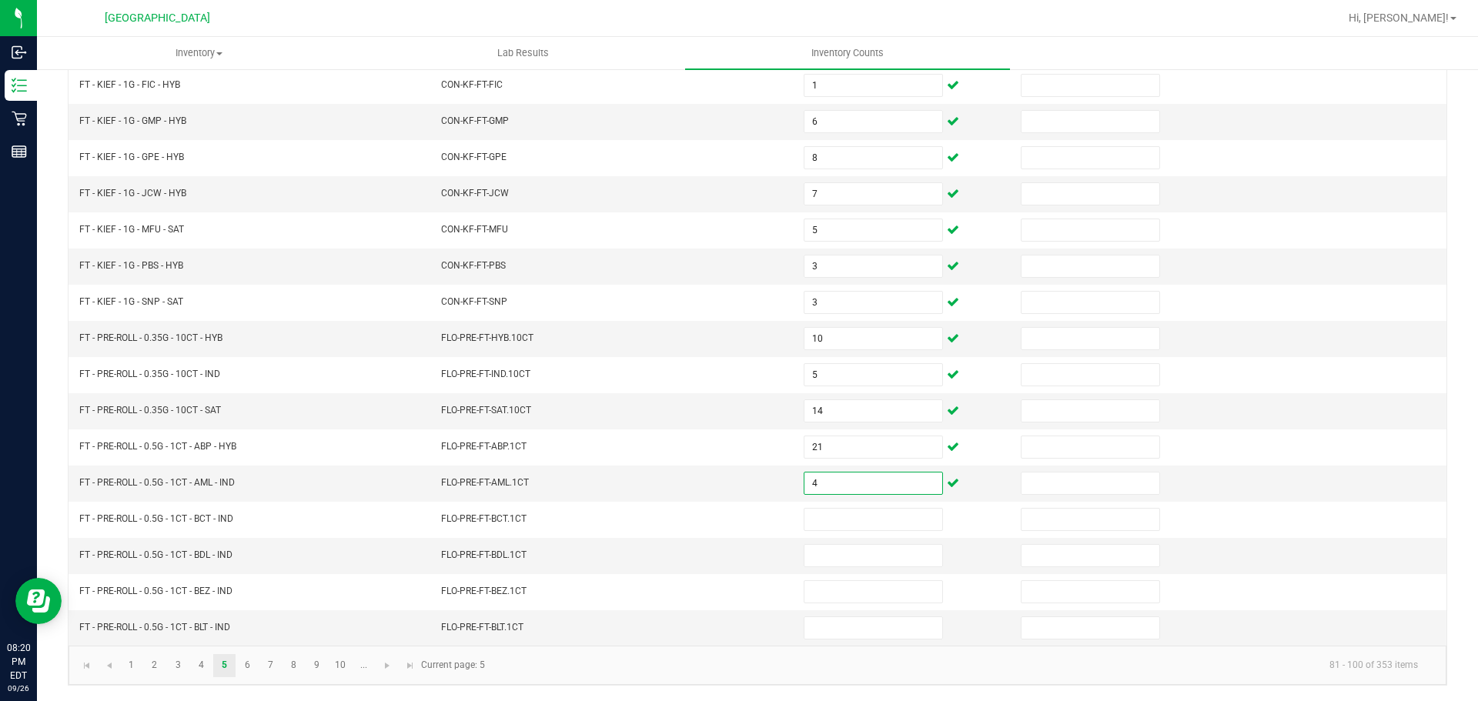
type input "4"
type input "3"
type input "12"
type input "5"
type input "10"
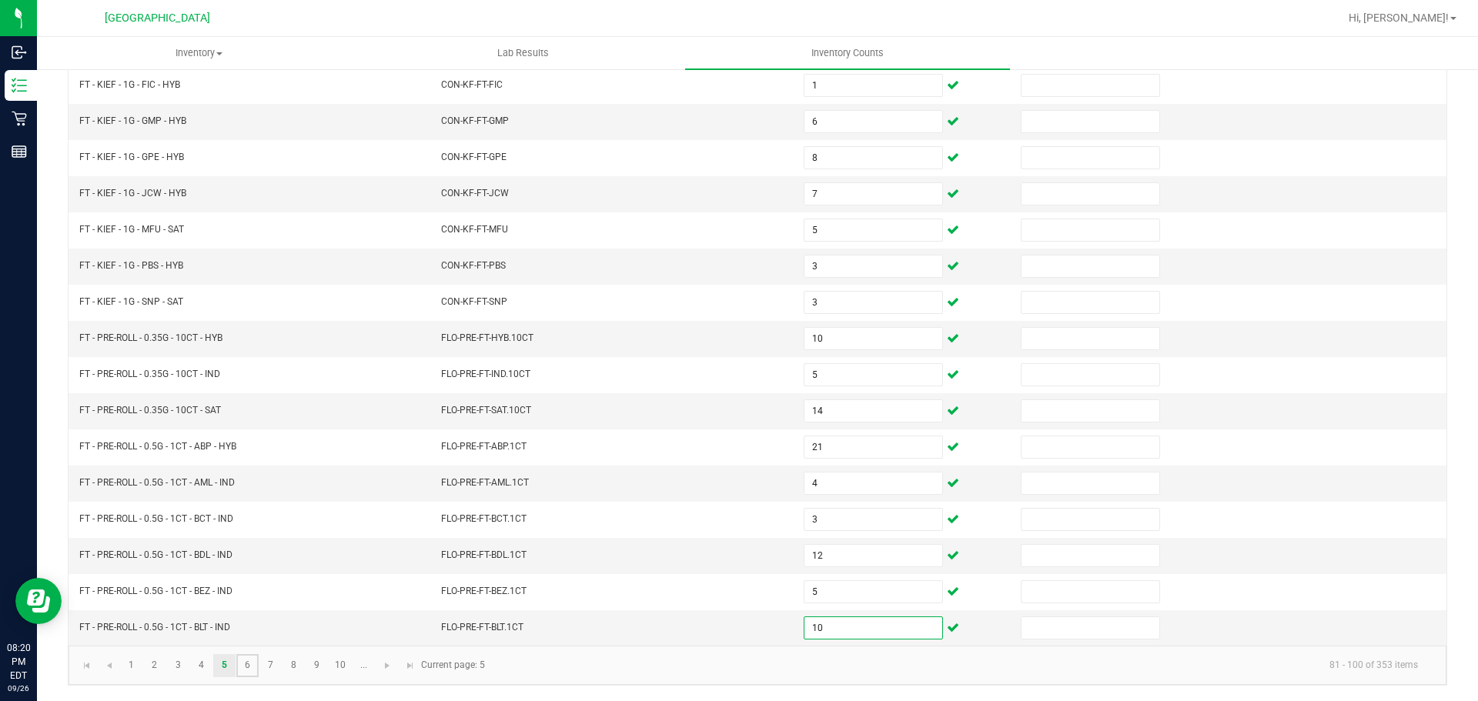
drag, startPoint x: 243, startPoint y: 660, endPoint x: 247, endPoint y: 649, distance: 11.7
click at [243, 660] on link "6" at bounding box center [247, 665] width 22 height 23
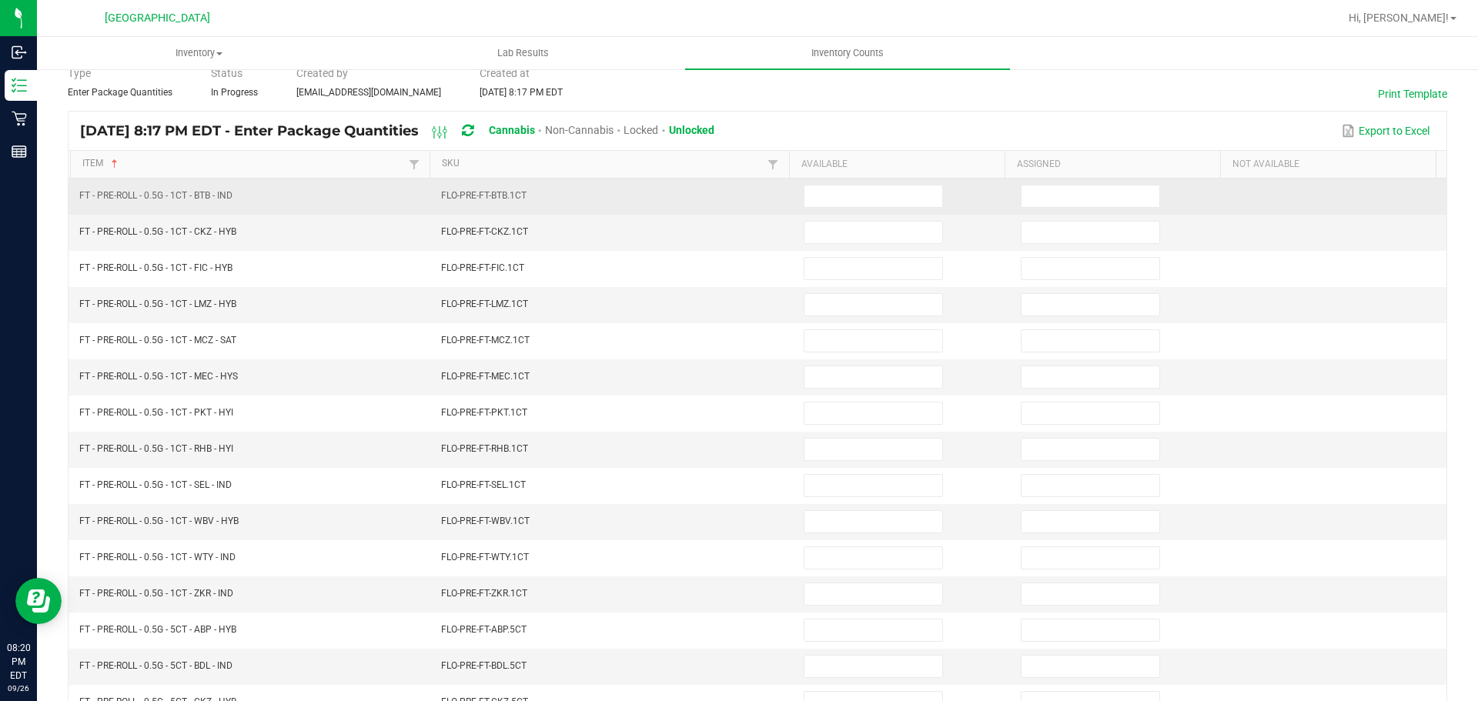
scroll to position [18, 0]
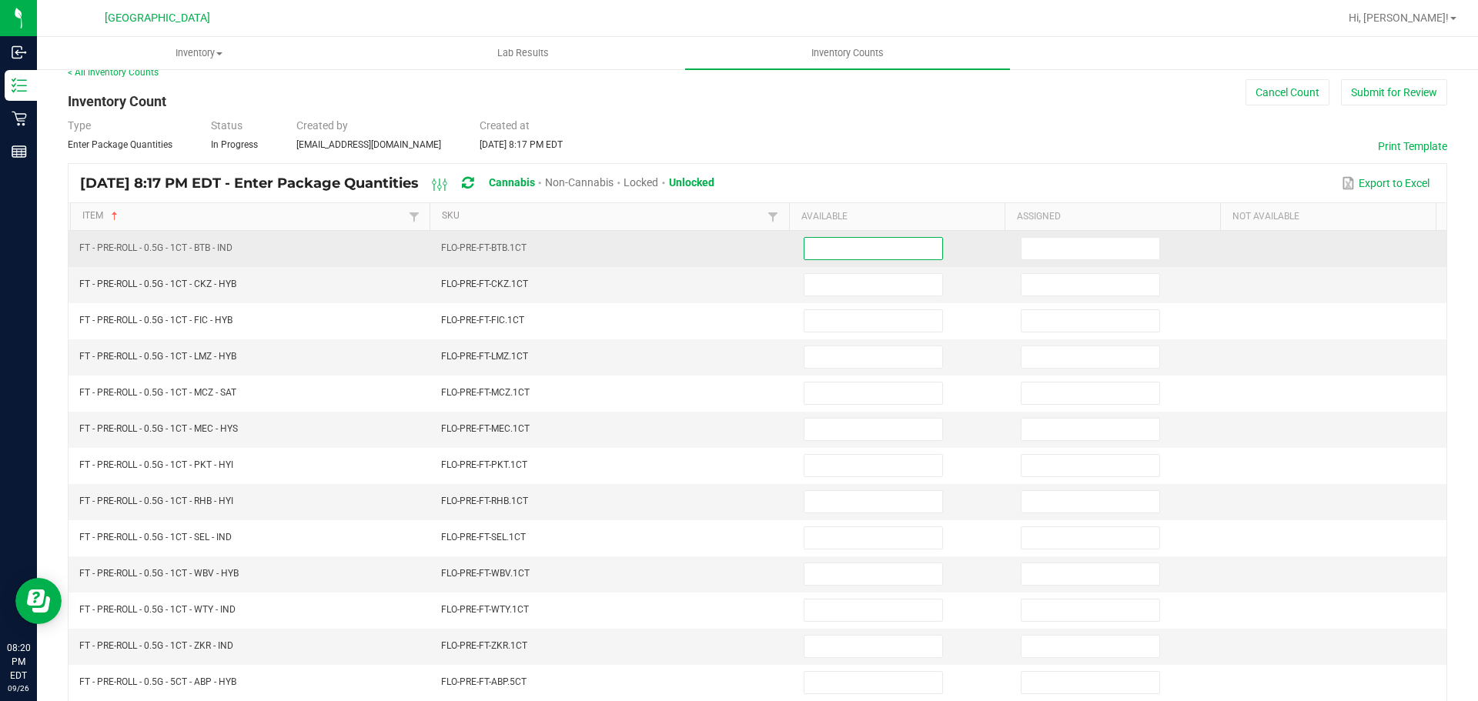
click at [804, 247] on input at bounding box center [873, 249] width 138 height 22
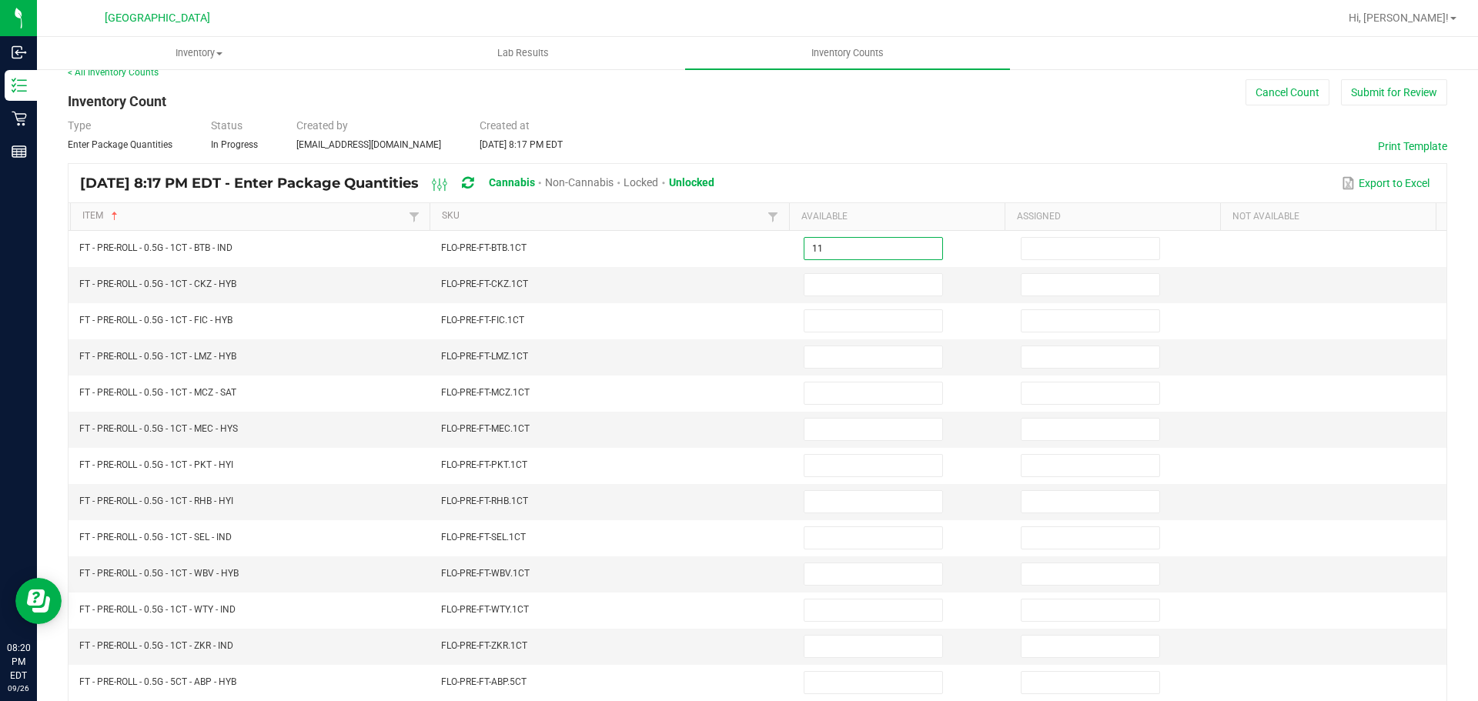
type input "11"
type input "23"
type input "19"
type input "25"
type input "10"
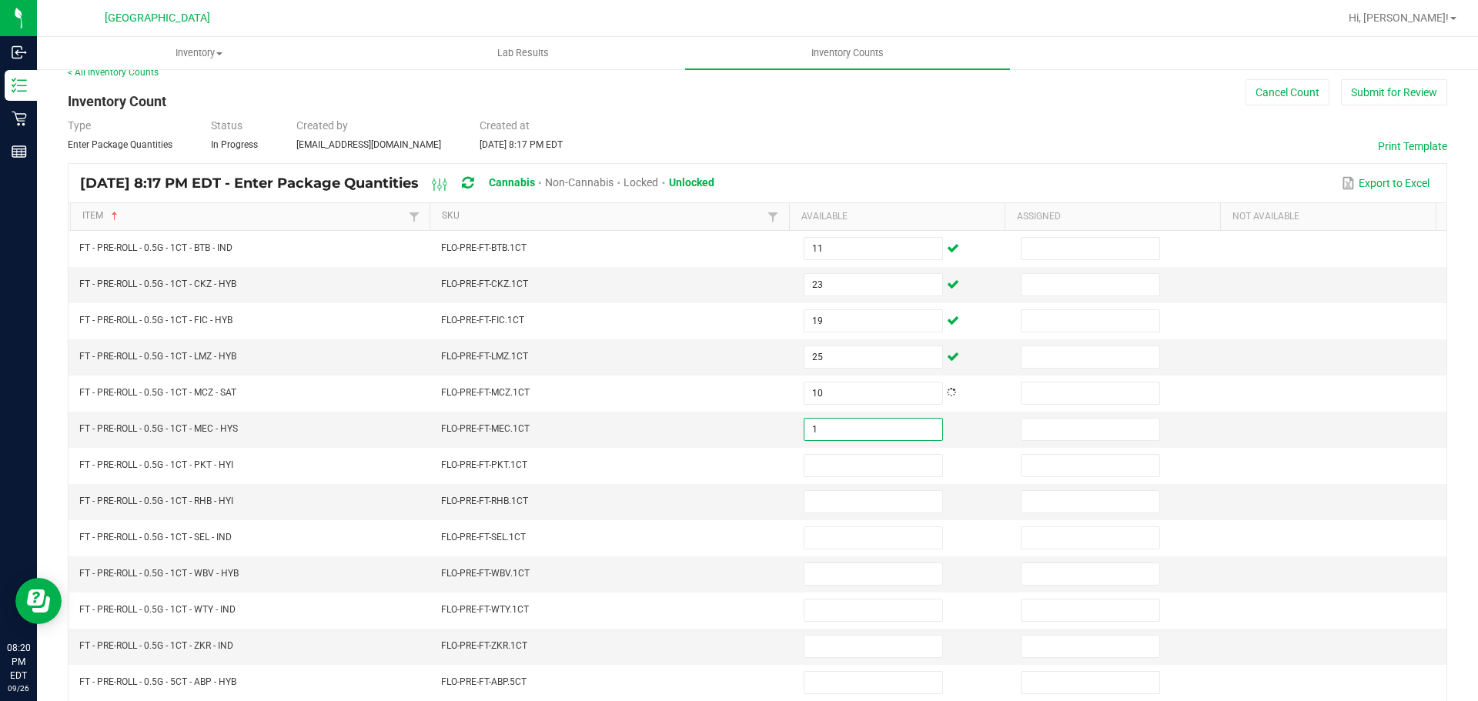
type input "1"
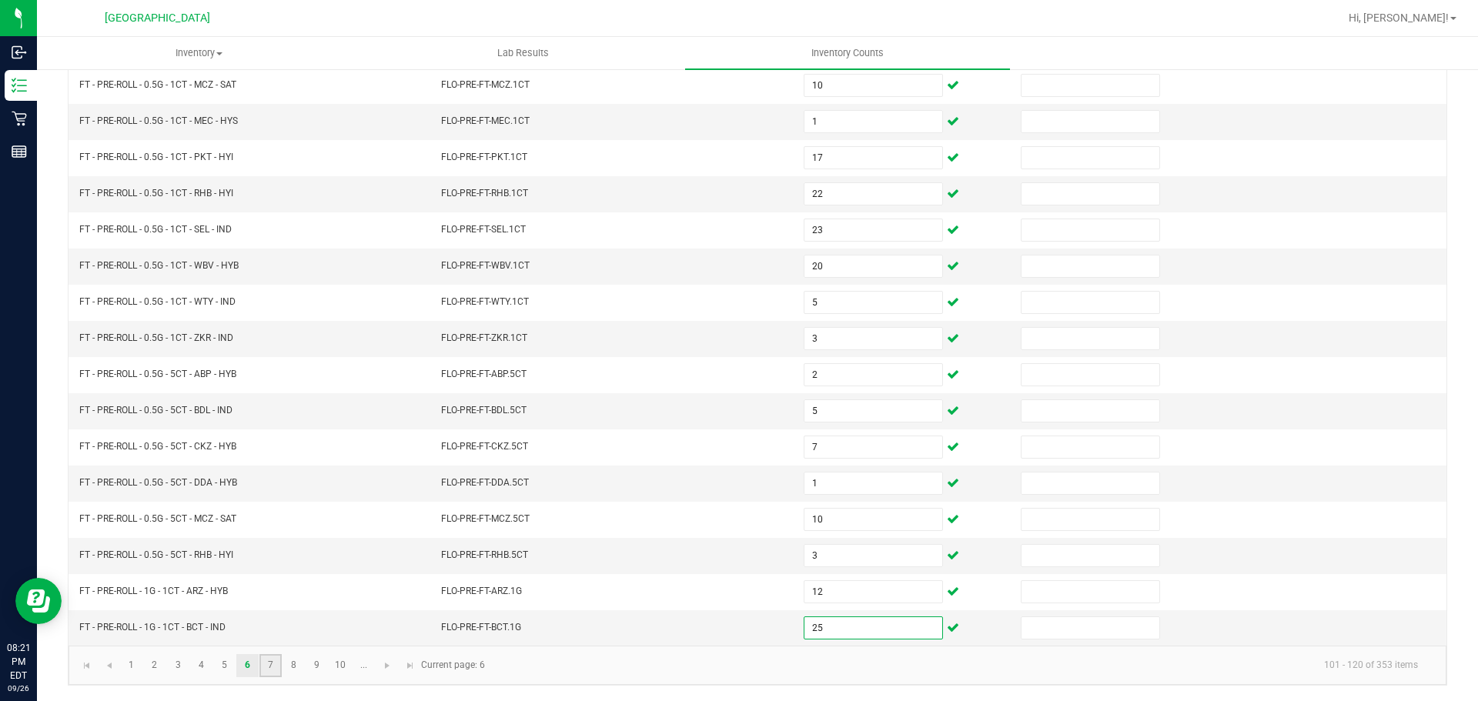
click at [275, 659] on link "7" at bounding box center [270, 665] width 22 height 23
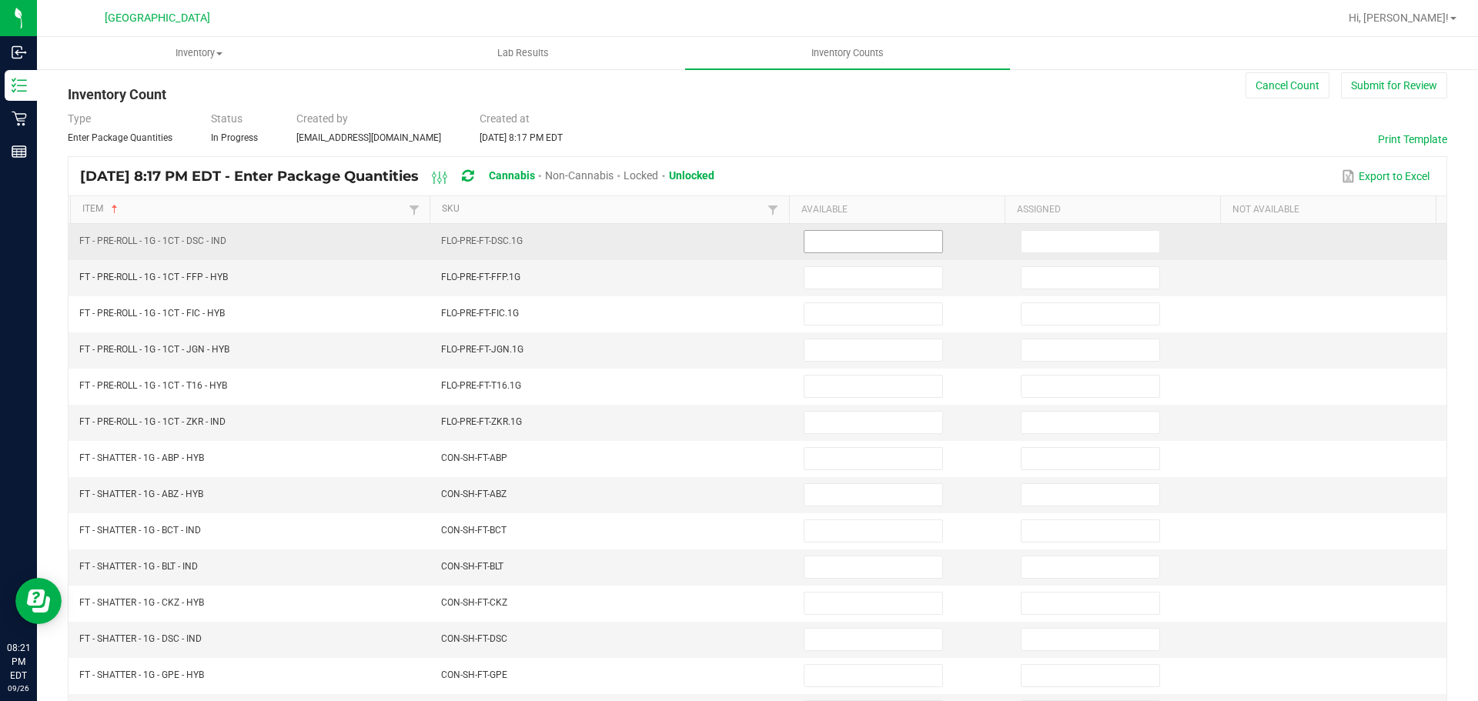
scroll to position [18, 0]
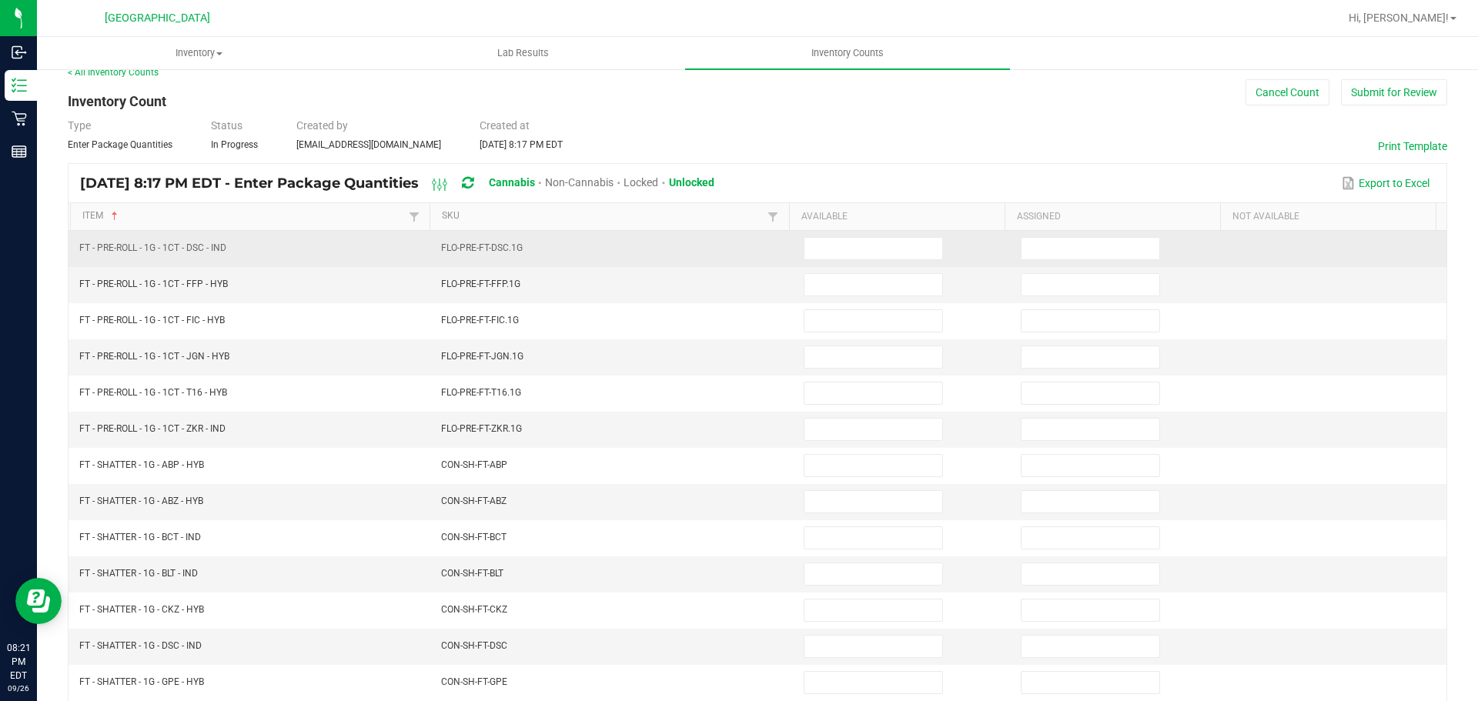
drag, startPoint x: 839, startPoint y: 246, endPoint x: 774, endPoint y: 246, distance: 64.7
click at [838, 246] on input at bounding box center [873, 249] width 138 height 22
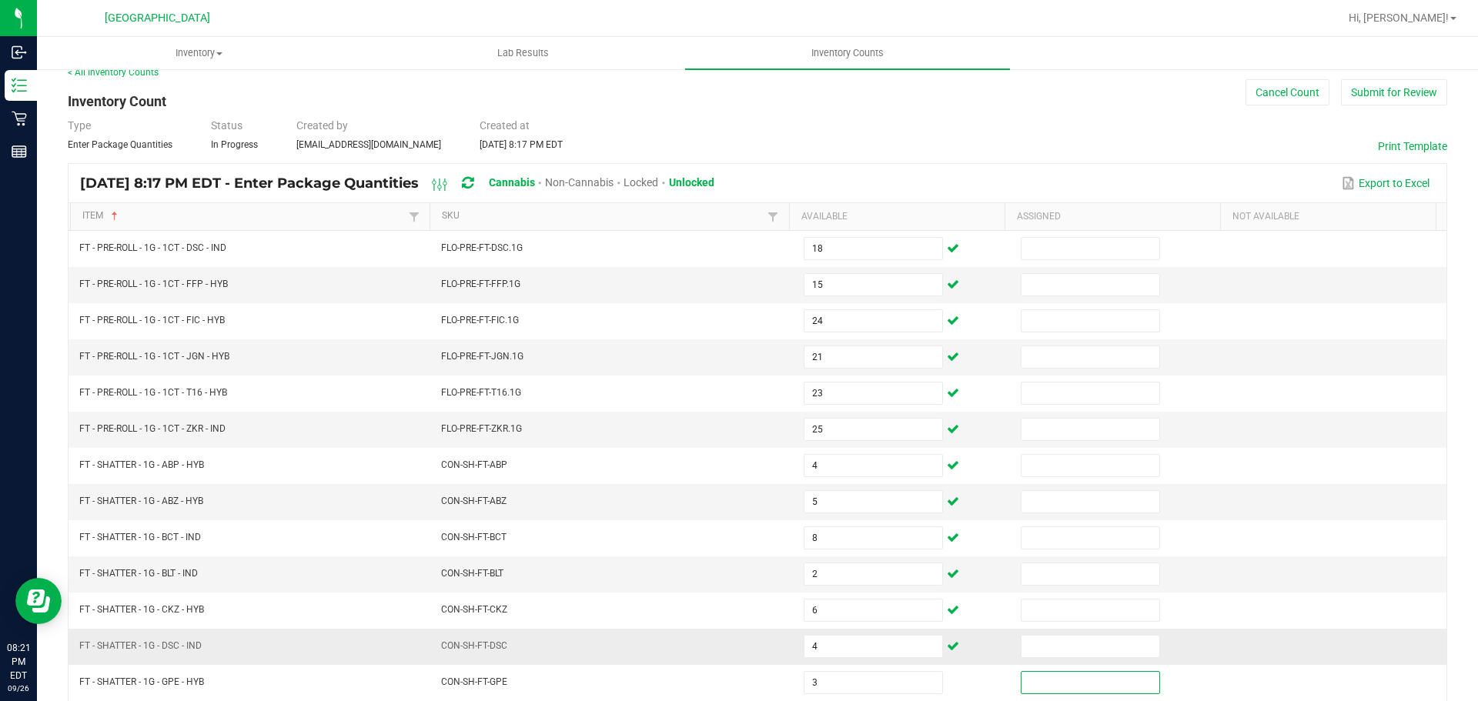
scroll to position [326, 0]
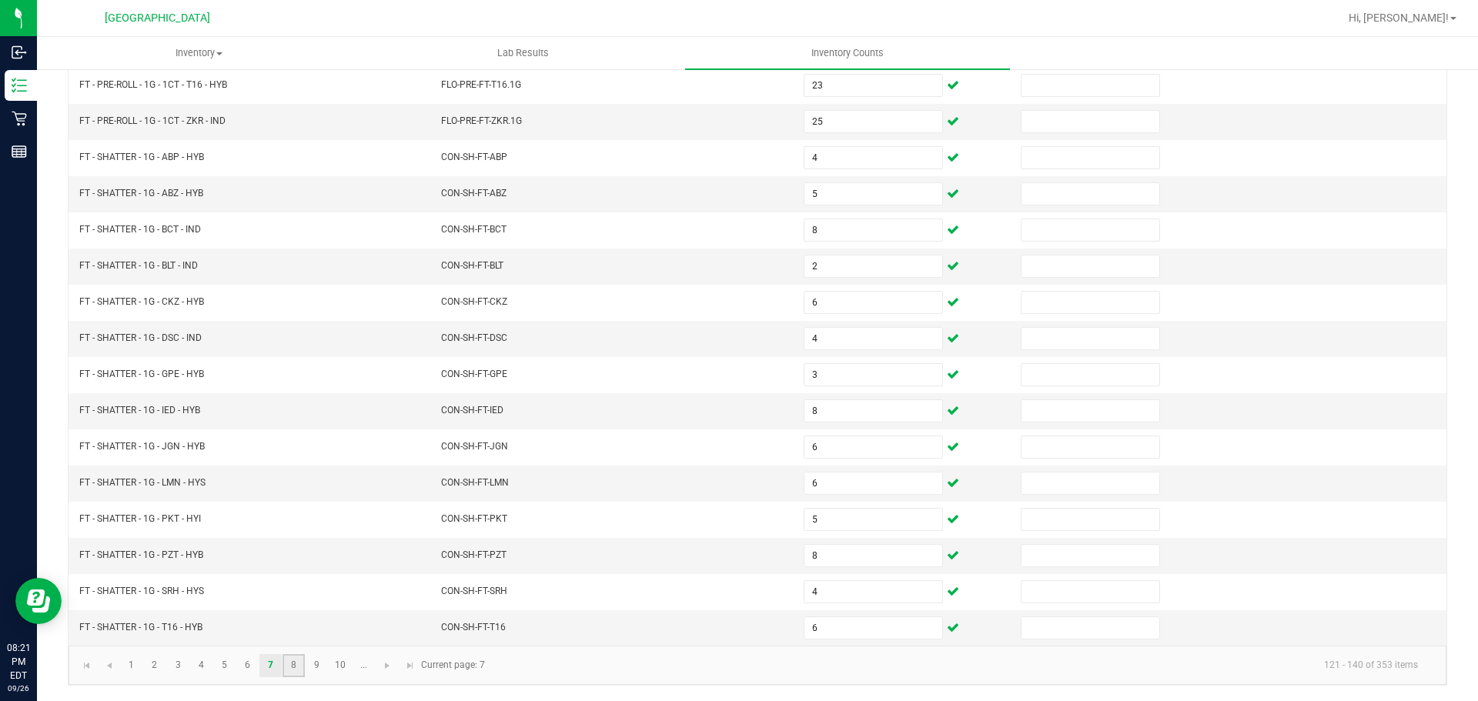
click at [303, 663] on link "8" at bounding box center [294, 665] width 22 height 23
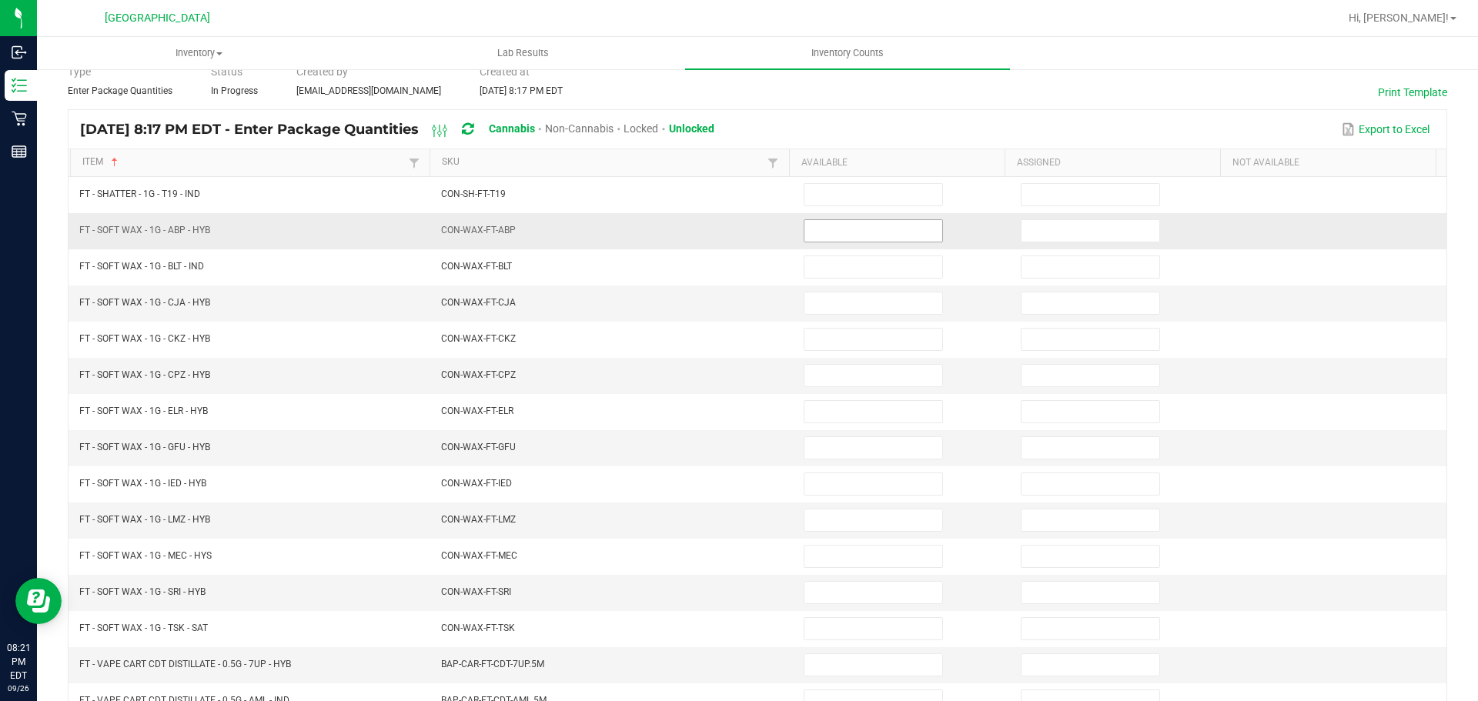
scroll to position [95, 0]
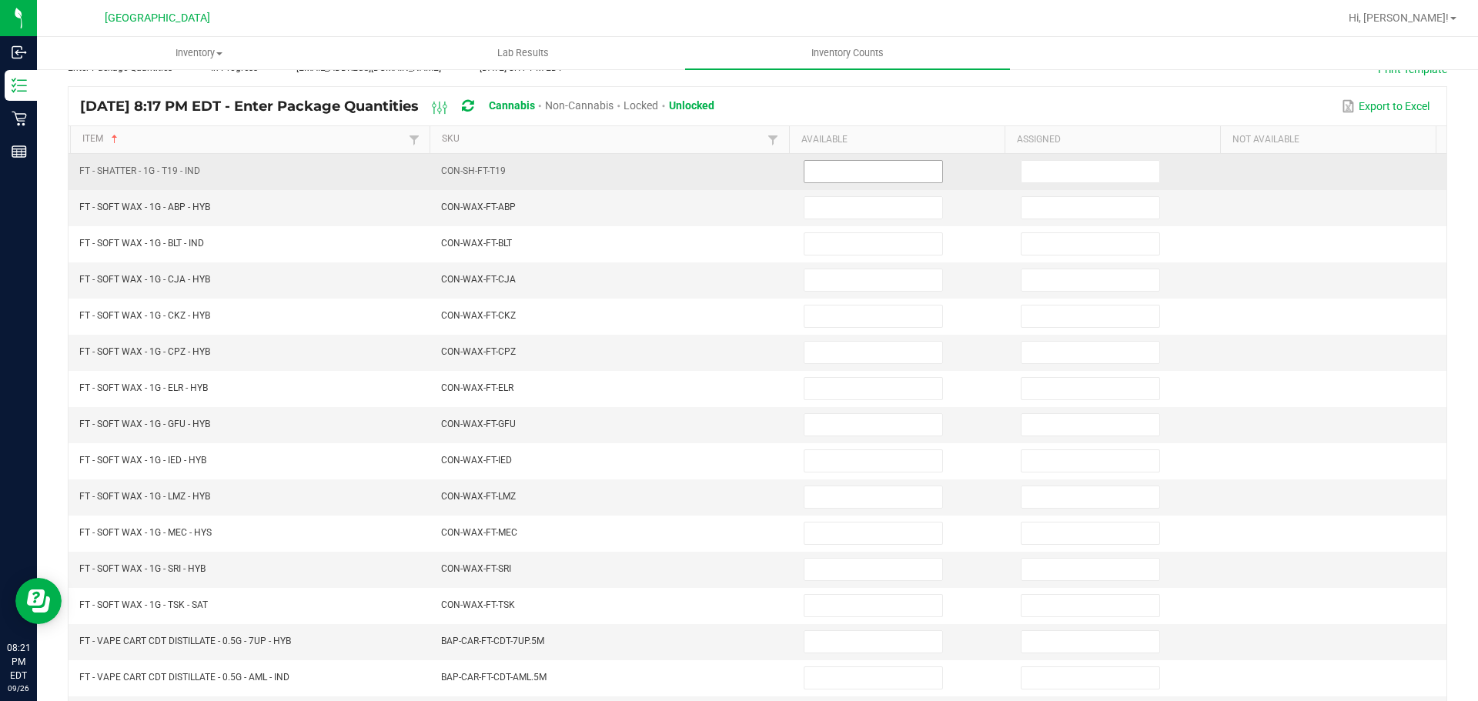
click at [841, 162] on input at bounding box center [873, 172] width 138 height 22
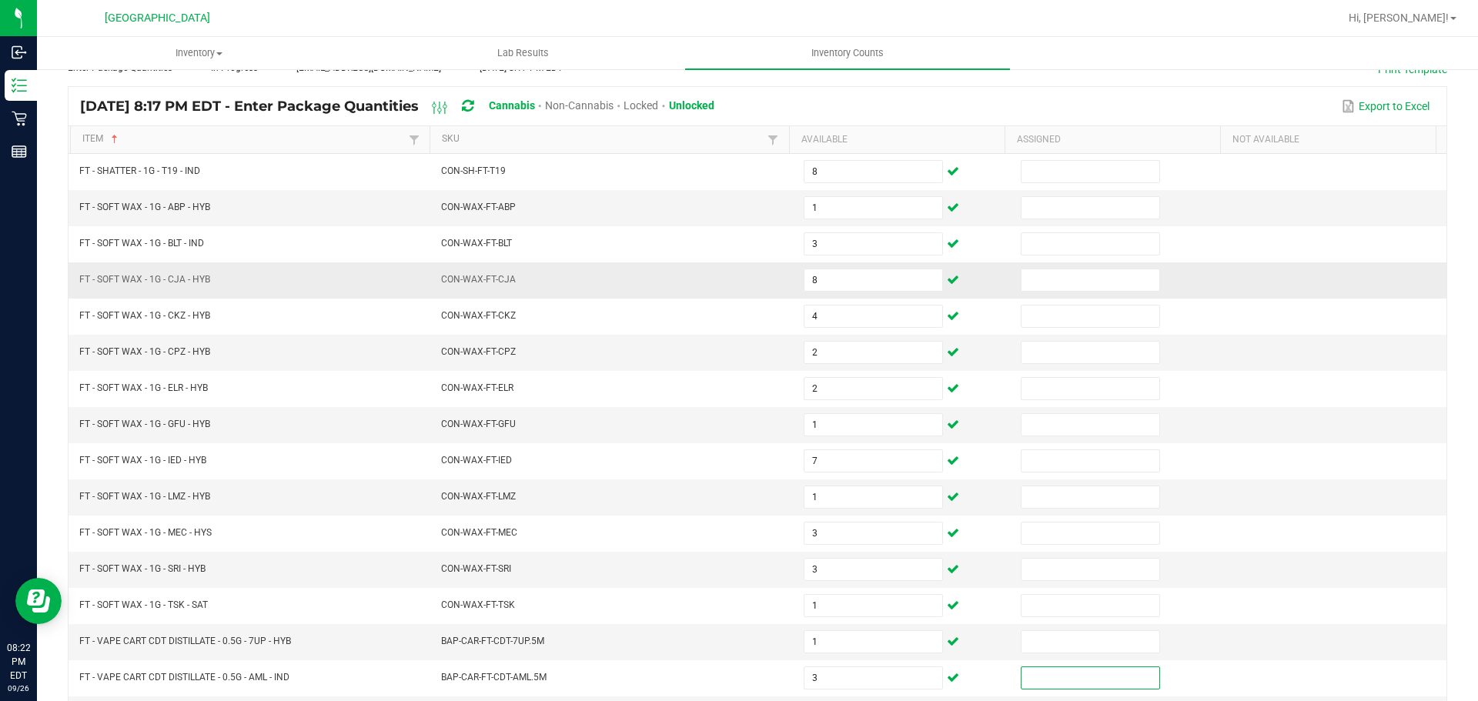
scroll to position [326, 0]
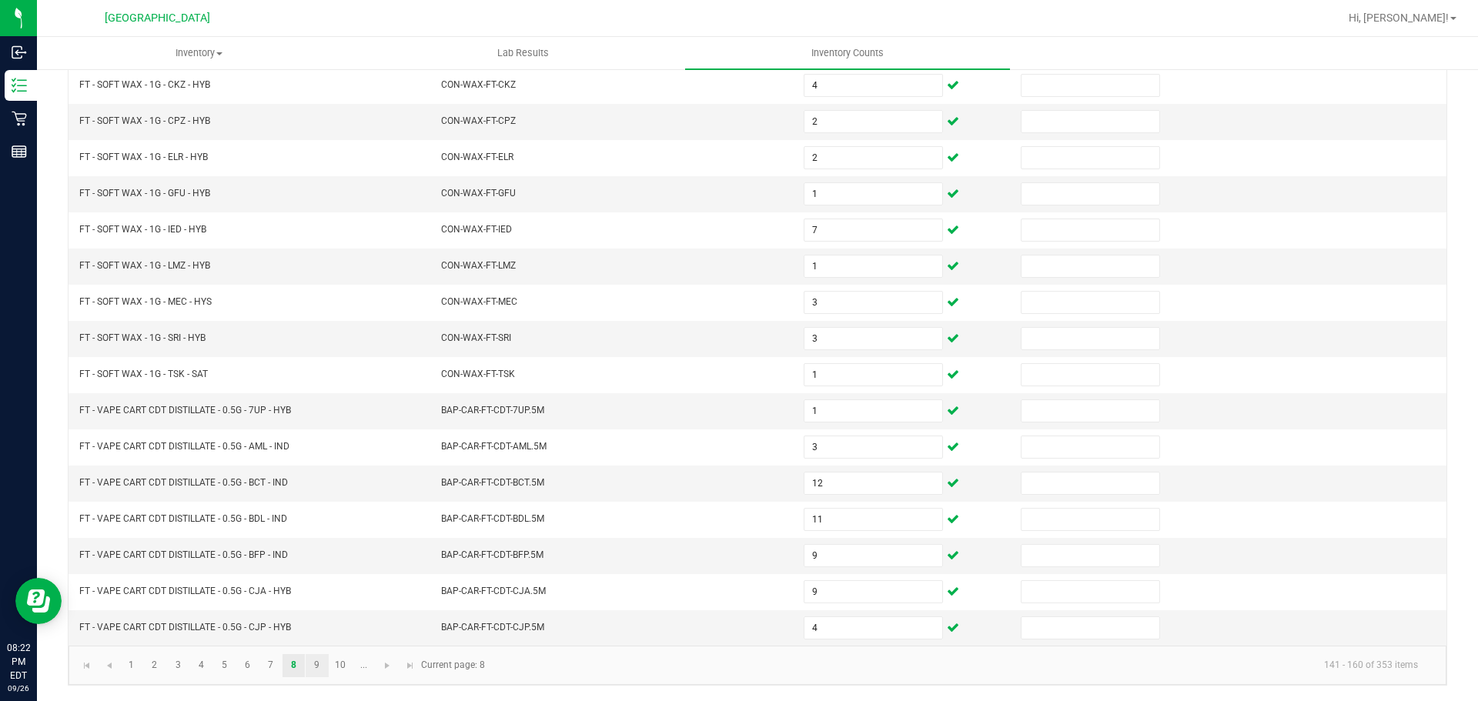
drag, startPoint x: 316, startPoint y: 671, endPoint x: 326, endPoint y: 661, distance: 14.2
click at [316, 673] on link "9" at bounding box center [317, 665] width 22 height 23
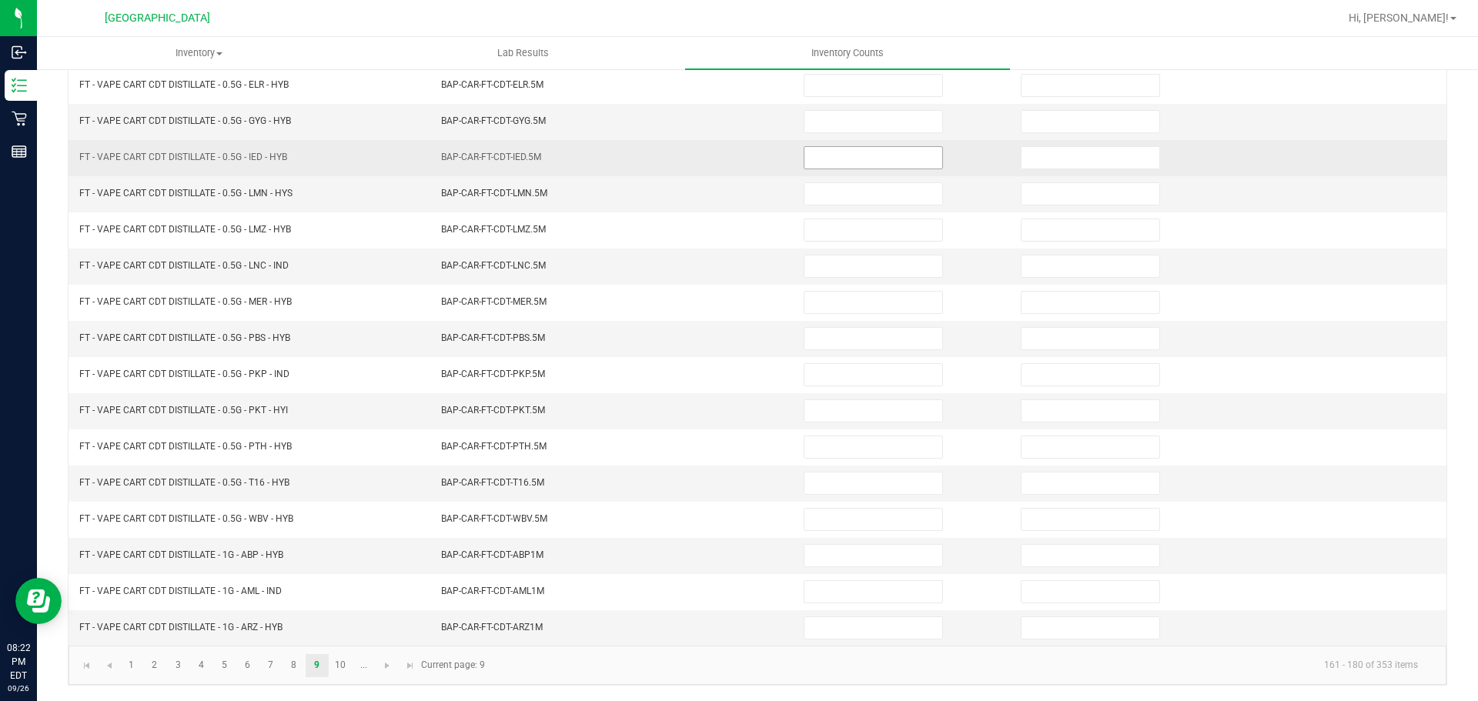
scroll to position [95, 0]
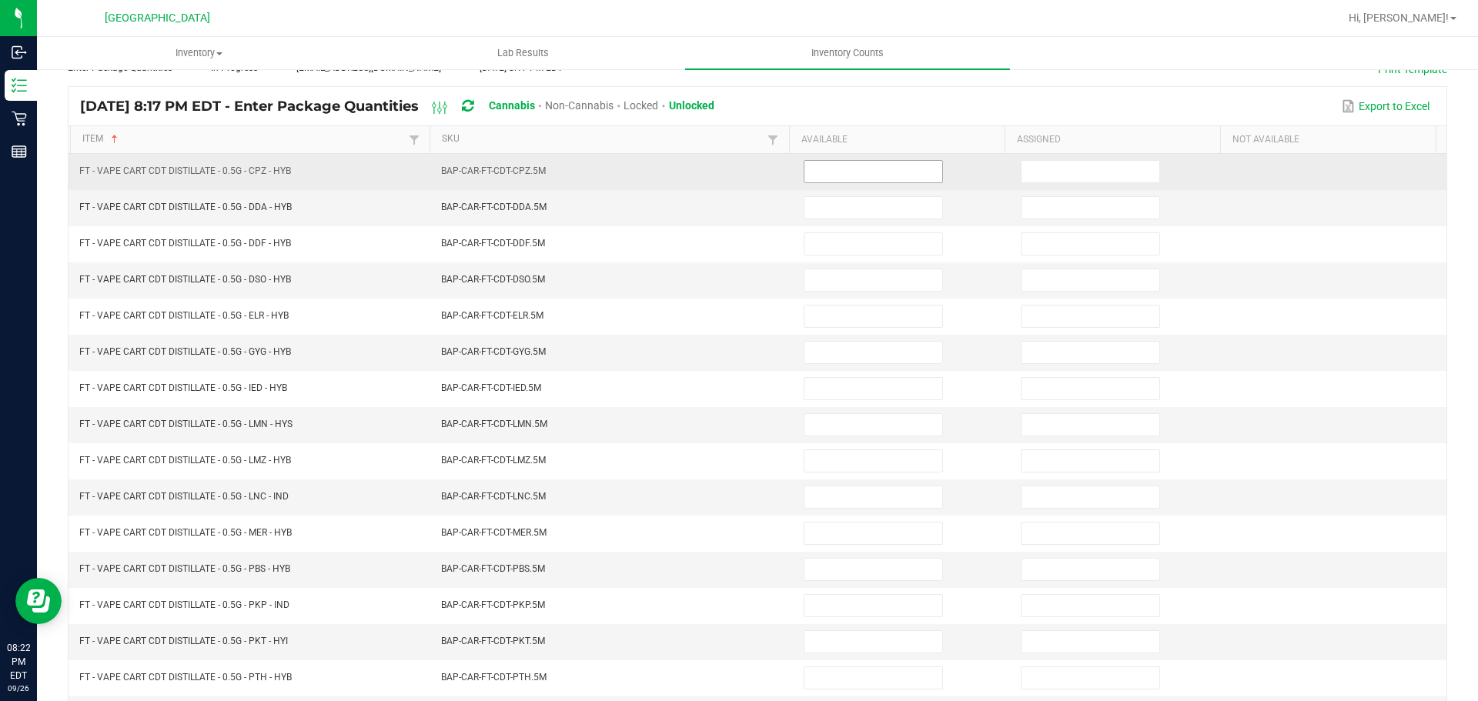
click at [835, 168] on input at bounding box center [873, 172] width 138 height 22
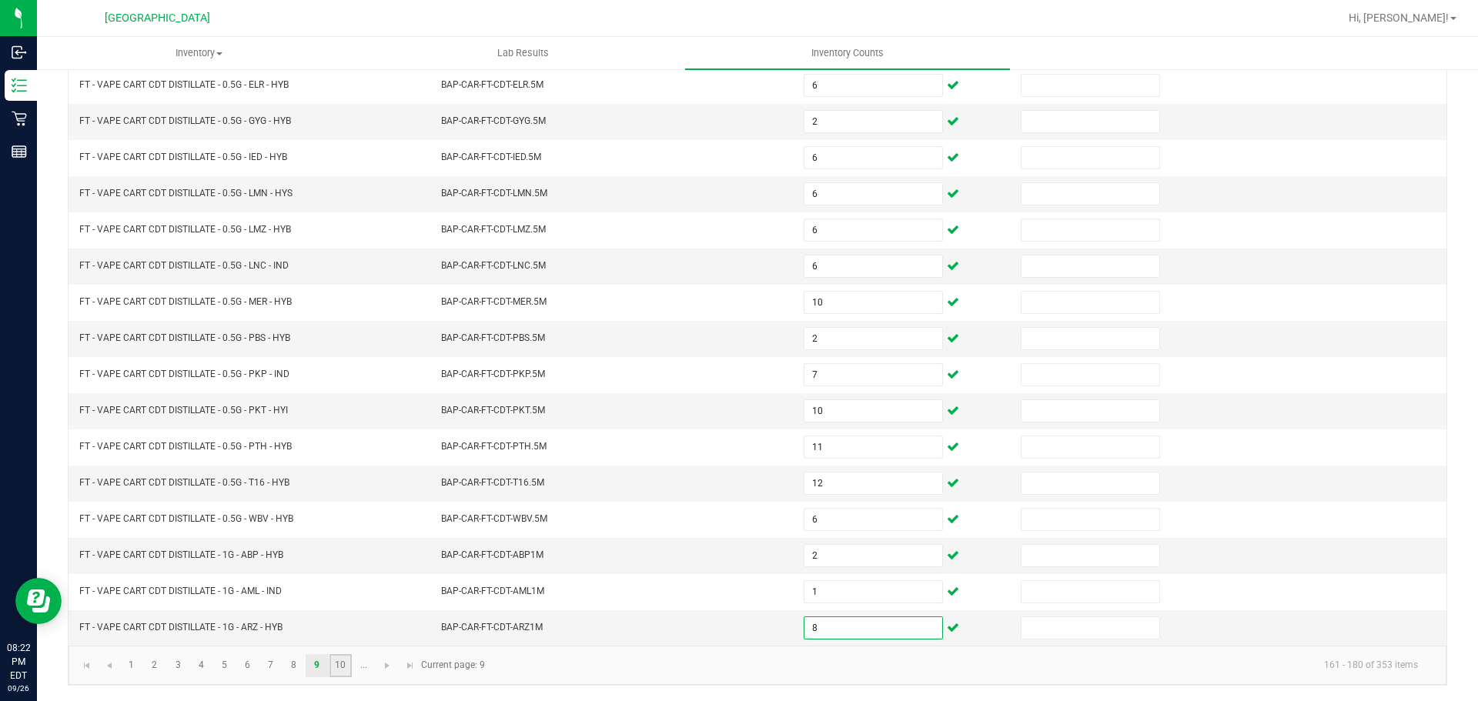
click at [340, 664] on link "10" at bounding box center [340, 665] width 22 height 23
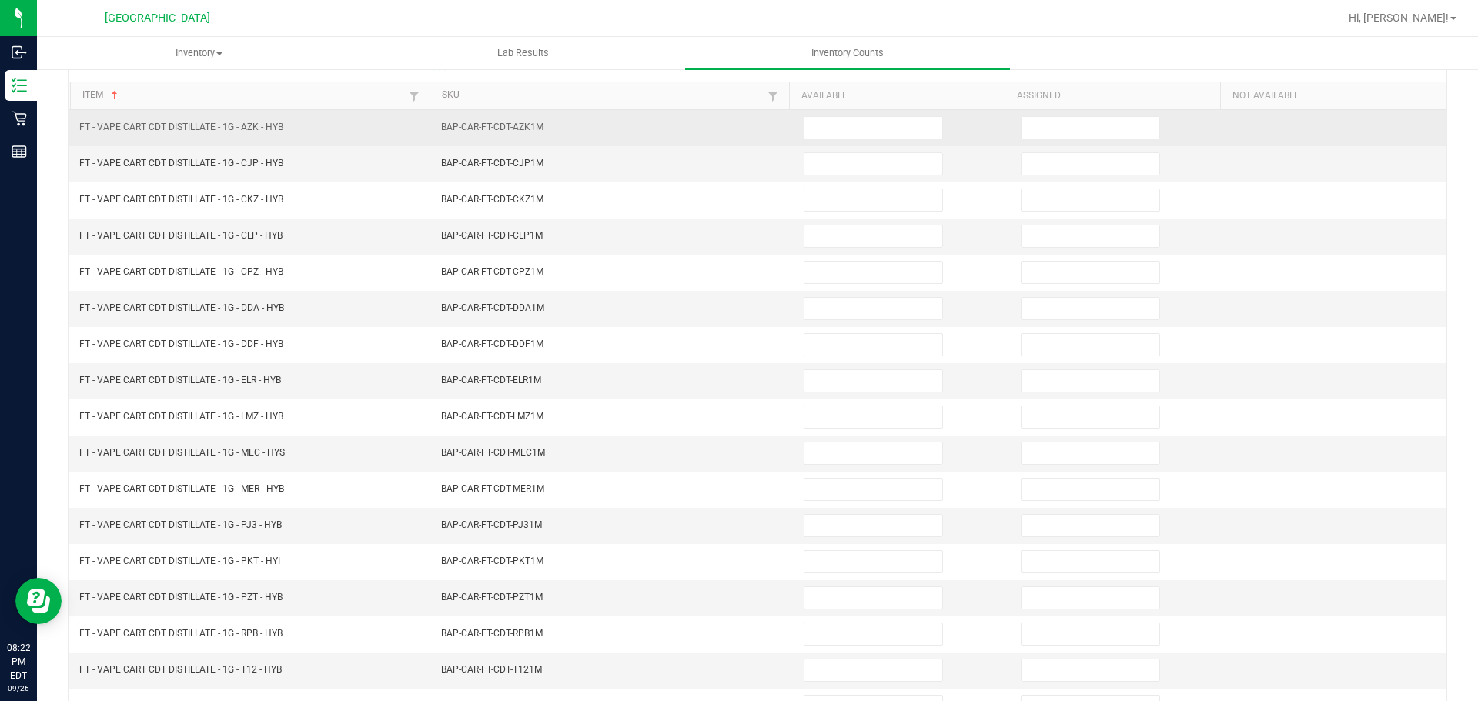
scroll to position [95, 0]
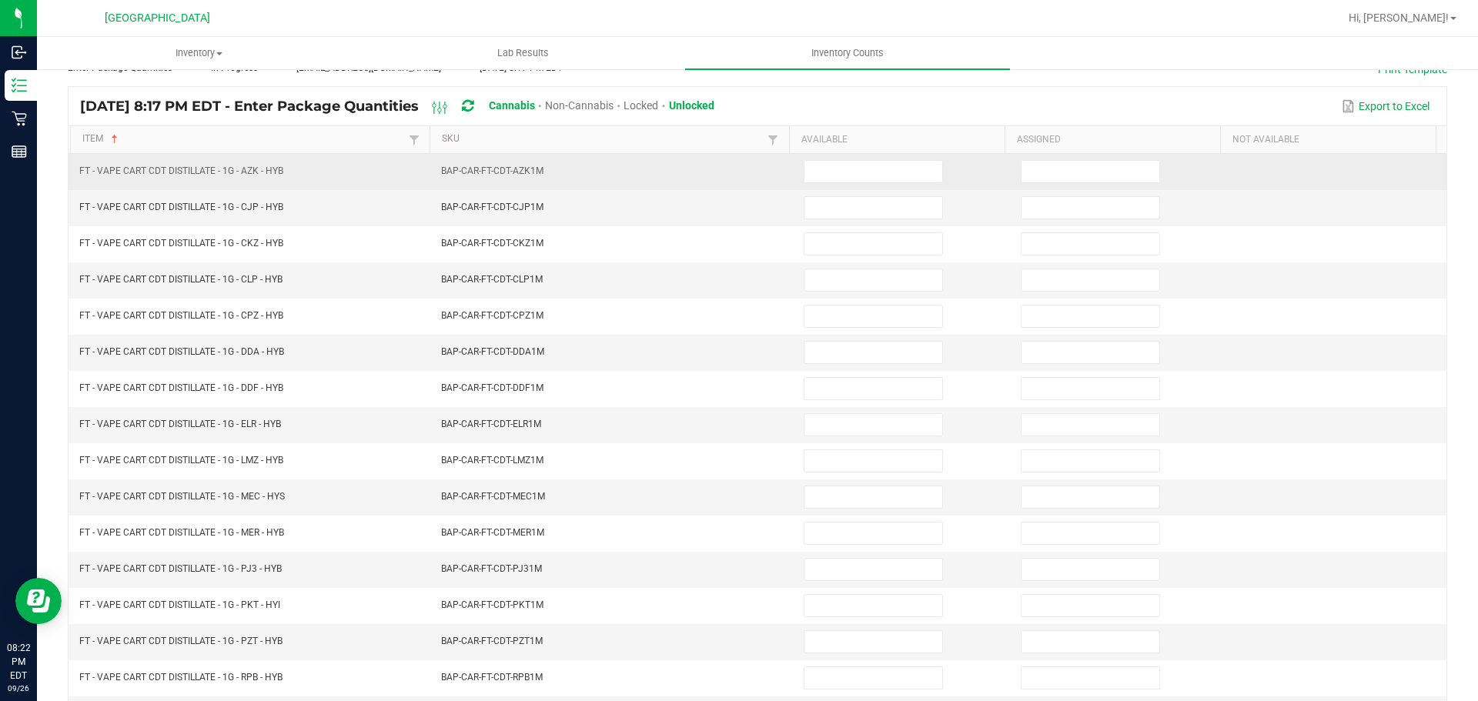
drag, startPoint x: 854, startPoint y: 171, endPoint x: 946, endPoint y: 181, distance: 92.9
click at [854, 169] on input at bounding box center [873, 172] width 138 height 22
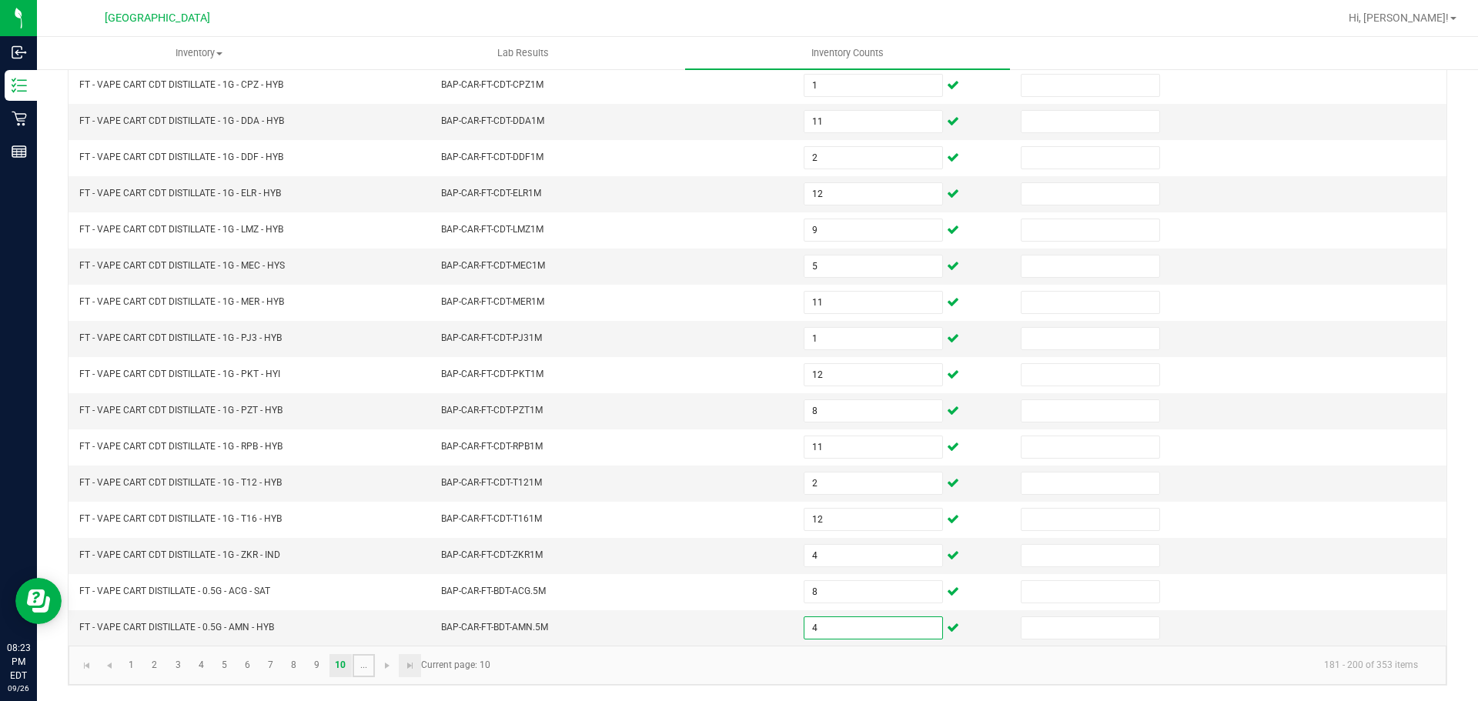
drag, startPoint x: 359, startPoint y: 667, endPoint x: 359, endPoint y: 656, distance: 10.8
click at [359, 667] on link "..." at bounding box center [364, 665] width 22 height 23
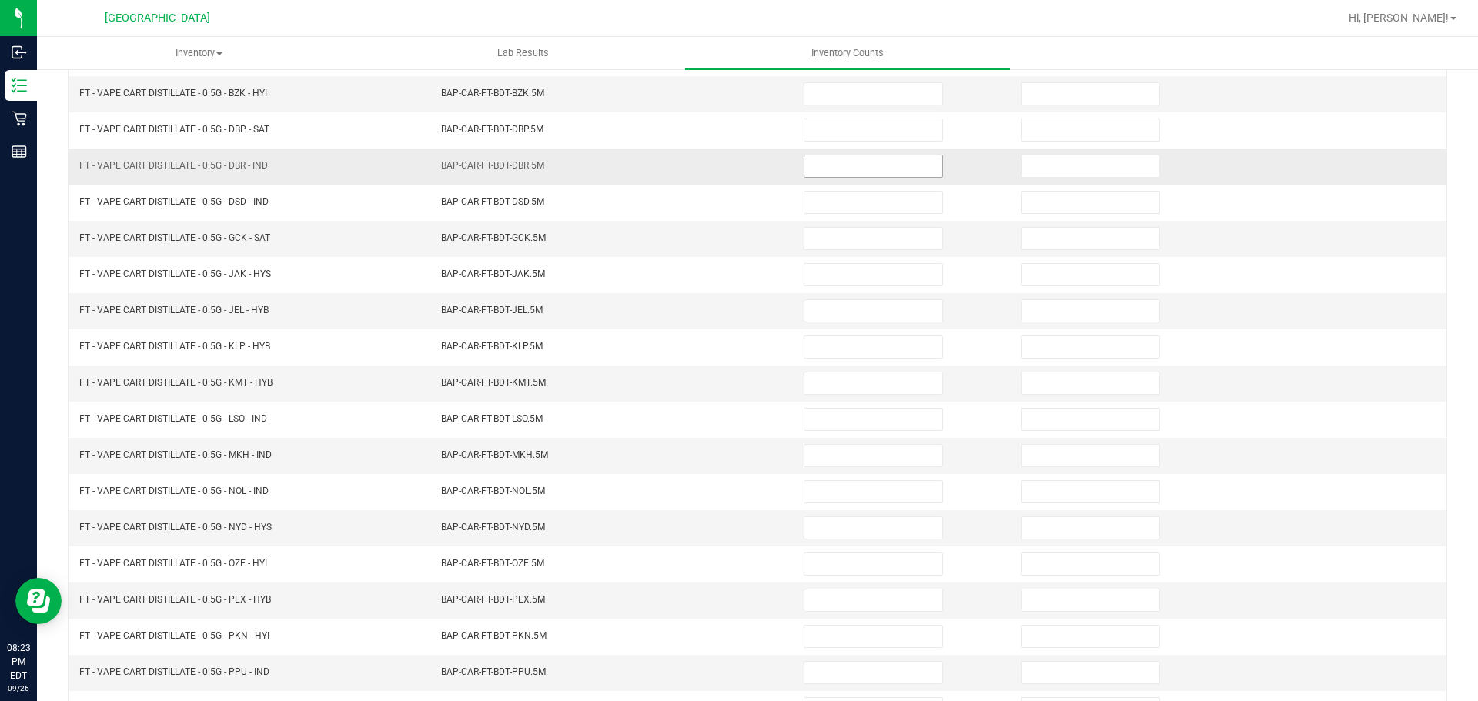
scroll to position [95, 0]
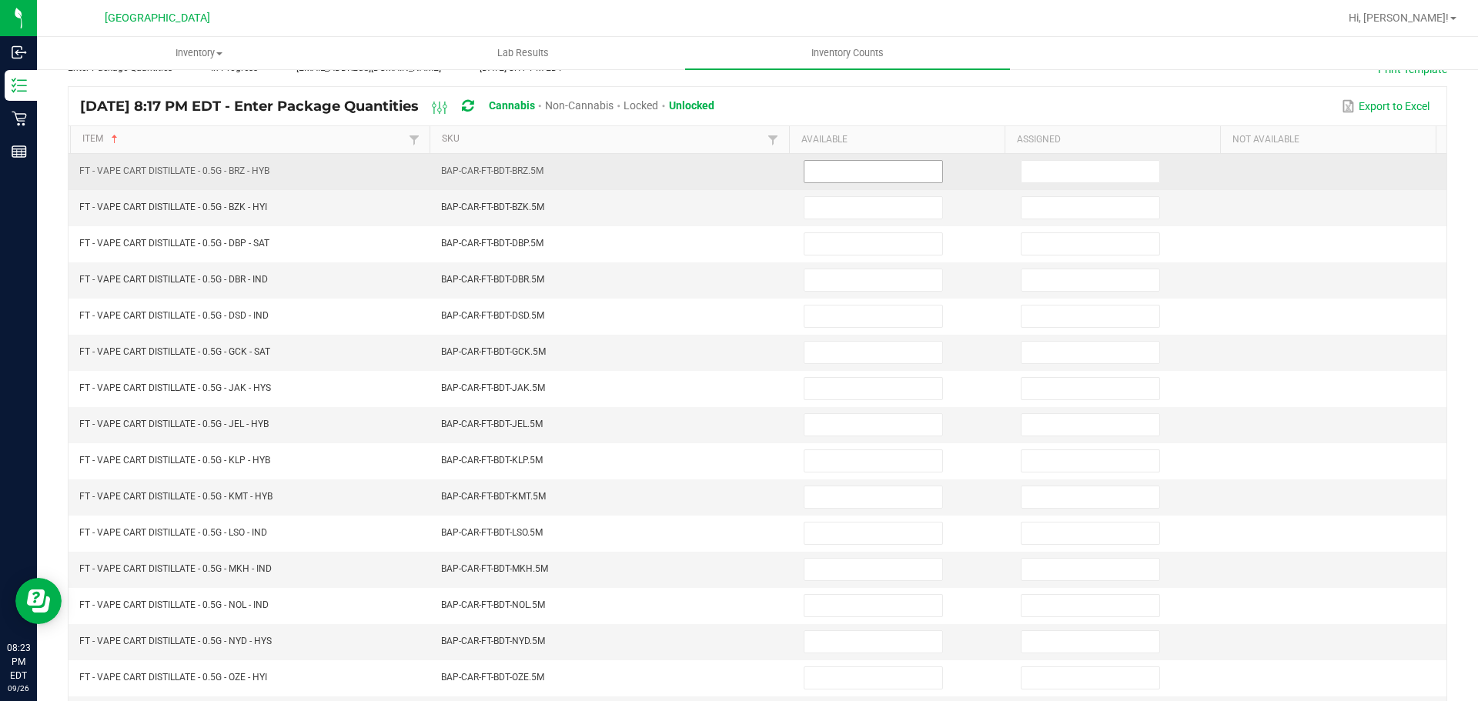
click at [846, 161] on input at bounding box center [873, 172] width 138 height 22
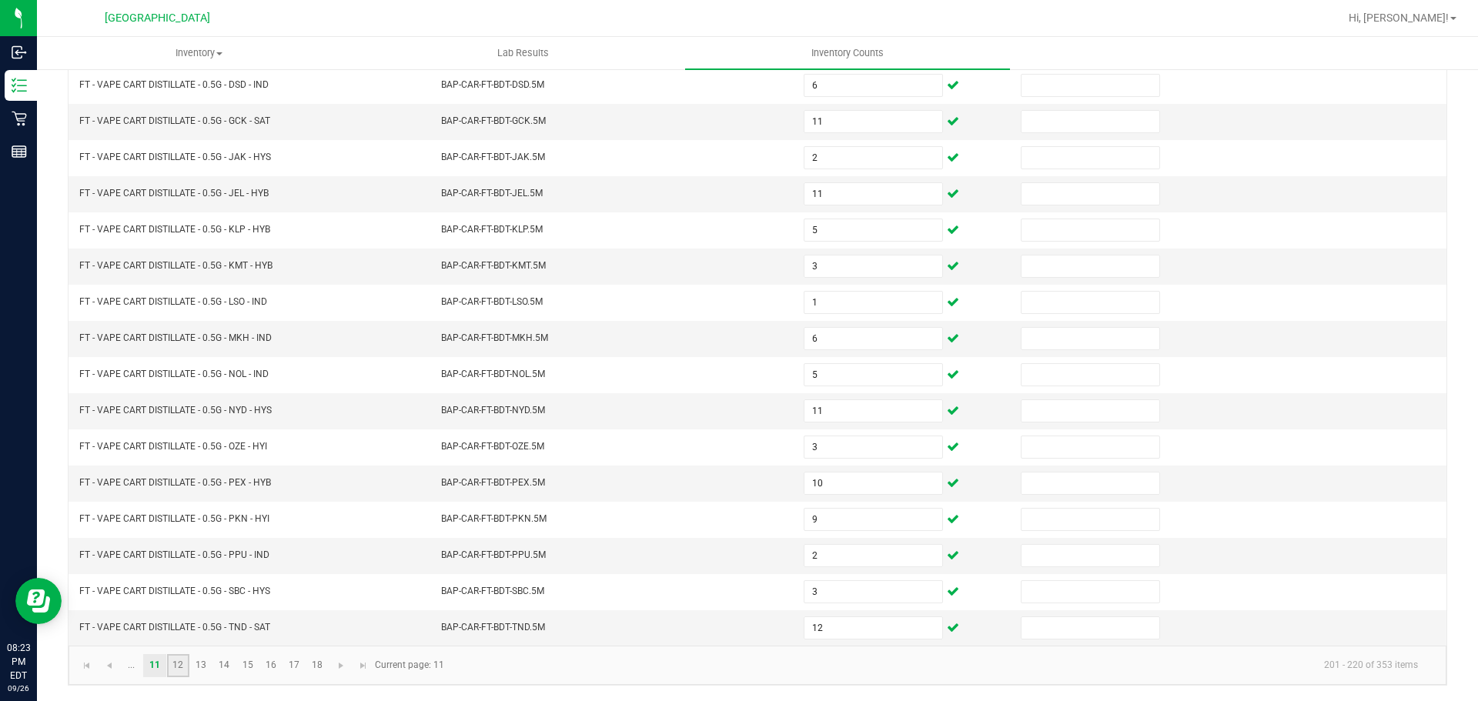
click at [180, 657] on link "12" at bounding box center [178, 665] width 22 height 23
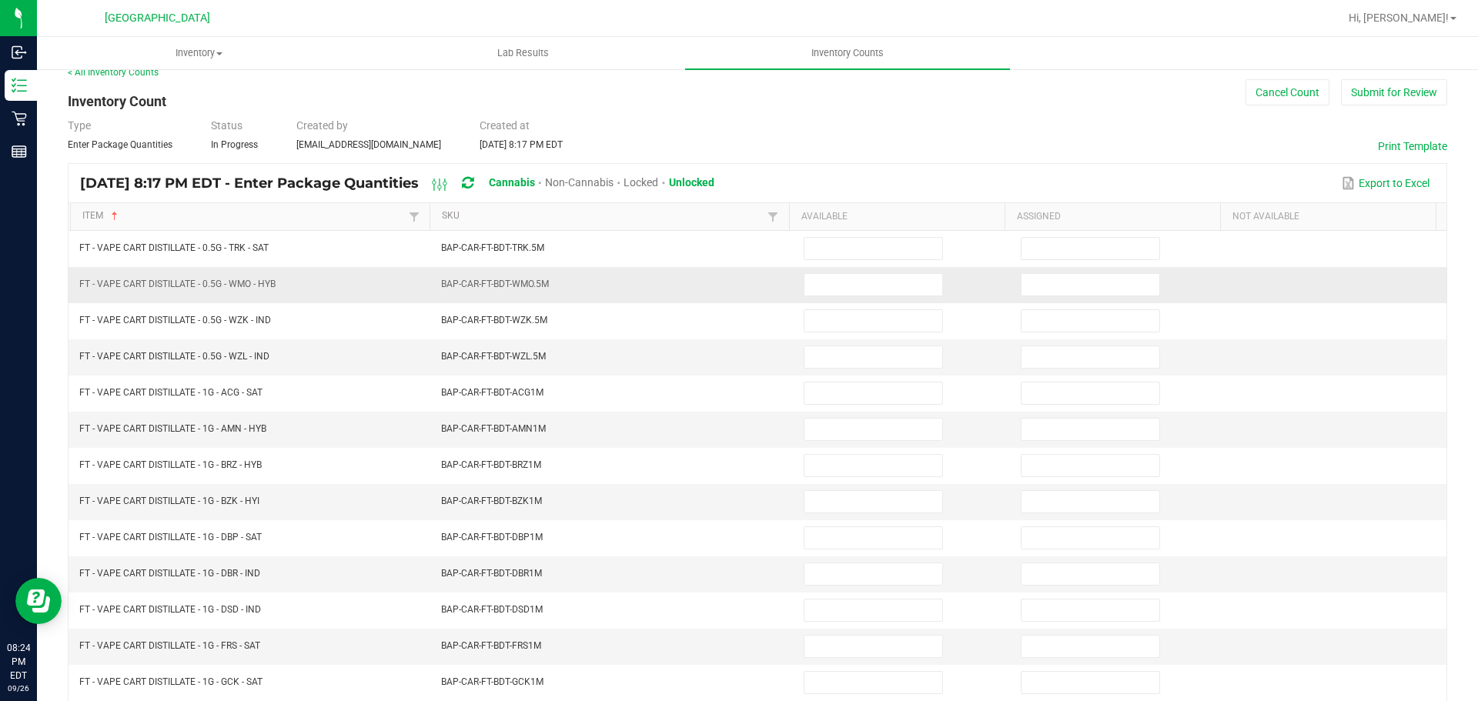
scroll to position [95, 0]
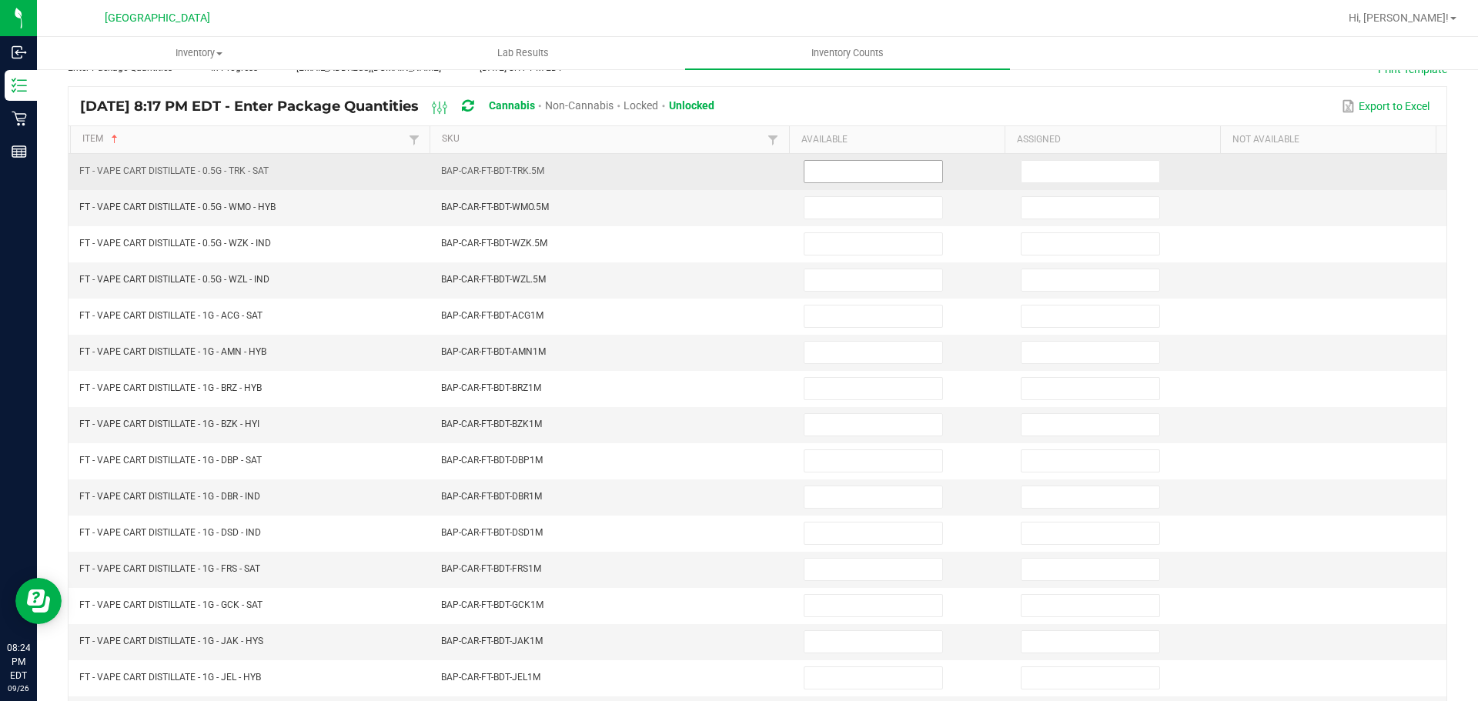
click at [861, 175] on input at bounding box center [873, 172] width 138 height 22
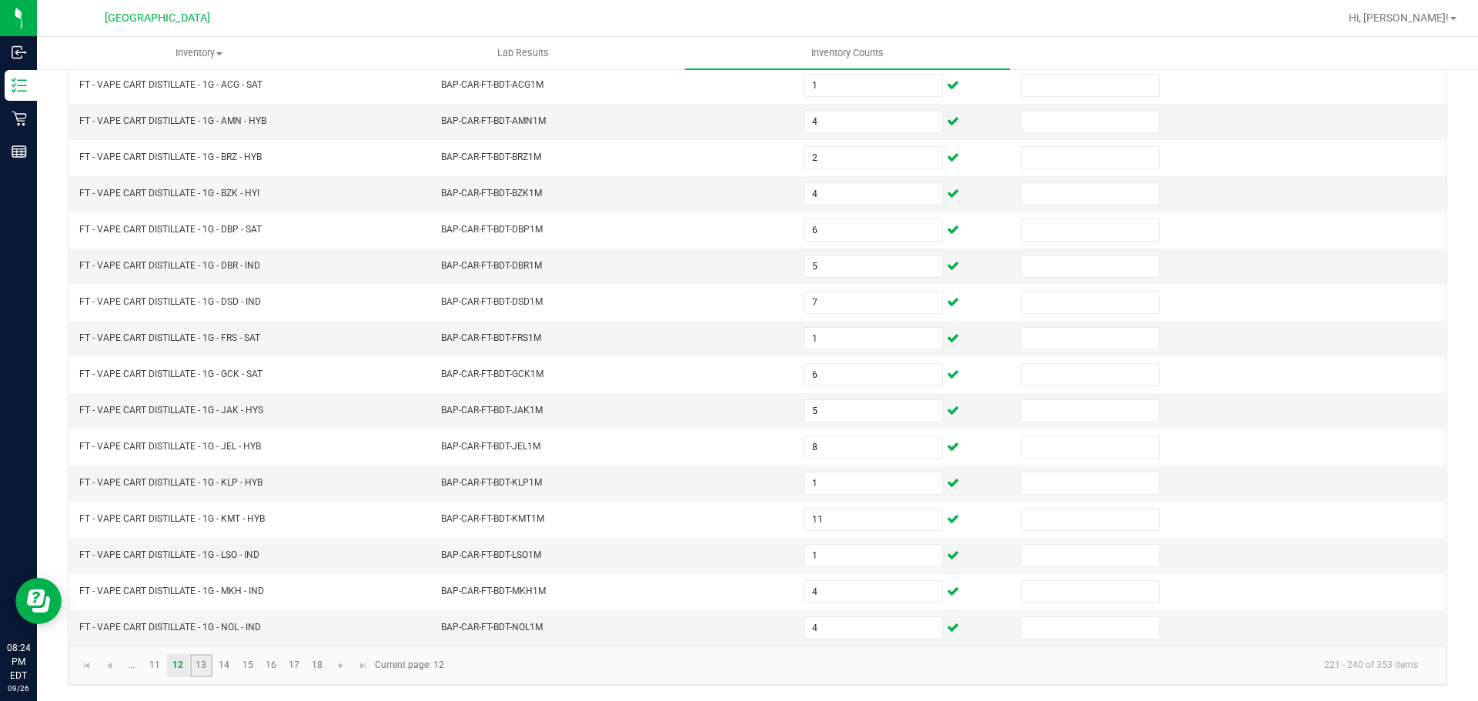
click at [203, 665] on link "13" at bounding box center [201, 665] width 22 height 23
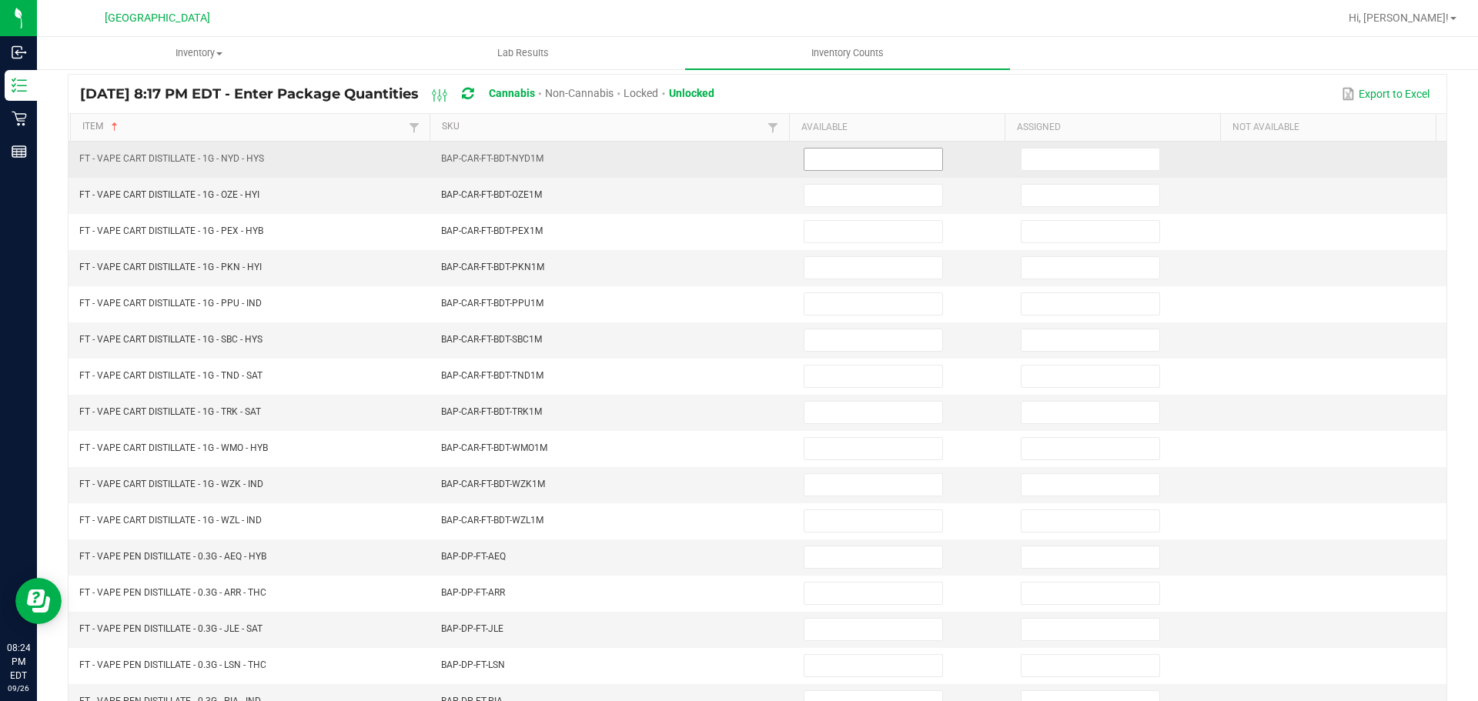
scroll to position [95, 0]
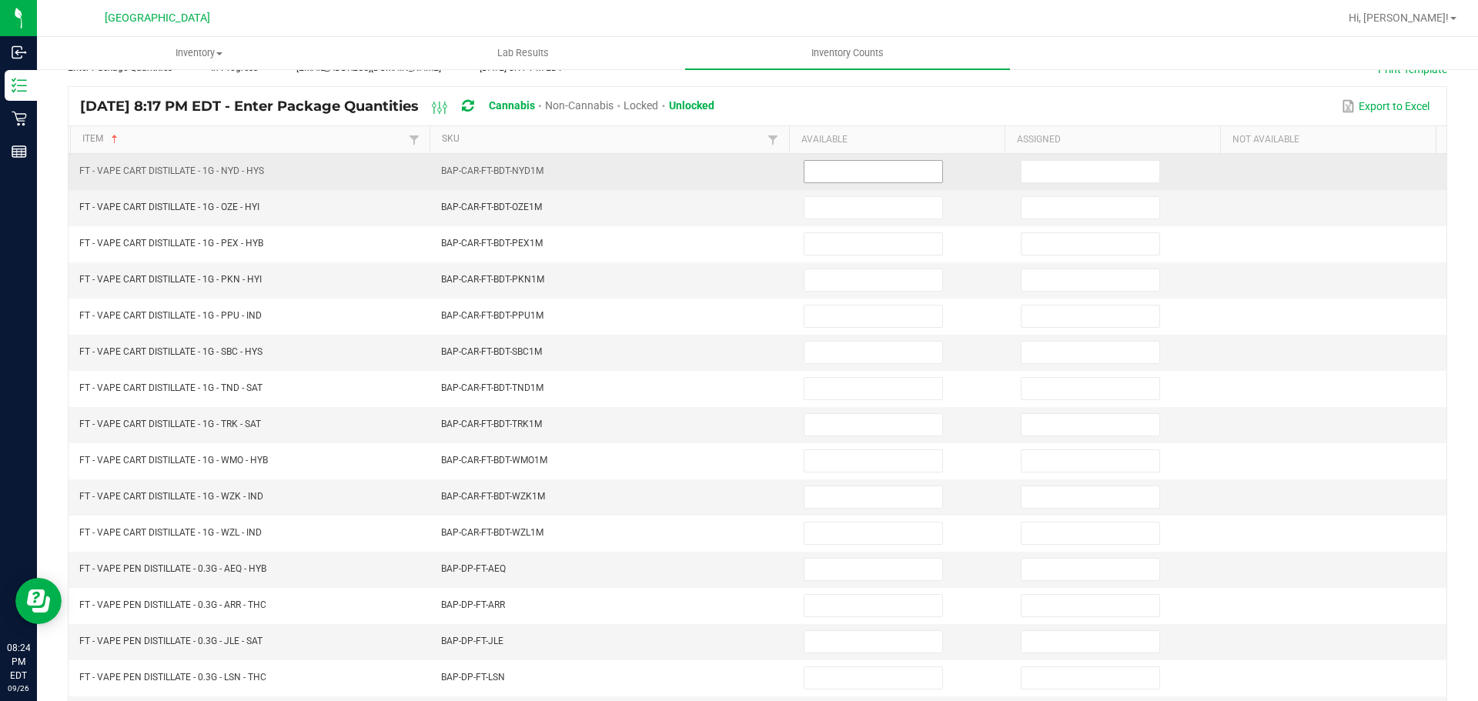
click at [834, 174] on input at bounding box center [873, 172] width 138 height 22
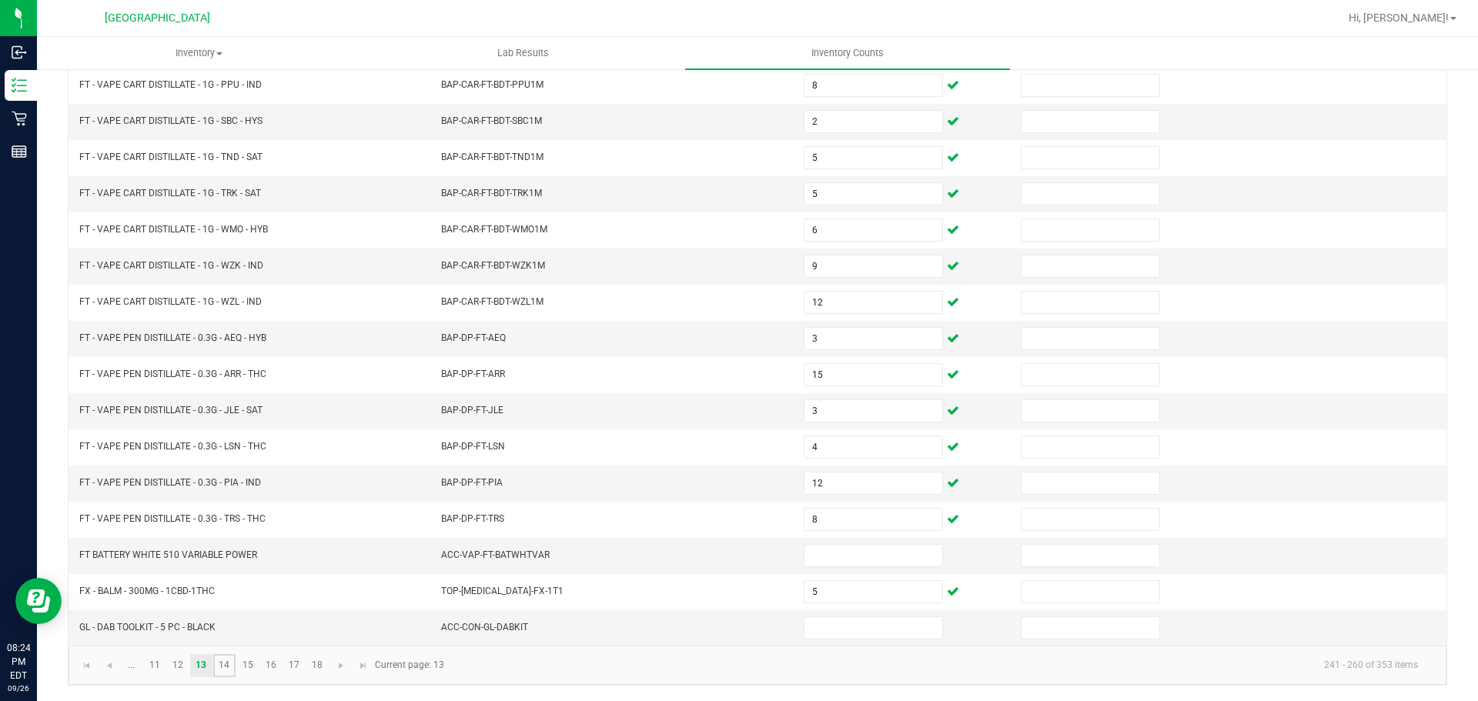
drag, startPoint x: 222, startPoint y: 668, endPoint x: 236, endPoint y: 647, distance: 25.6
click at [222, 668] on link "14" at bounding box center [224, 665] width 22 height 23
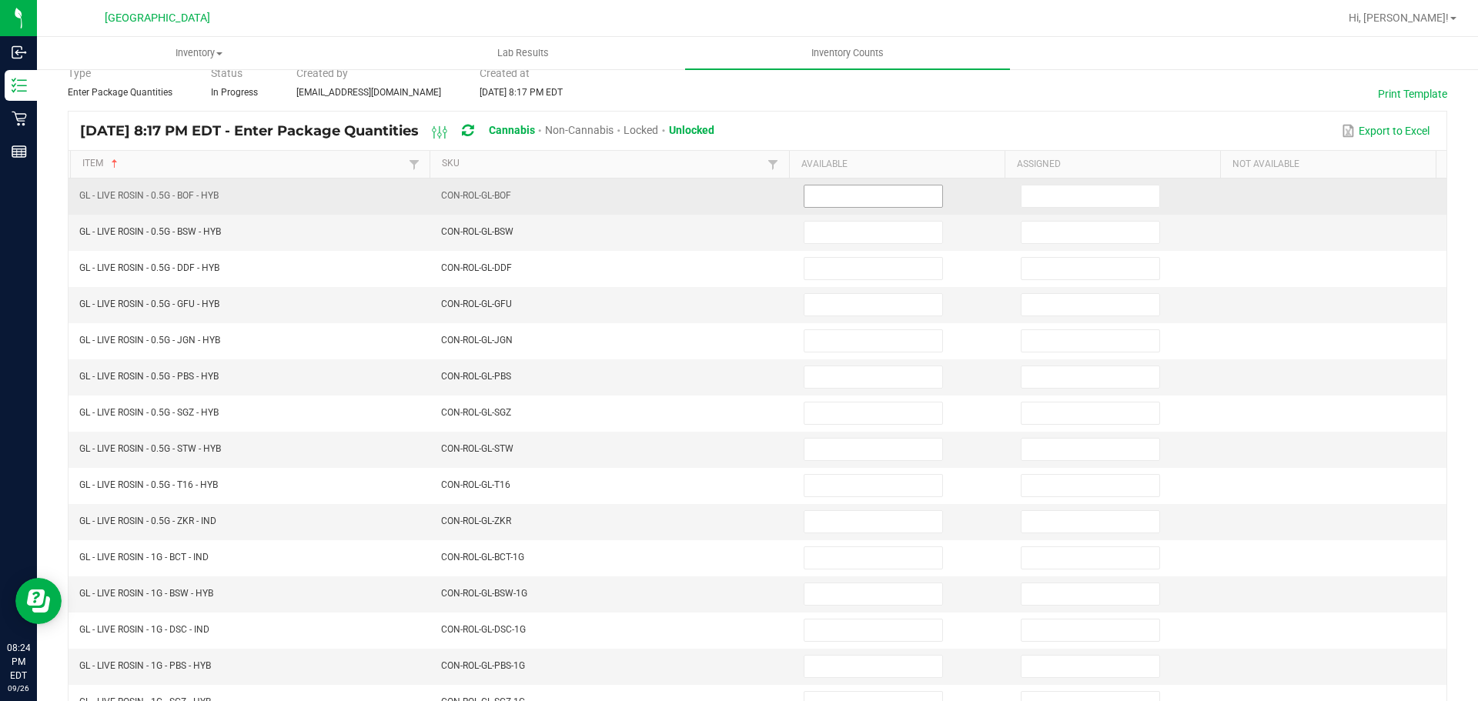
scroll to position [95, 0]
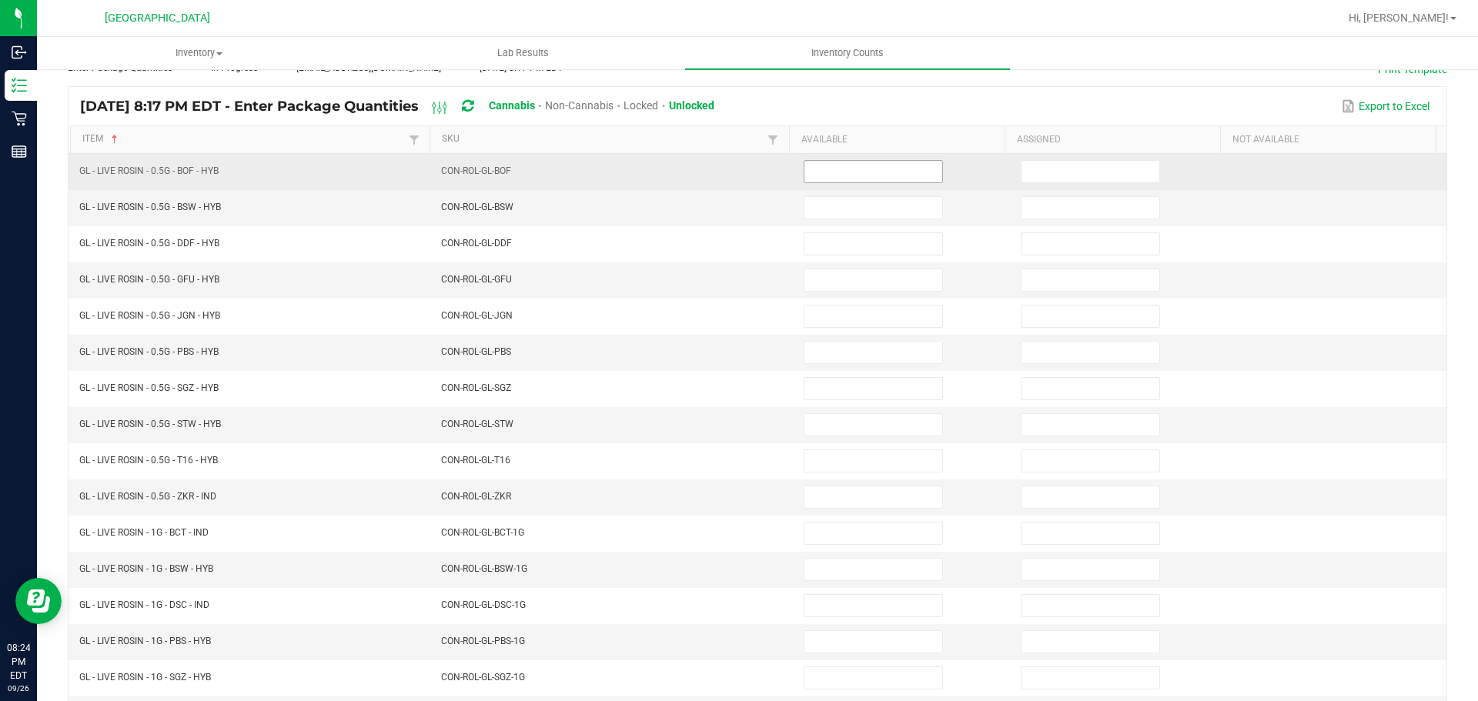
click at [818, 171] on input at bounding box center [873, 172] width 138 height 22
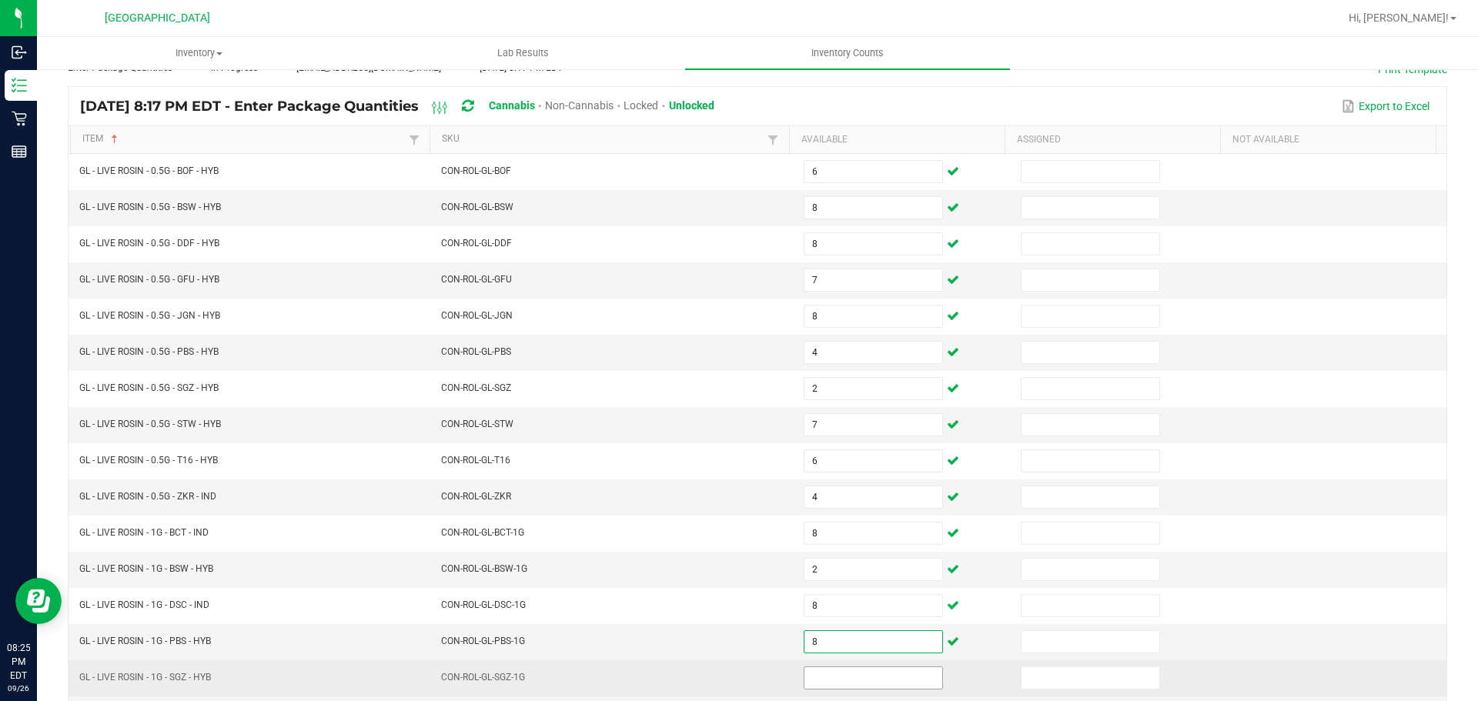
click at [828, 677] on input at bounding box center [873, 678] width 138 height 22
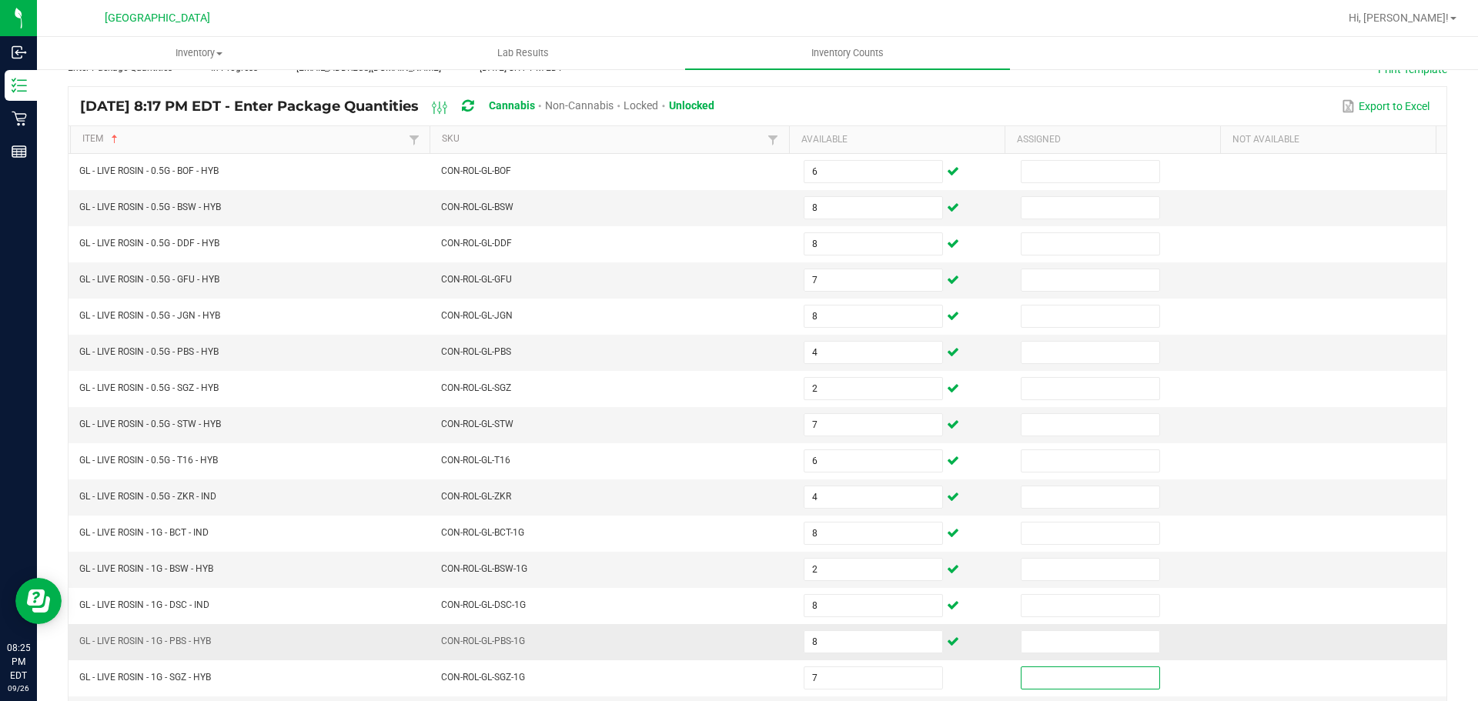
scroll to position [326, 0]
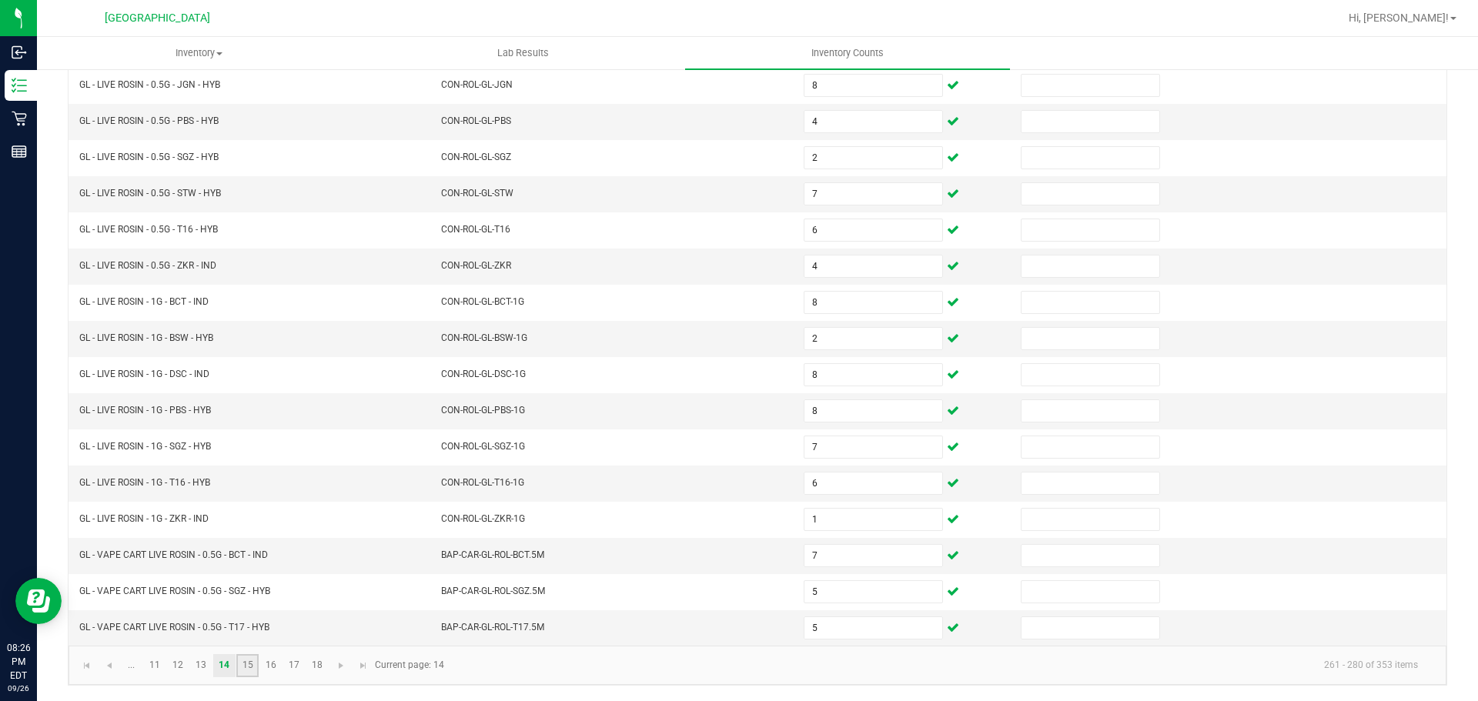
click at [247, 670] on link "15" at bounding box center [247, 665] width 22 height 23
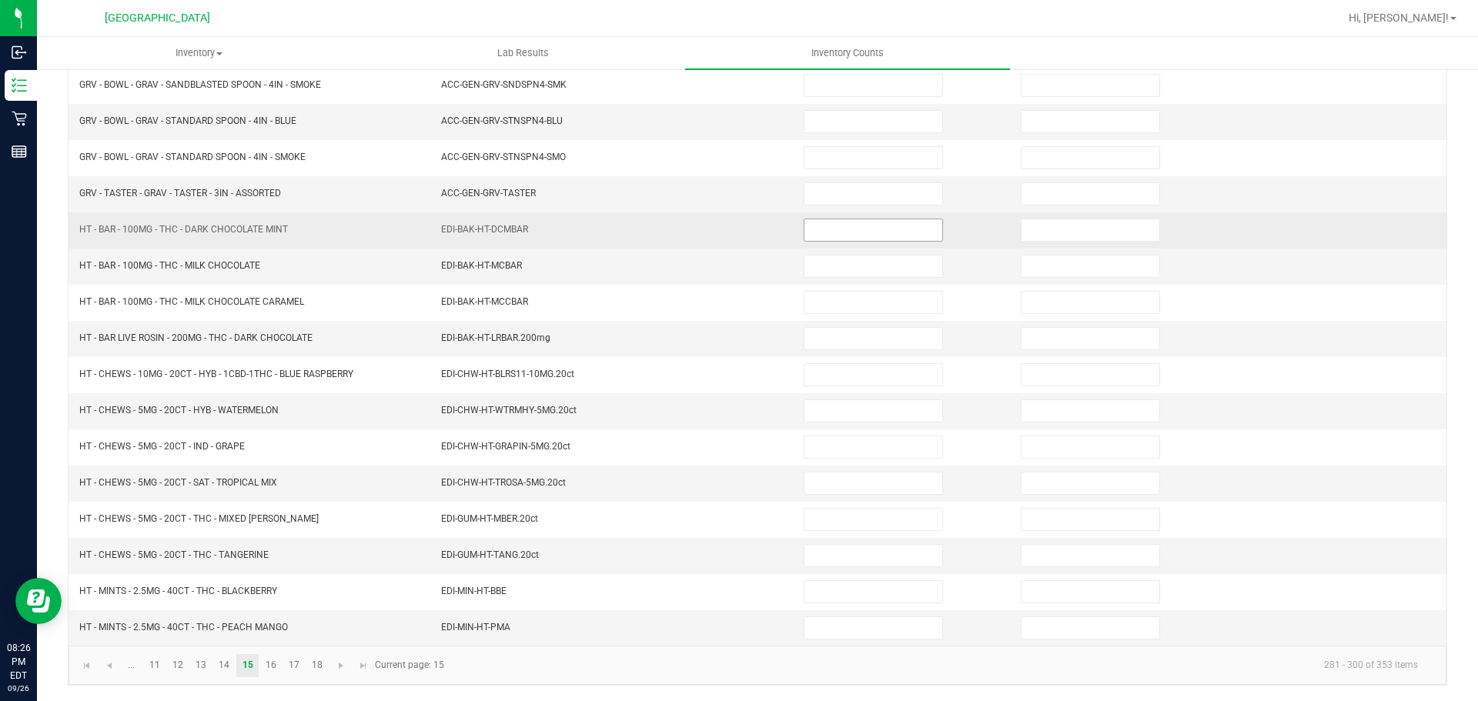
click at [804, 235] on input at bounding box center [873, 230] width 138 height 22
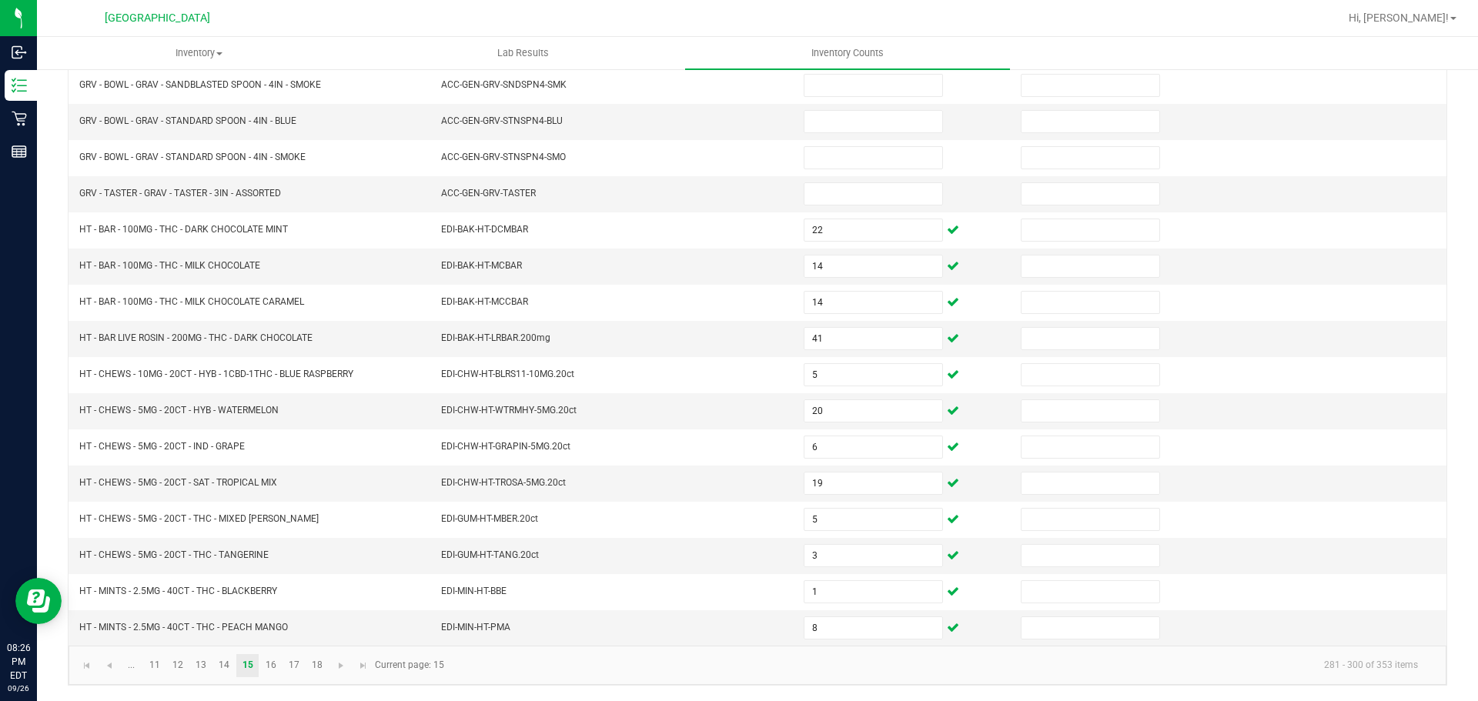
drag, startPoint x: 268, startPoint y: 667, endPoint x: 289, endPoint y: 651, distance: 26.3
click at [269, 668] on link "16" at bounding box center [270, 665] width 22 height 23
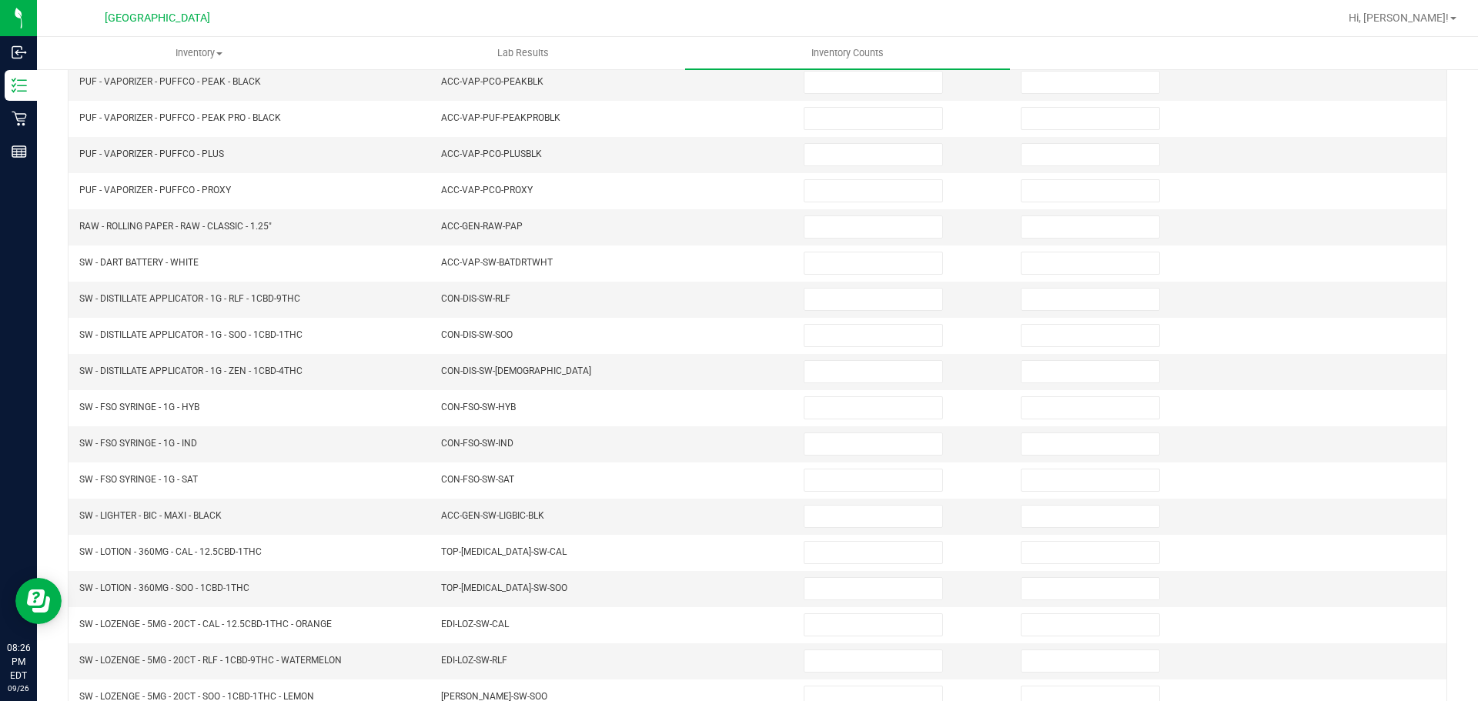
scroll to position [95, 0]
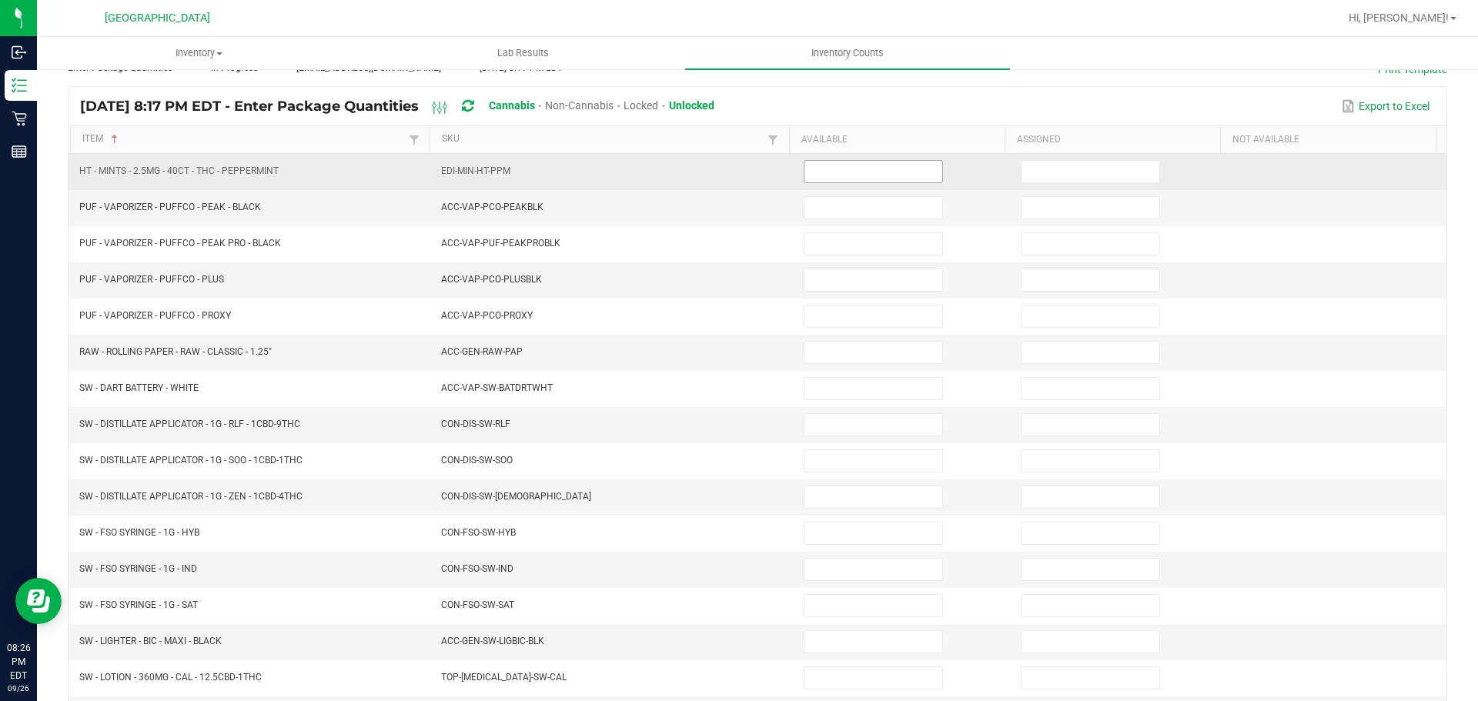
click at [843, 165] on input at bounding box center [873, 172] width 138 height 22
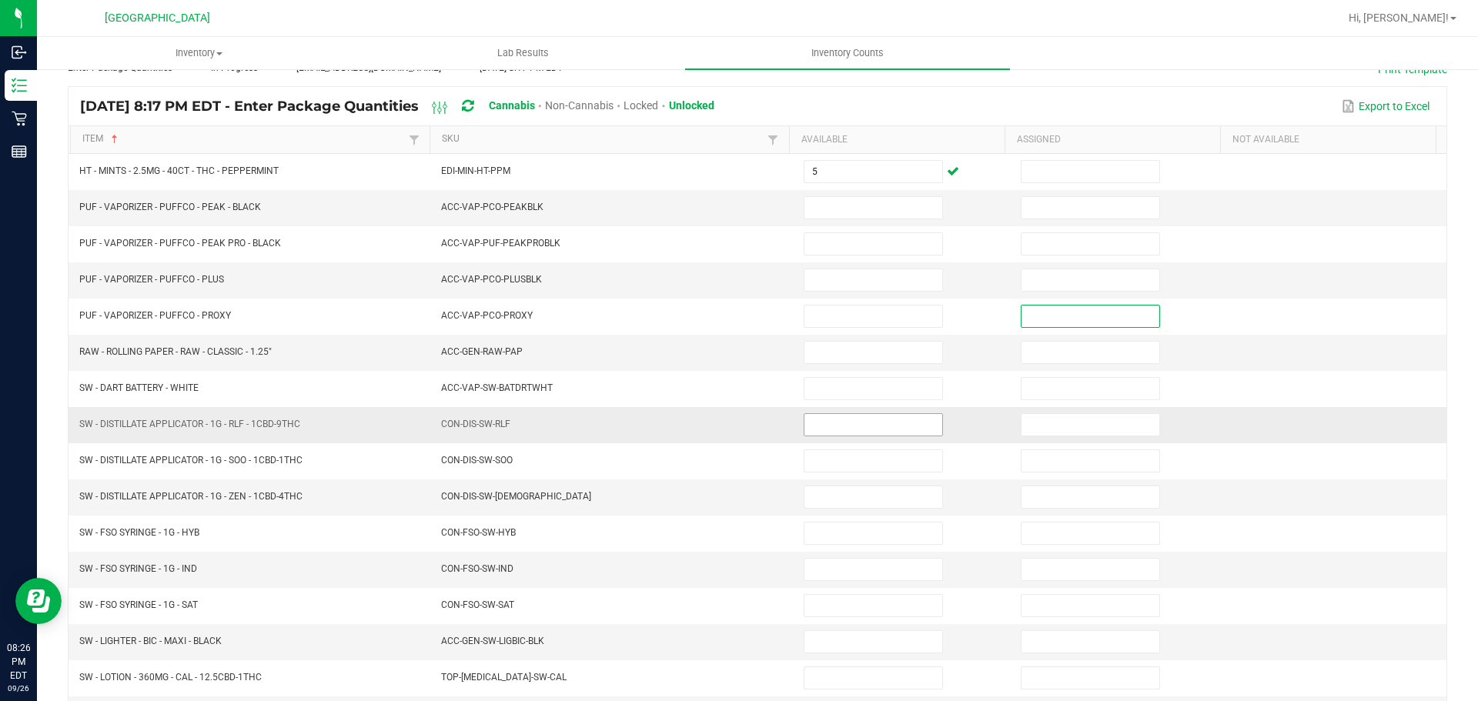
drag, startPoint x: 842, startPoint y: 426, endPoint x: 853, endPoint y: 424, distance: 11.0
click at [843, 426] on input at bounding box center [873, 425] width 138 height 22
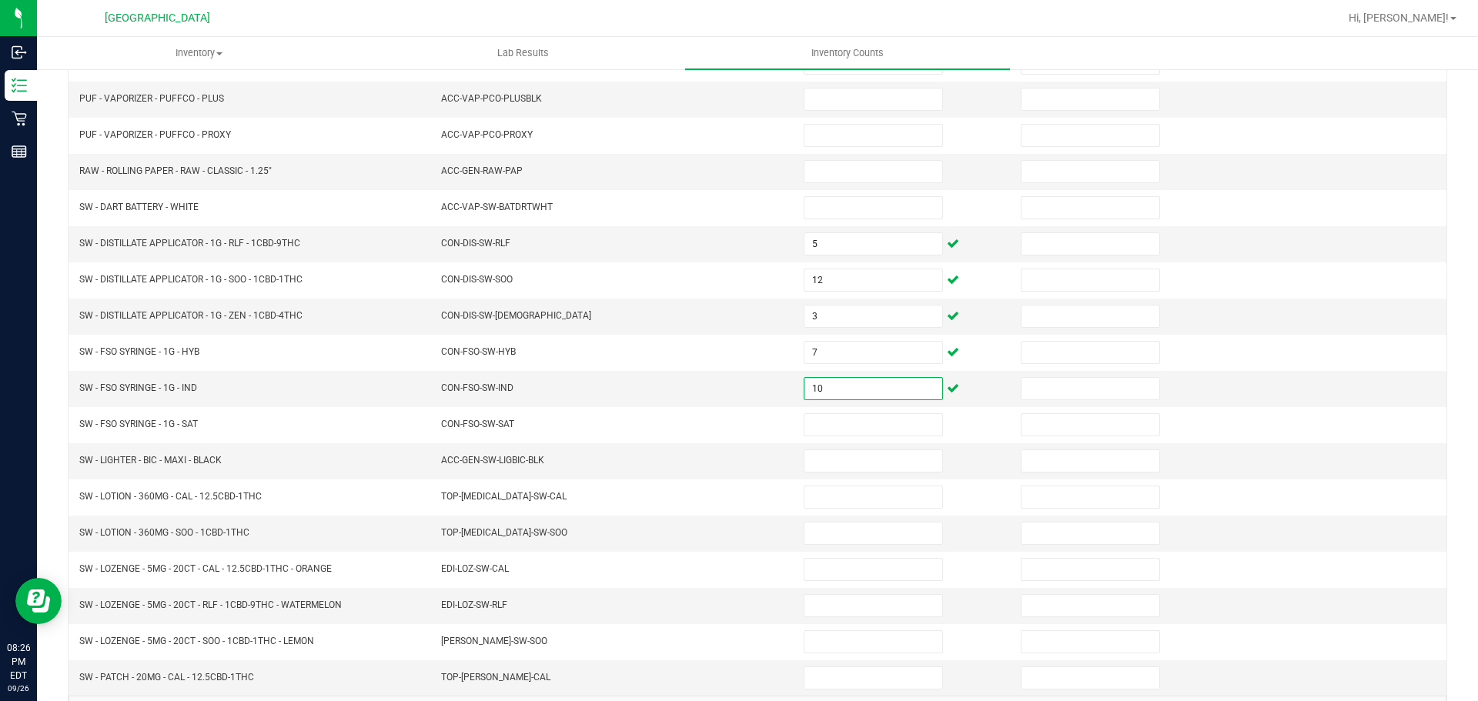
scroll to position [326, 0]
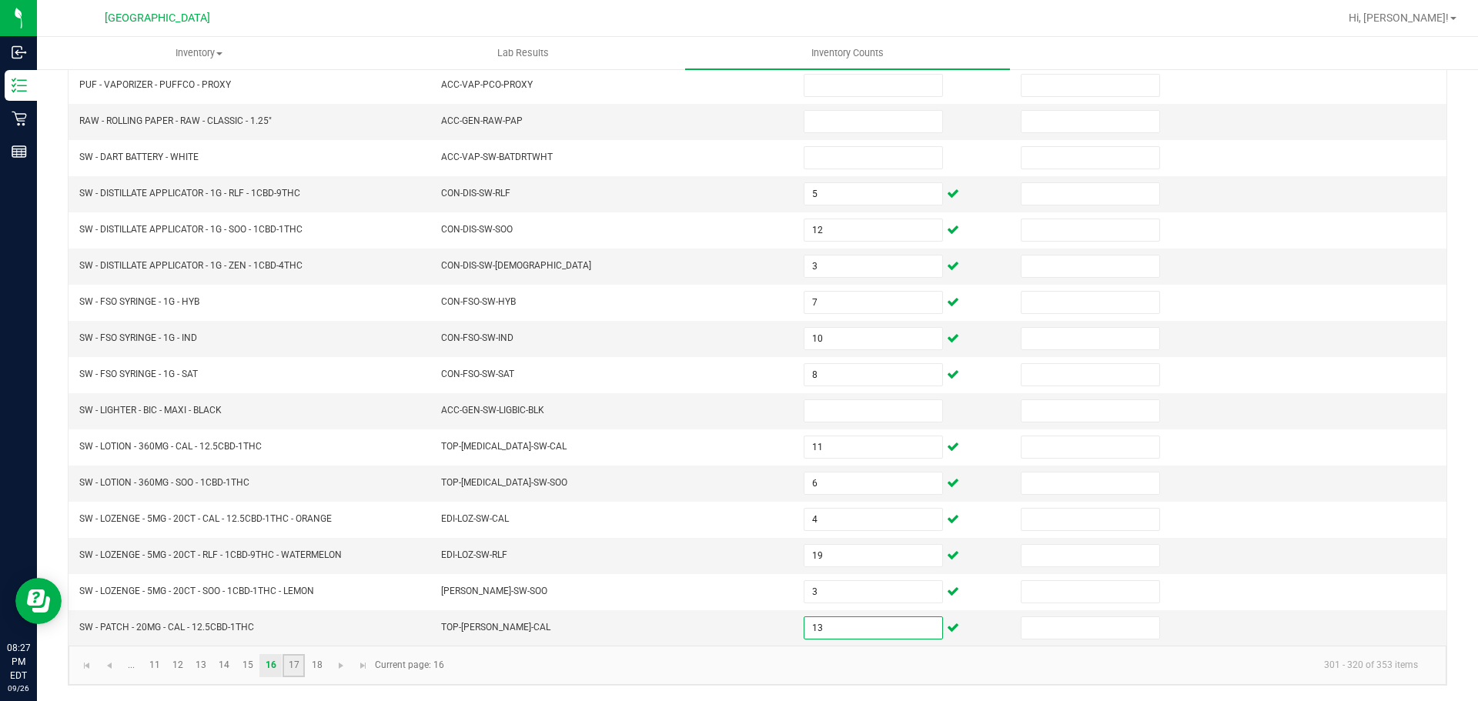
click at [289, 671] on link "17" at bounding box center [294, 665] width 22 height 23
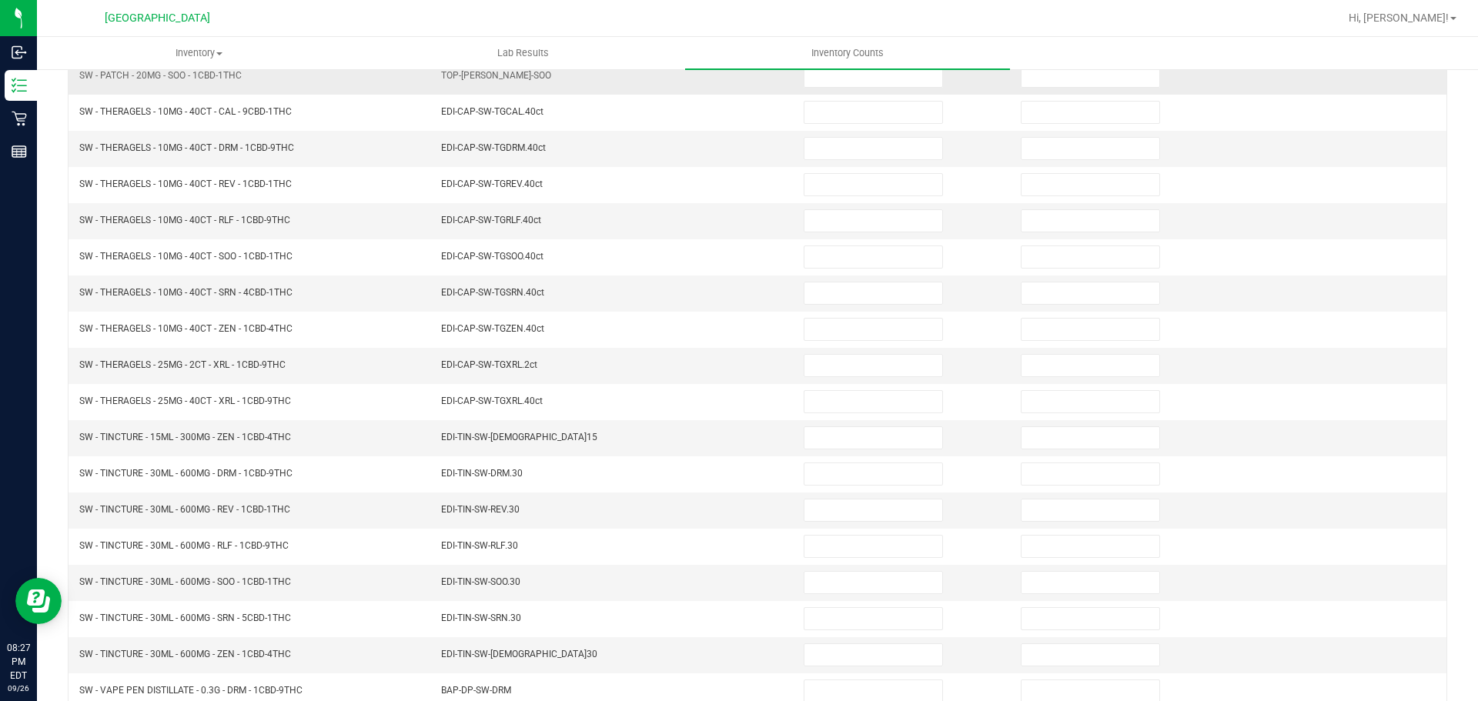
scroll to position [95, 0]
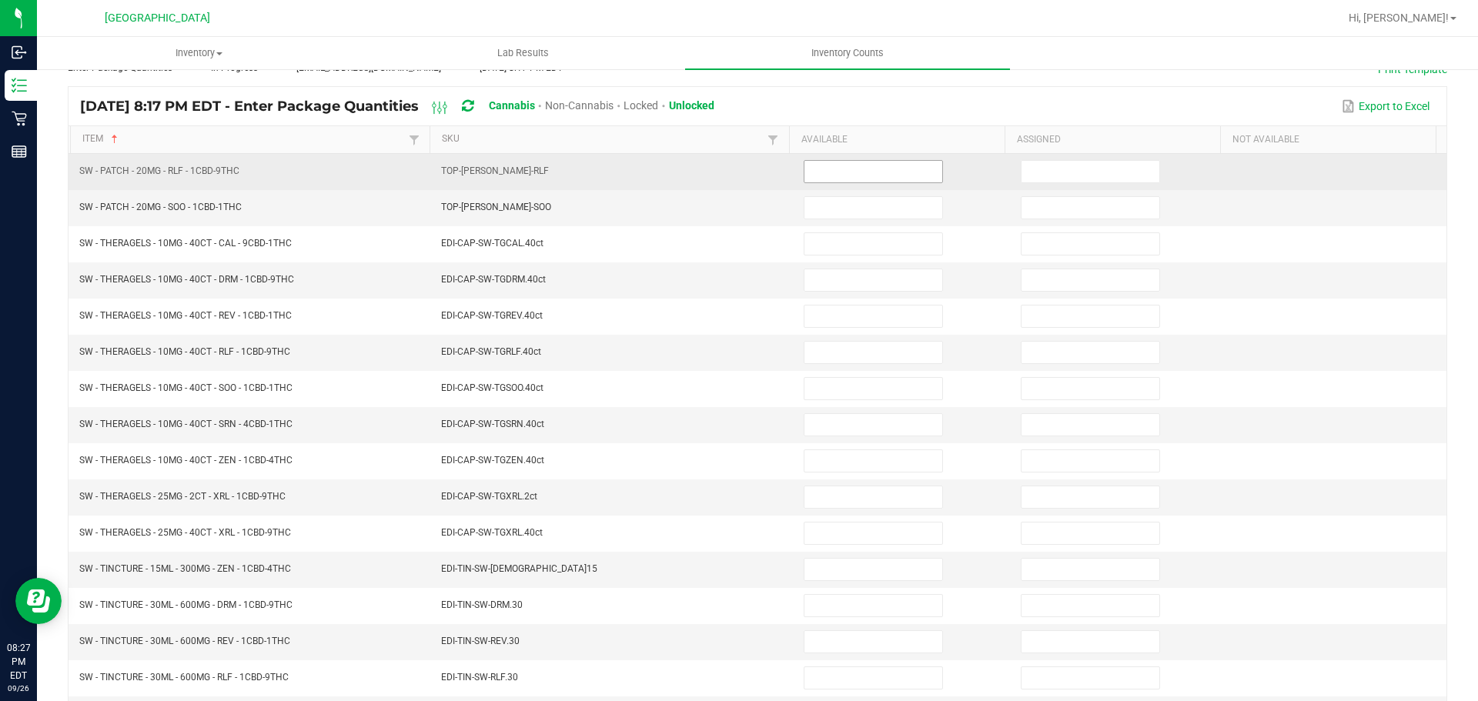
click at [901, 176] on input at bounding box center [873, 172] width 138 height 22
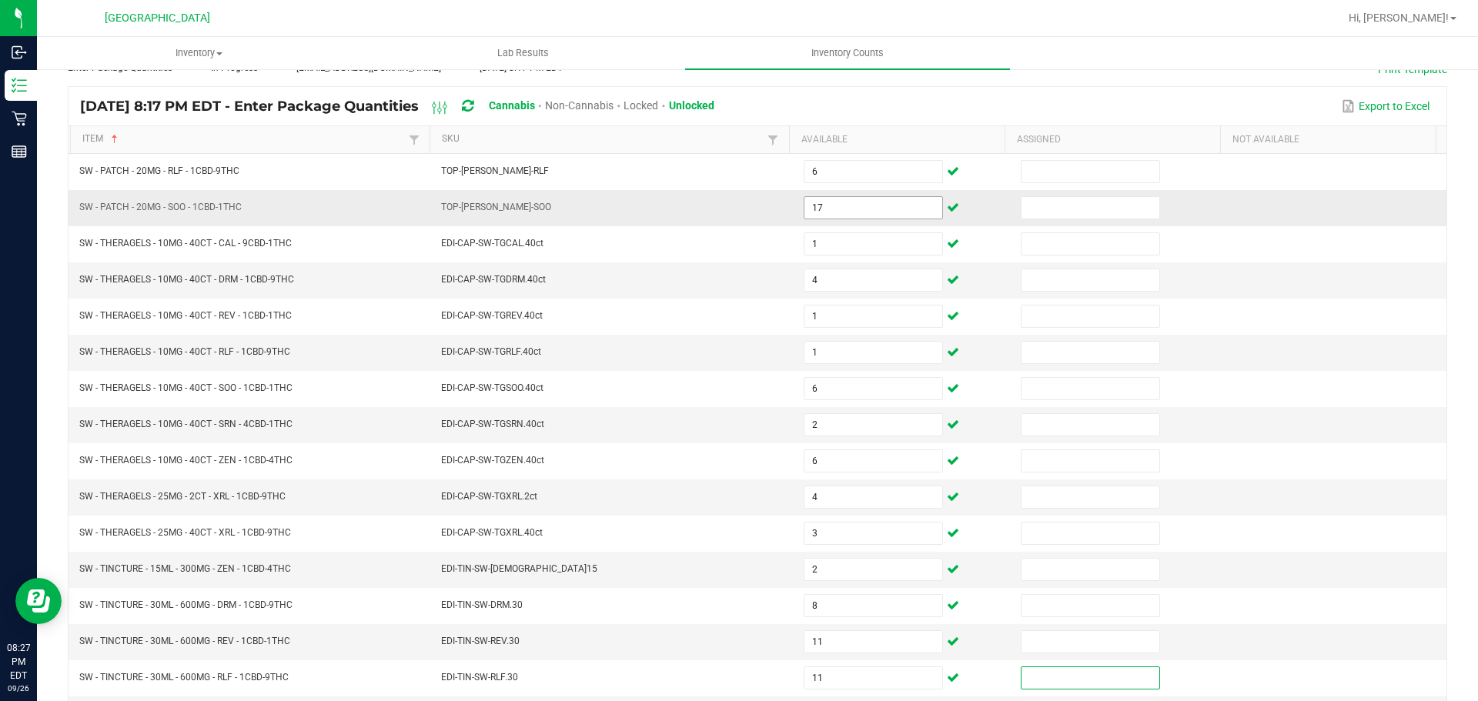
scroll to position [326, 0]
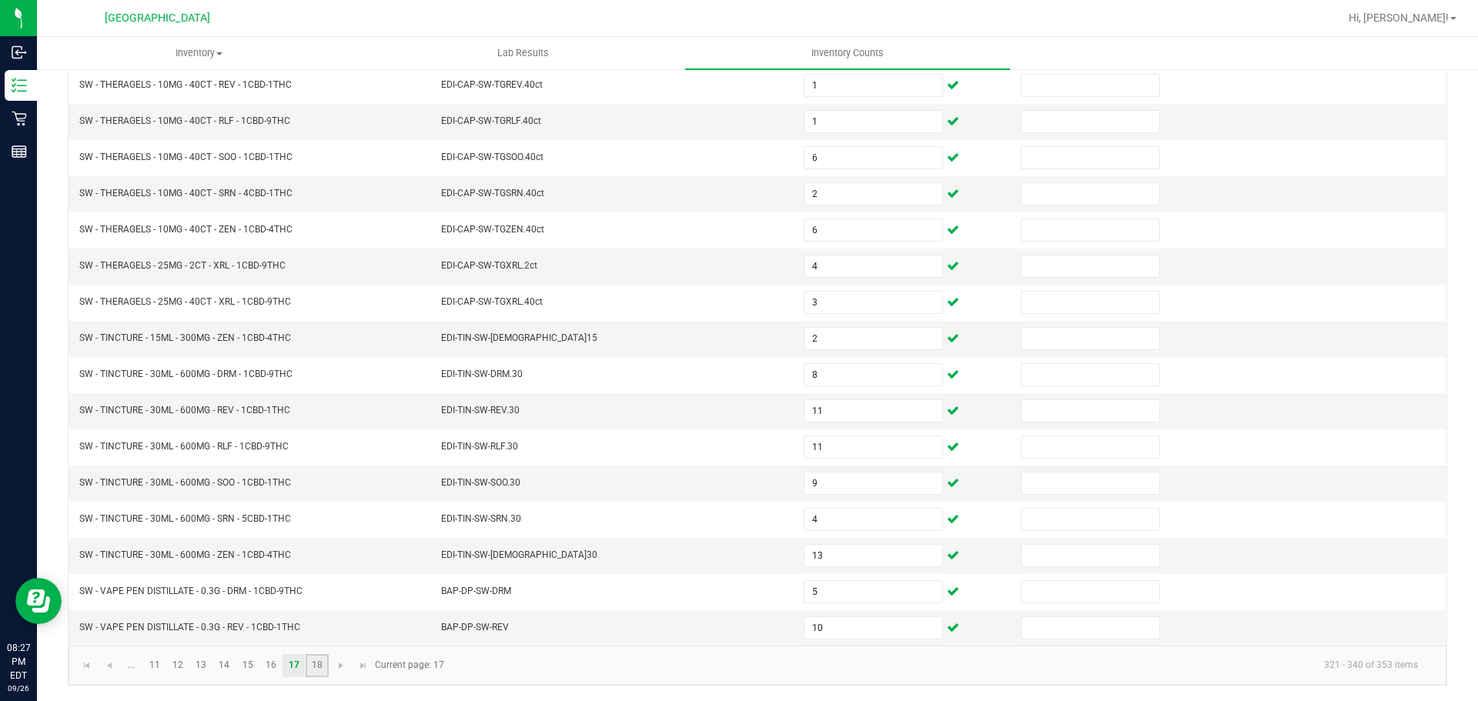
click at [307, 669] on link "18" at bounding box center [317, 665] width 22 height 23
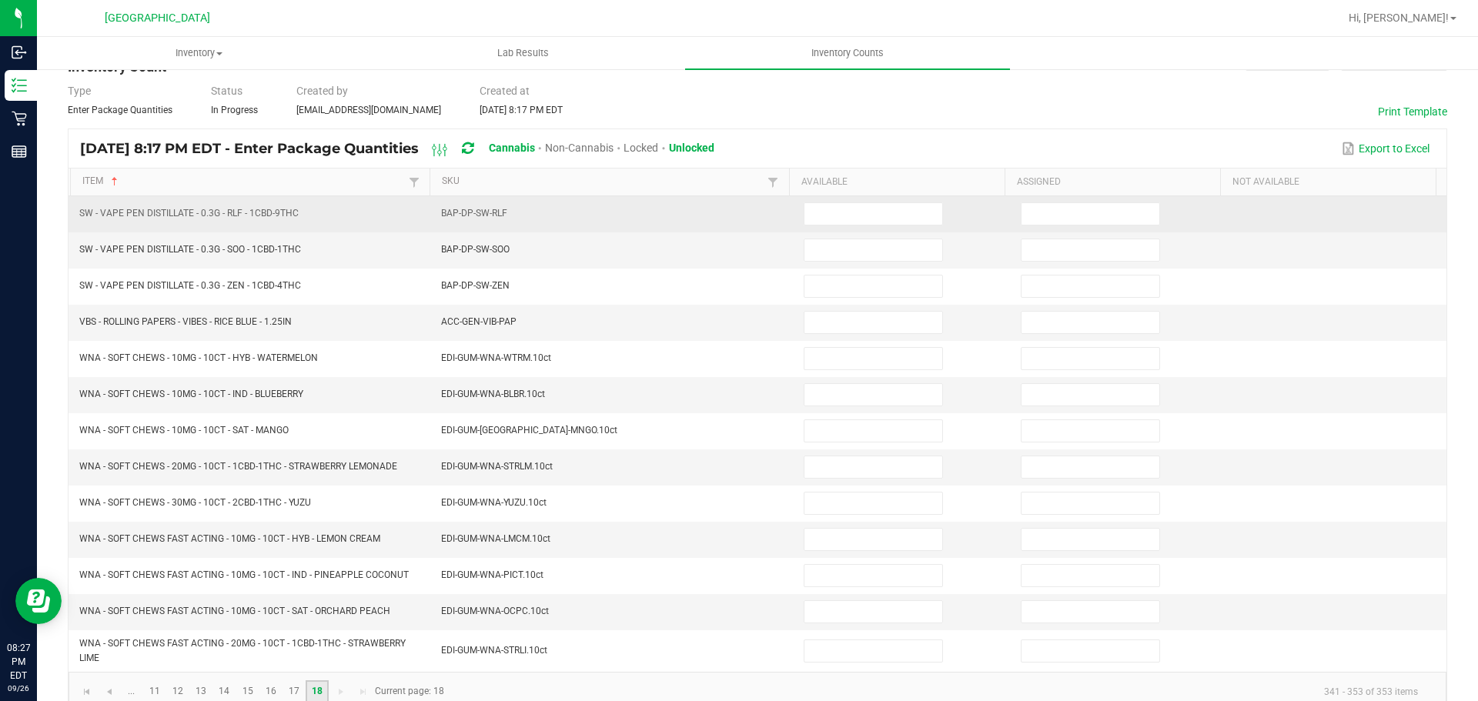
scroll to position [77, 0]
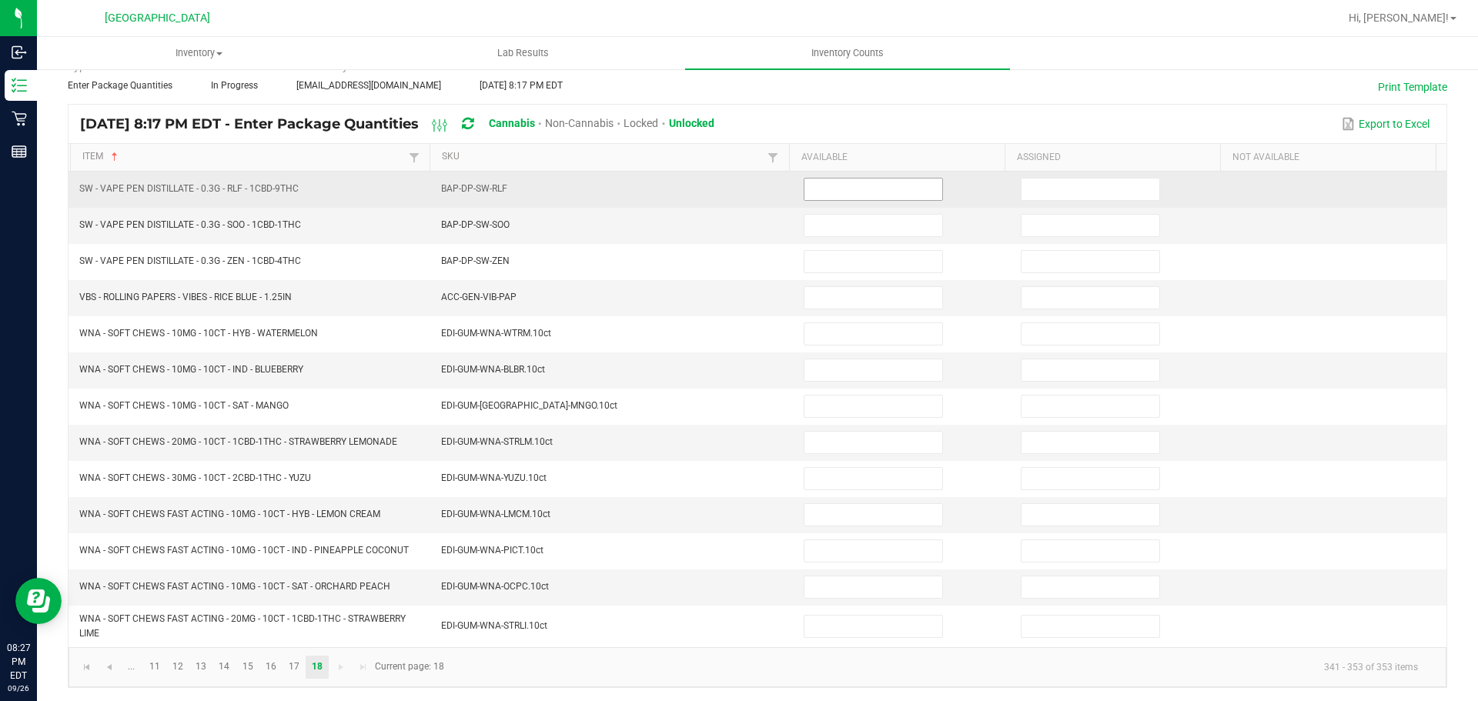
click at [821, 189] on input at bounding box center [873, 190] width 138 height 22
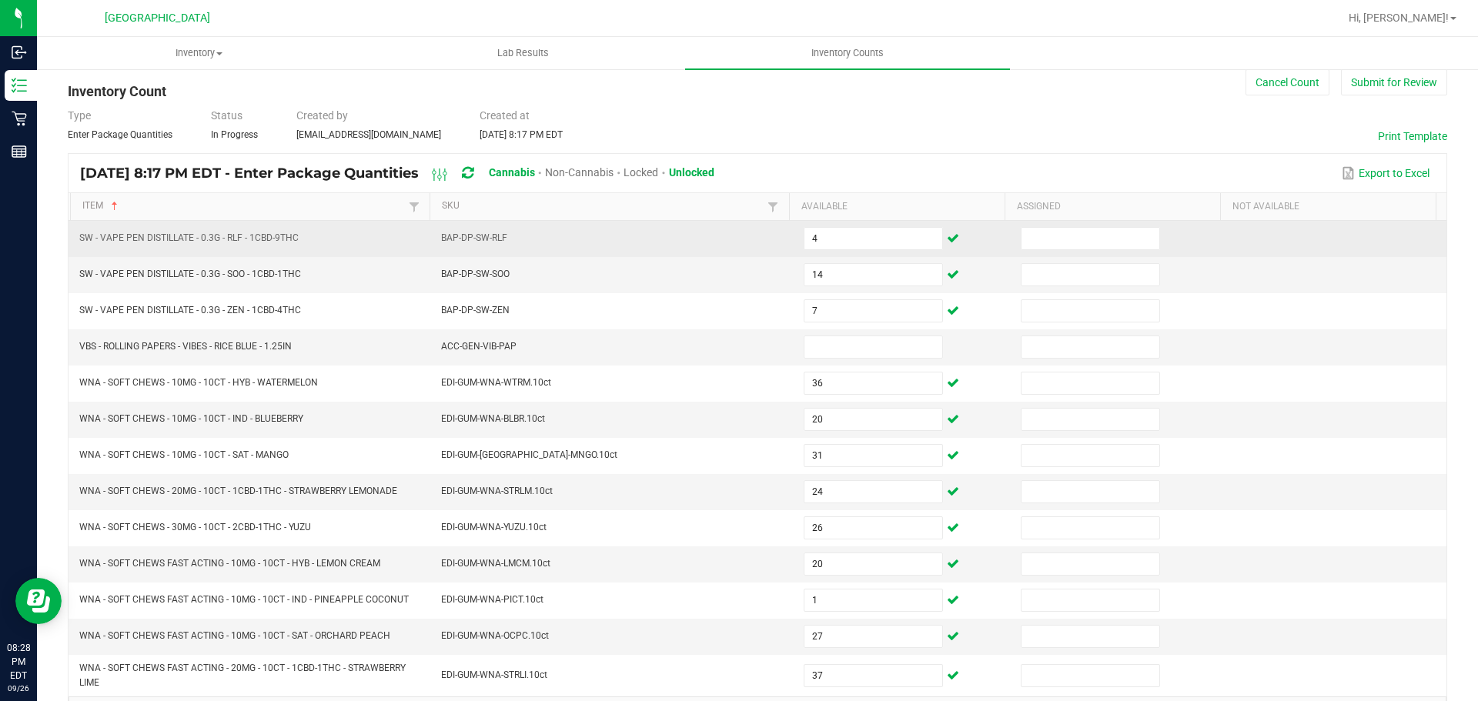
scroll to position [0, 0]
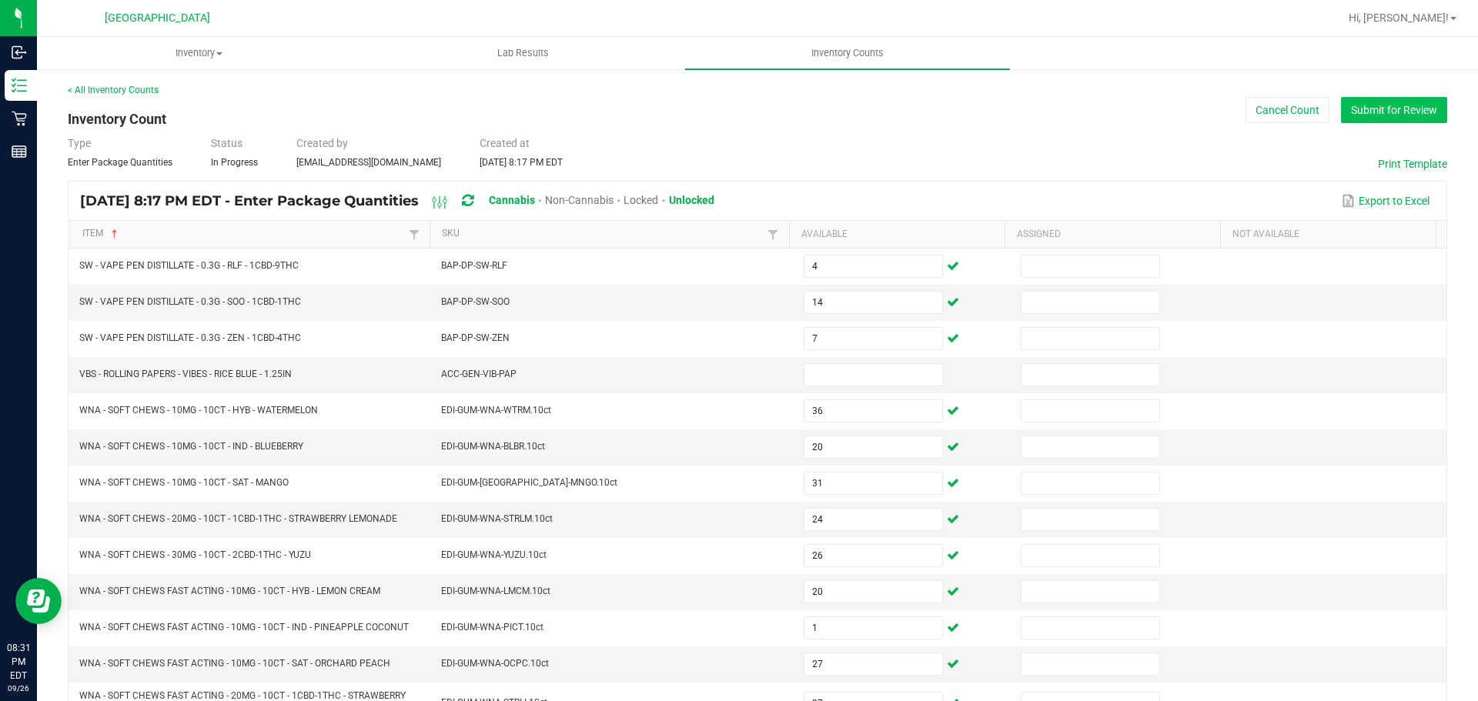
click at [1387, 100] on button "Submit for Review" at bounding box center [1394, 110] width 106 height 26
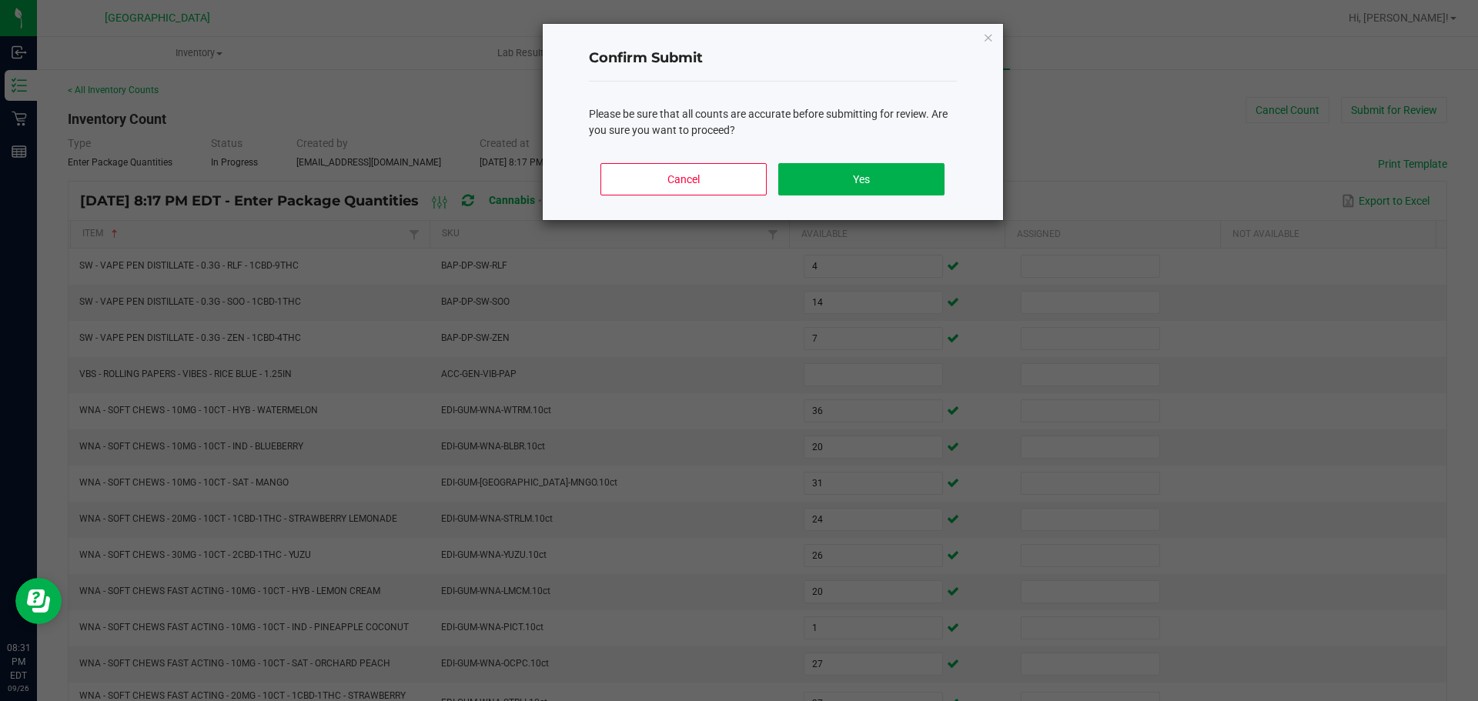
click at [887, 158] on div "Cancel Yes" at bounding box center [773, 185] width 368 height 69
click at [886, 173] on button "Yes" at bounding box center [861, 179] width 166 height 32
